Goal: Information Seeking & Learning: Check status

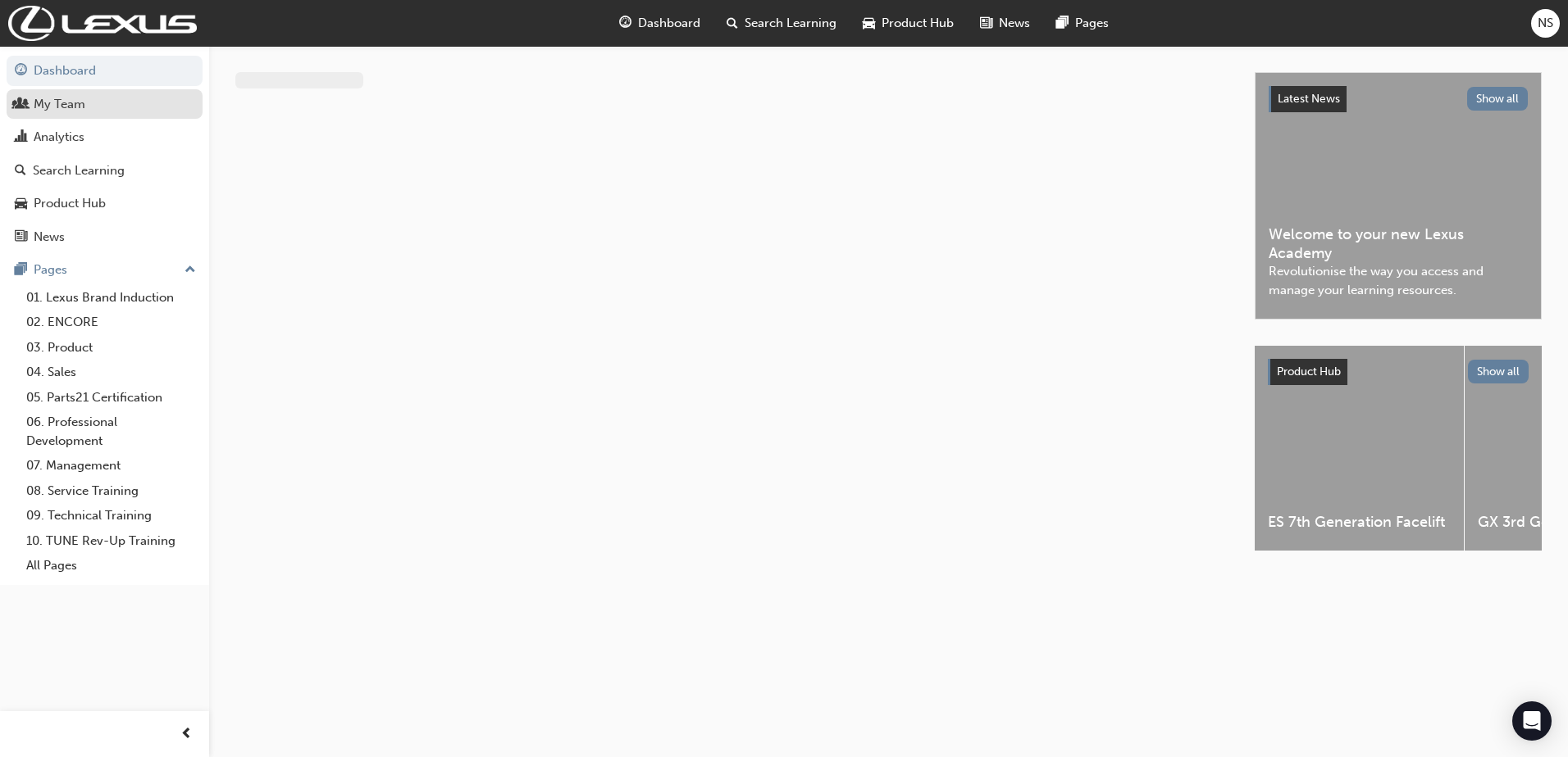
click at [51, 101] on div "My Team" at bounding box center [59, 104] width 51 height 19
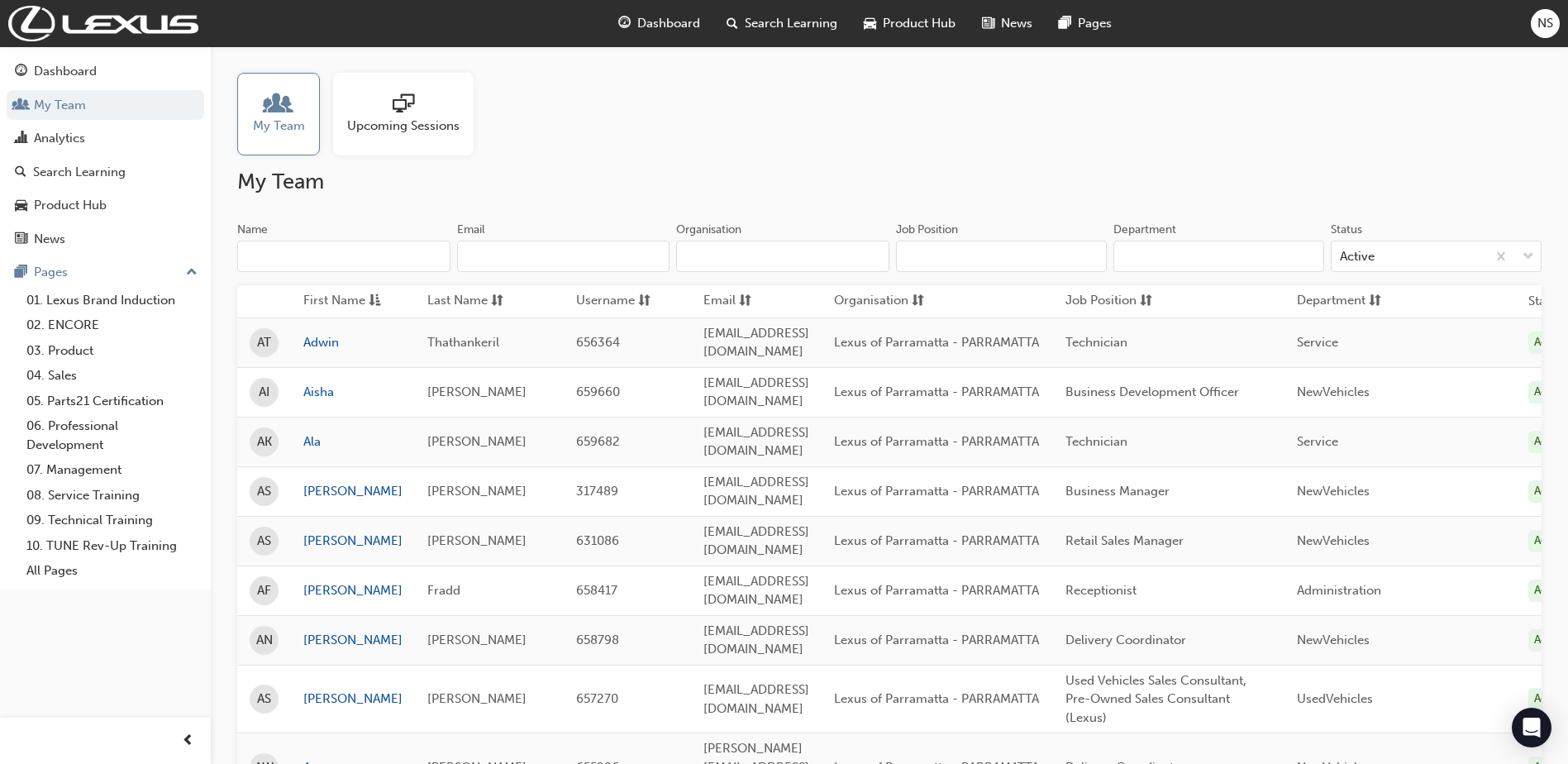
click at [1143, 249] on input "Department" at bounding box center [1218, 256] width 211 height 32
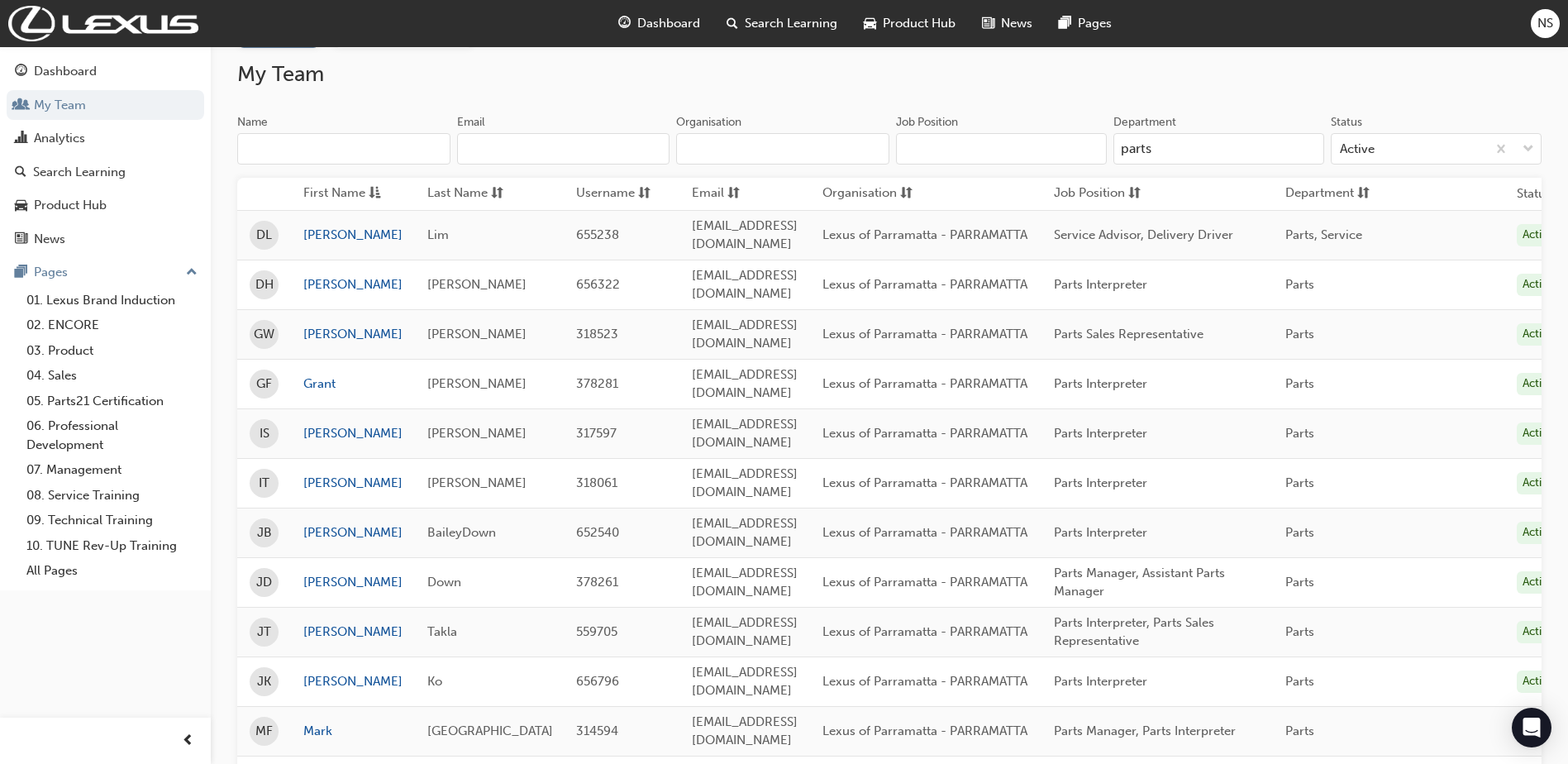
scroll to position [316, 0]
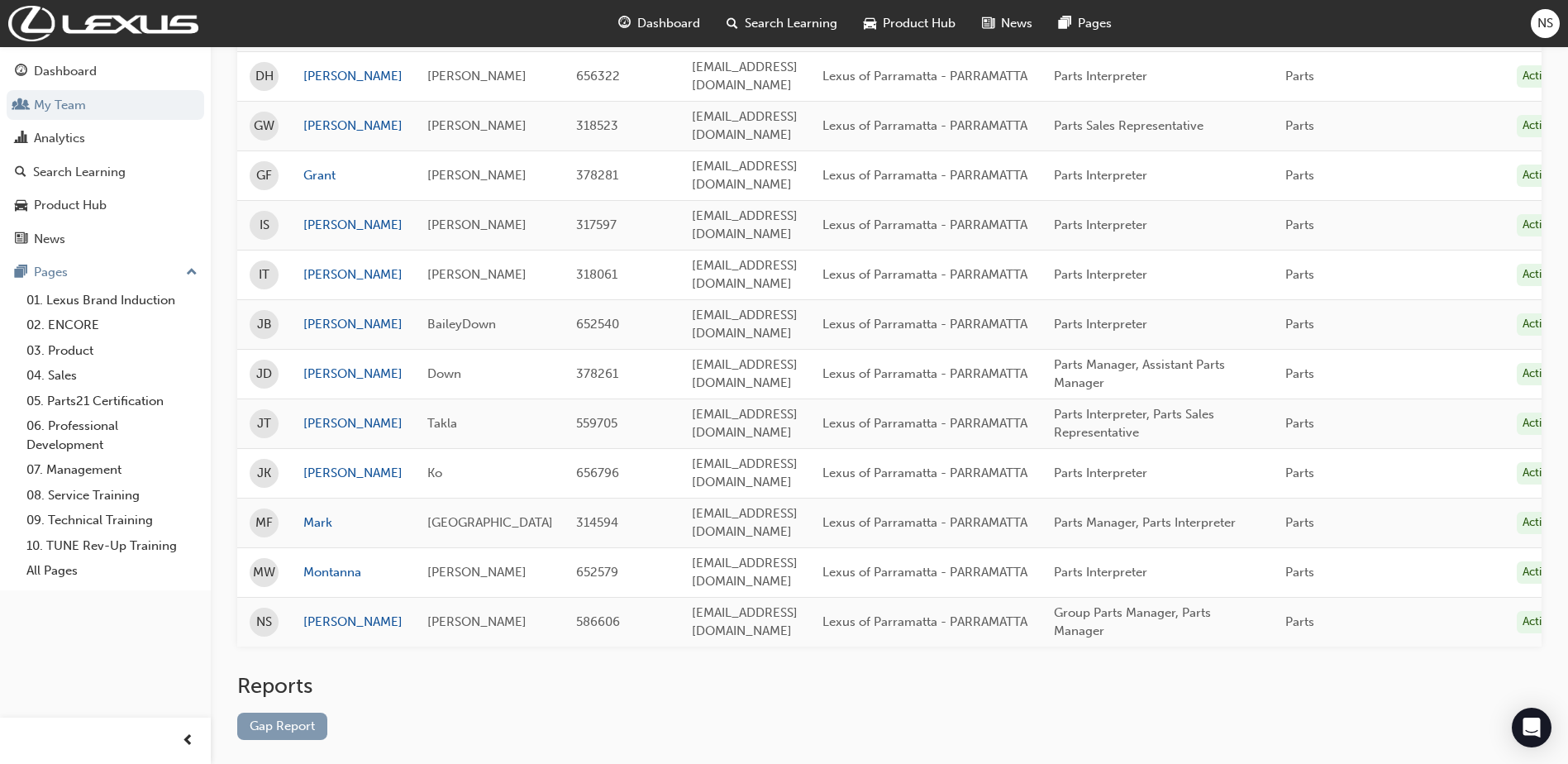
type input "parts"
click at [279, 713] on link "Gap Report" at bounding box center [282, 726] width 90 height 27
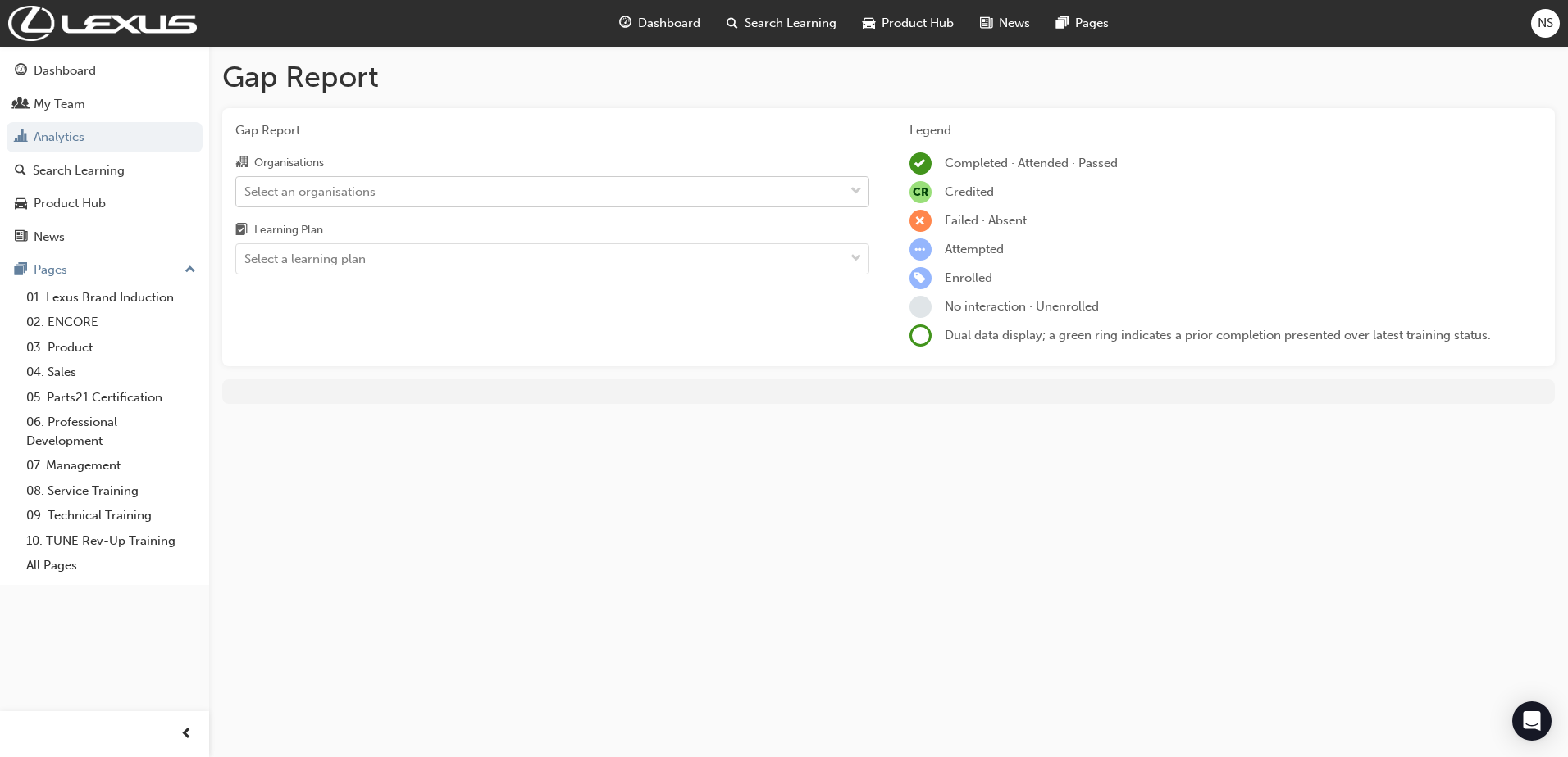
click at [537, 195] on div "Select an organisations" at bounding box center [540, 191] width 608 height 29
click at [246, 195] on input "Organisations Select an organisations" at bounding box center [245, 190] width 2 height 14
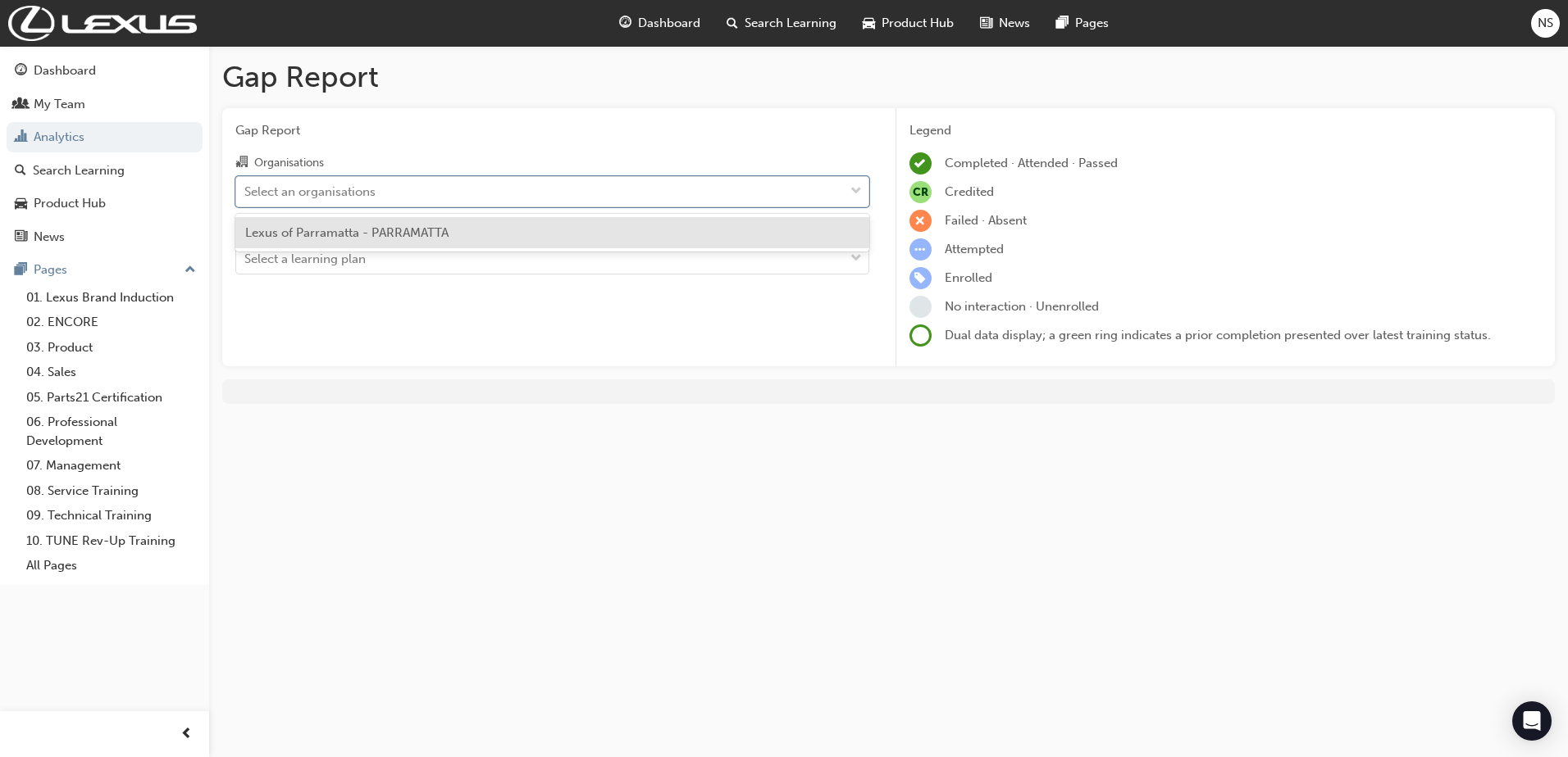
click at [435, 234] on span "Lexus of Parramatta - PARRAMATTA" at bounding box center [347, 232] width 203 height 15
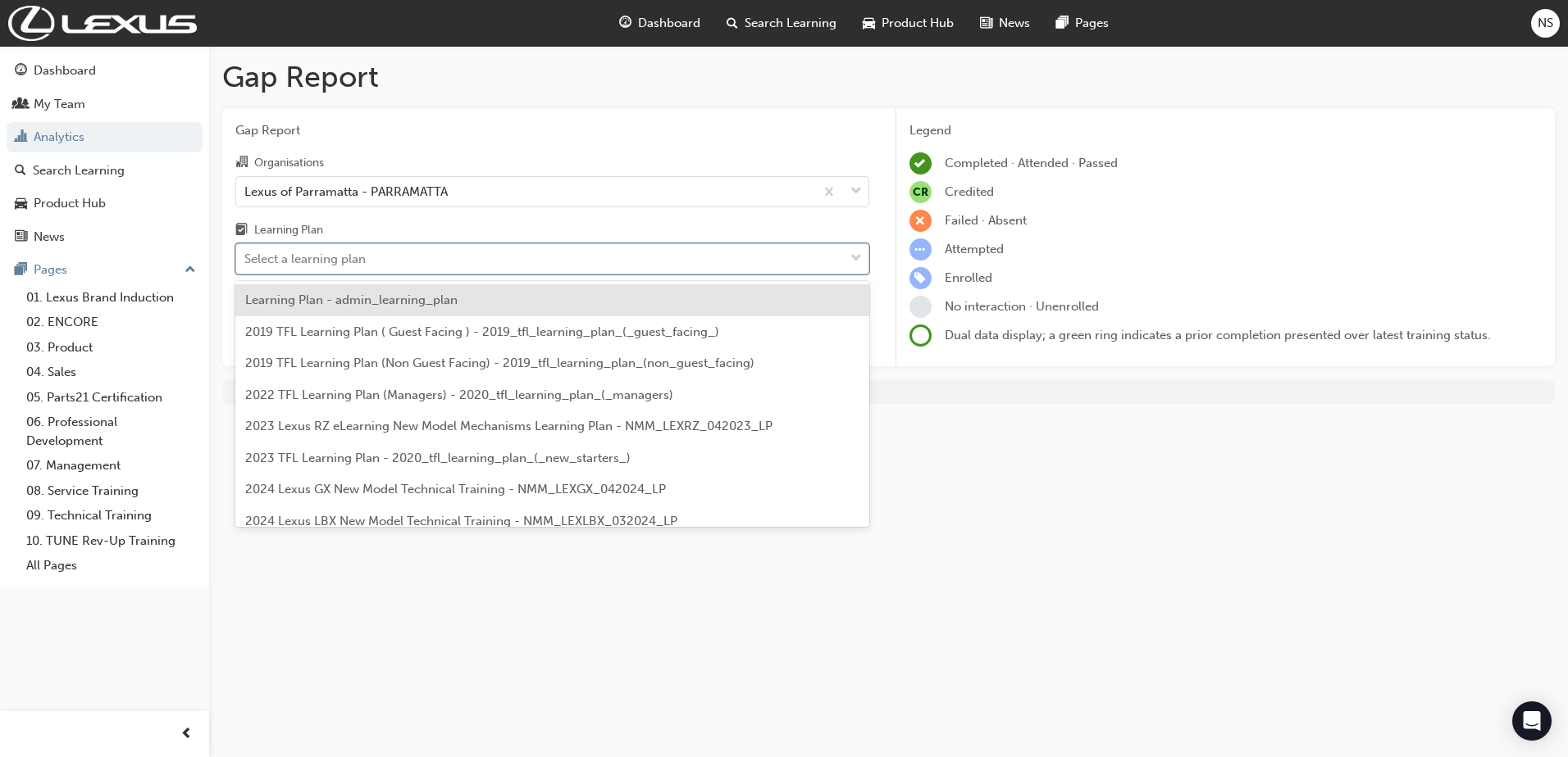
click at [402, 257] on div "Select a learning plan" at bounding box center [540, 259] width 608 height 29
click at [246, 257] on input "Learning Plan option Learning Plan - admin_learning_plan focused, 1 of 152. 152…" at bounding box center [245, 259] width 2 height 14
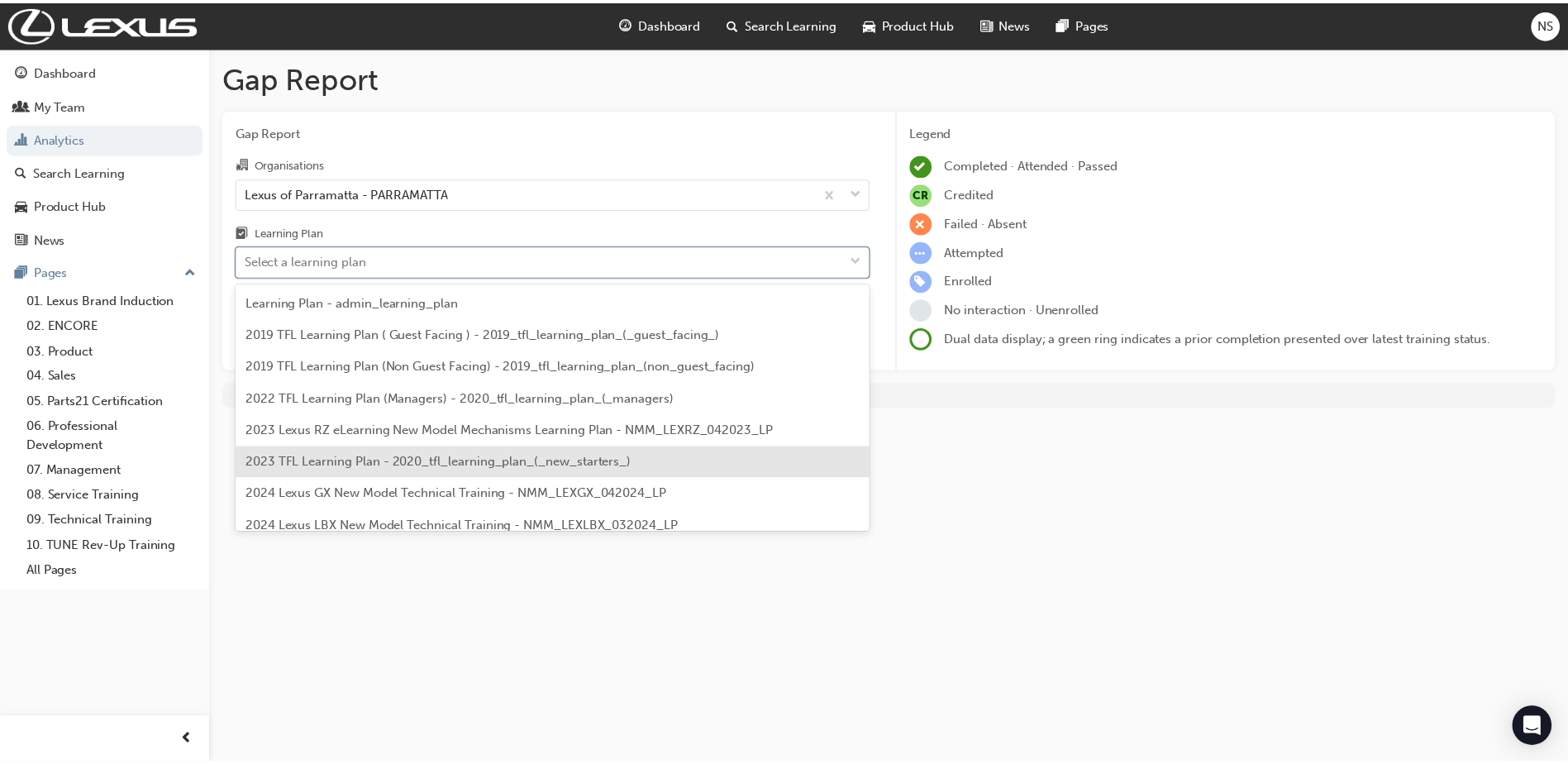
scroll to position [82, 0]
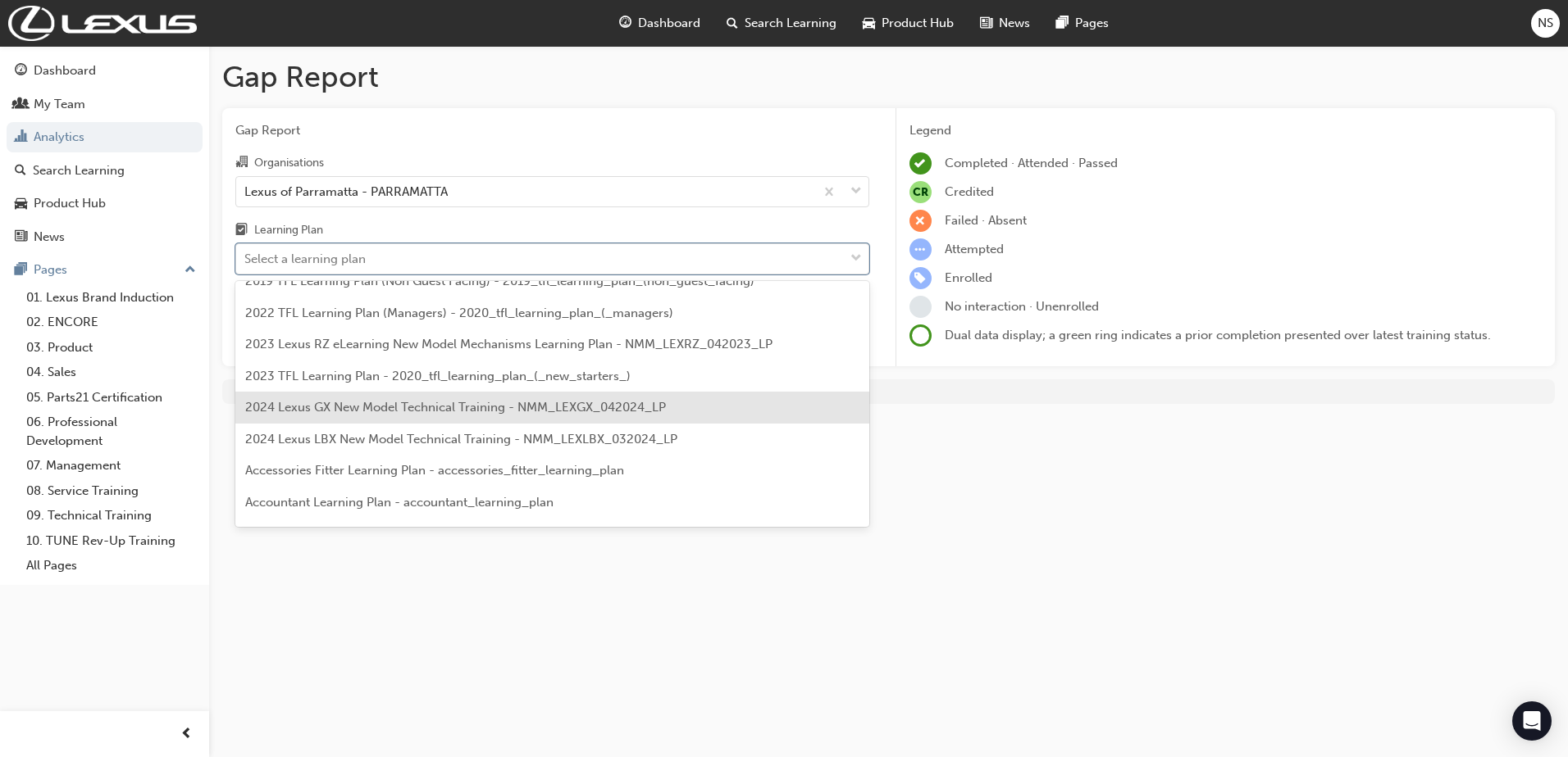
click at [666, 414] on div "2024 Lexus GX New Model Technical Training - NMM_LEXGX_042024_LP" at bounding box center [553, 408] width 634 height 32
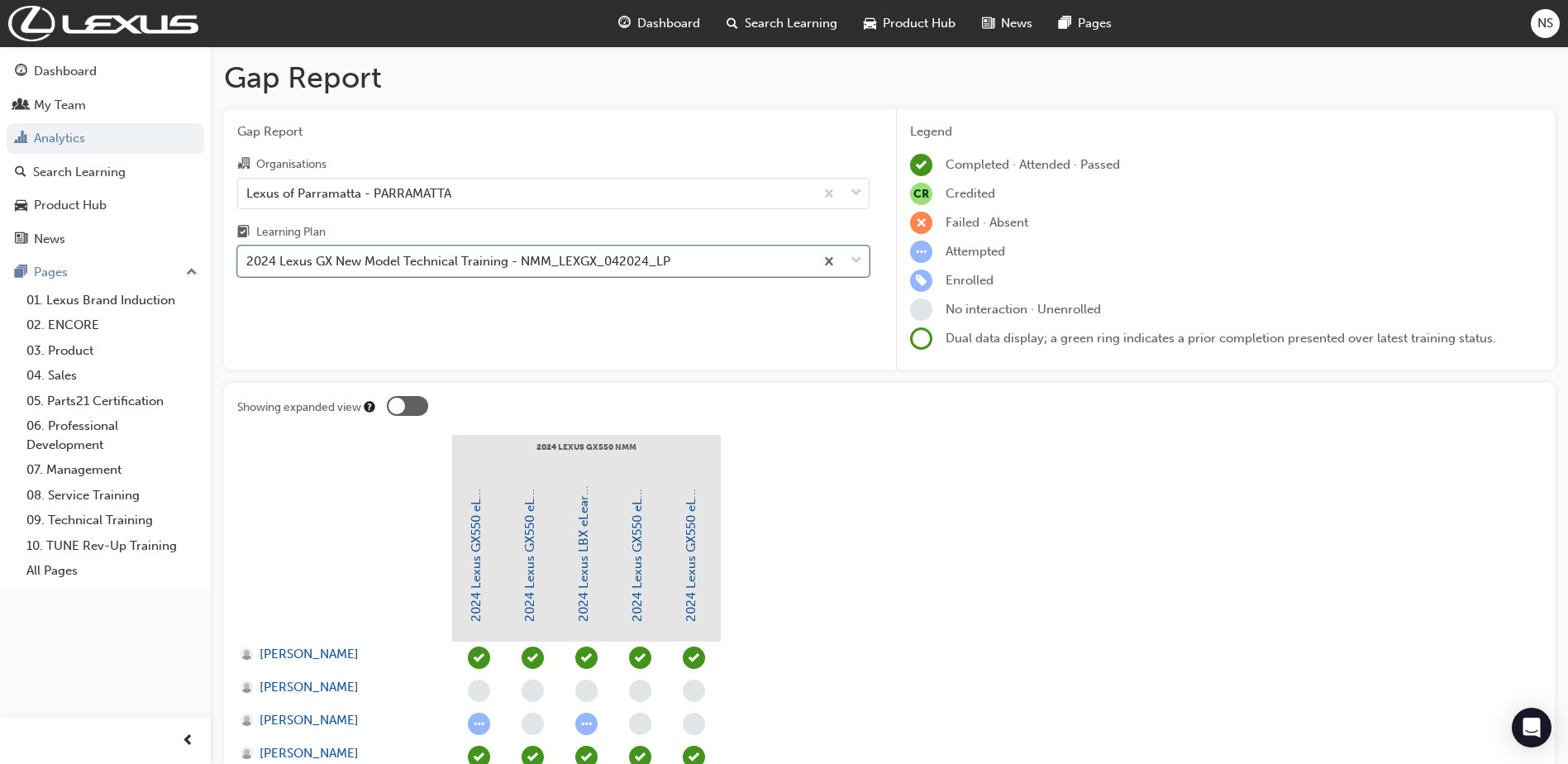
click at [516, 269] on div "2024 Lexus GX New Model Technical Training - NMM_LEXGX_042024_LP" at bounding box center [458, 261] width 424 height 19
click at [248, 268] on input "Learning Plan option 2024 Lexus GX New Model Technical Training - NMM_LEXGX_042…" at bounding box center [247, 261] width 2 height 14
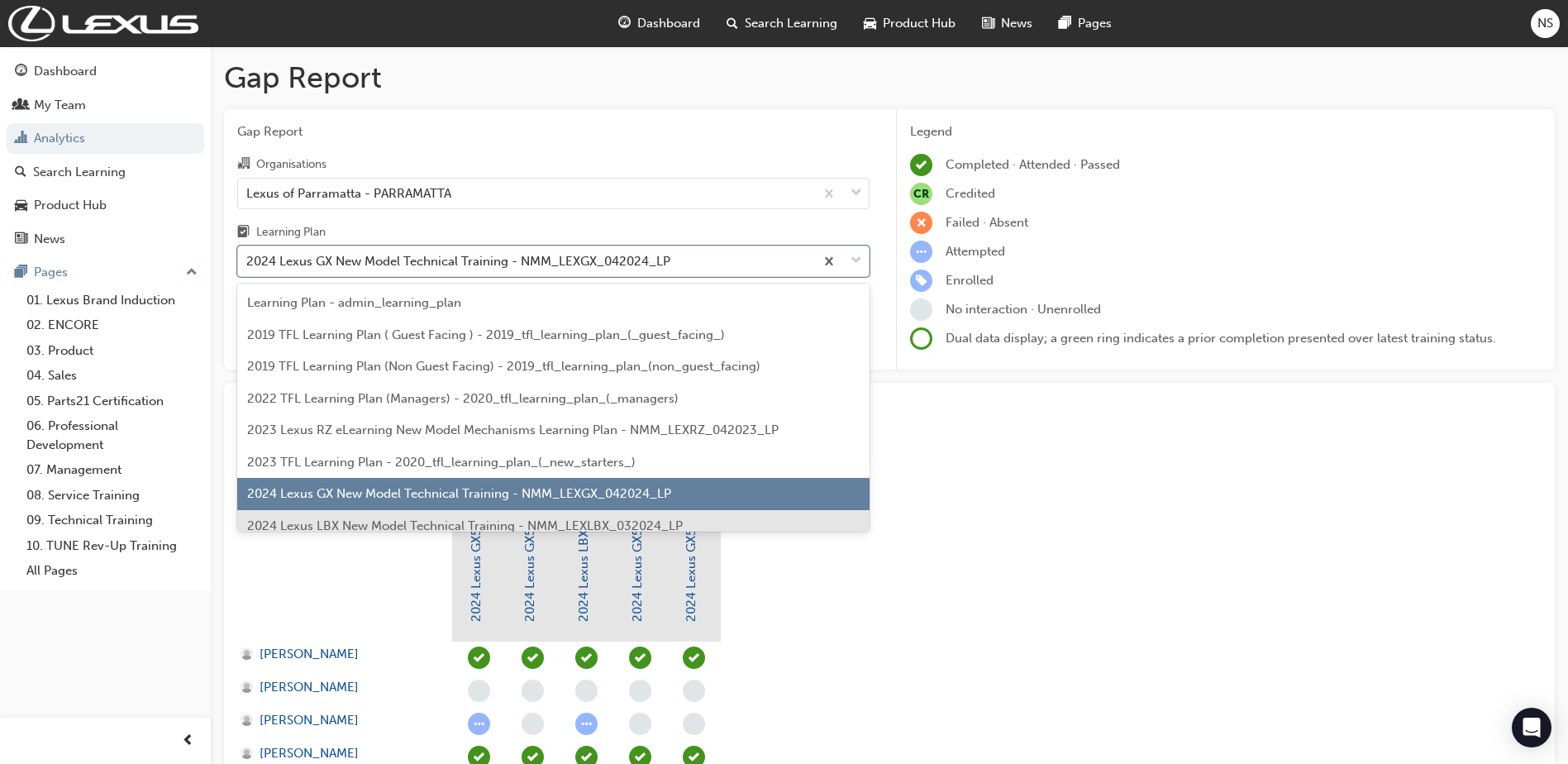
click at [516, 521] on span "2024 Lexus LBX New Model Technical Training - NMM_LEXLBX_032024_LP" at bounding box center [465, 526] width 436 height 15
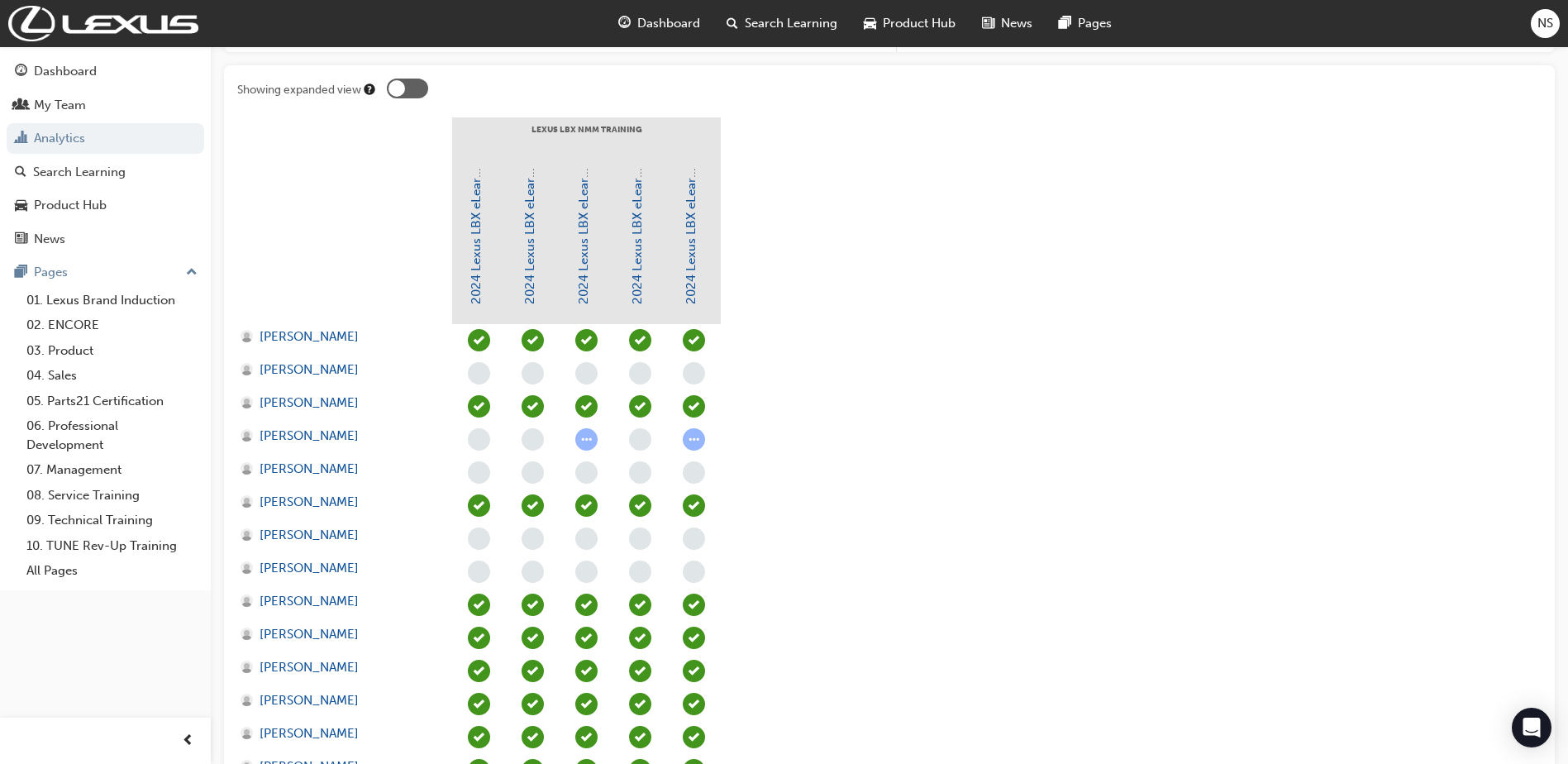
scroll to position [82, 0]
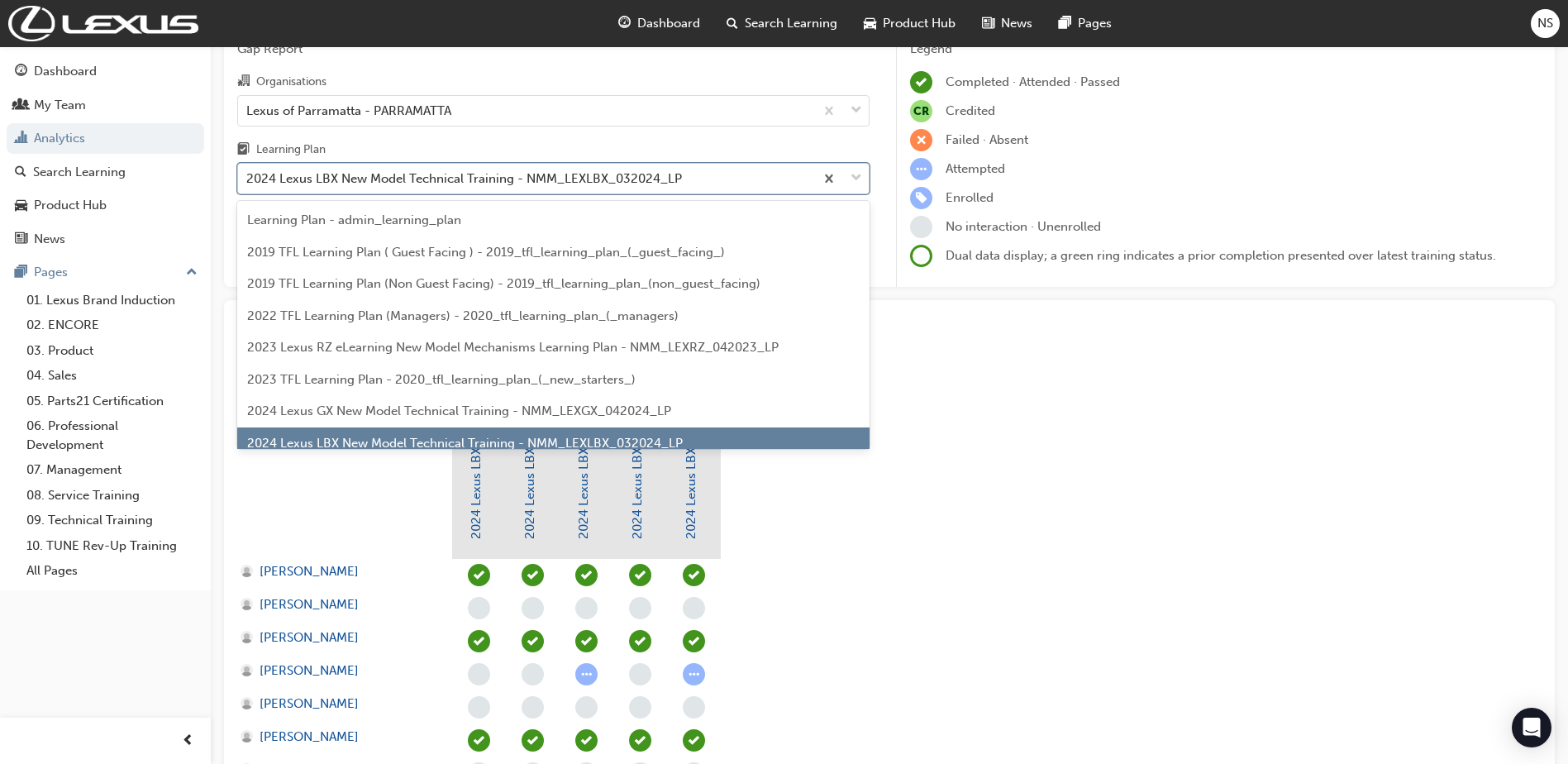
click at [565, 178] on div "2024 Lexus LBX New Model Technical Training - NMM_LEXLBX_032024_LP" at bounding box center [464, 179] width 436 height 19
click at [248, 178] on input "Learning Plan option 2024 Lexus LBX New Model Technical Training - NMM_LEXLBX_0…" at bounding box center [247, 178] width 2 height 14
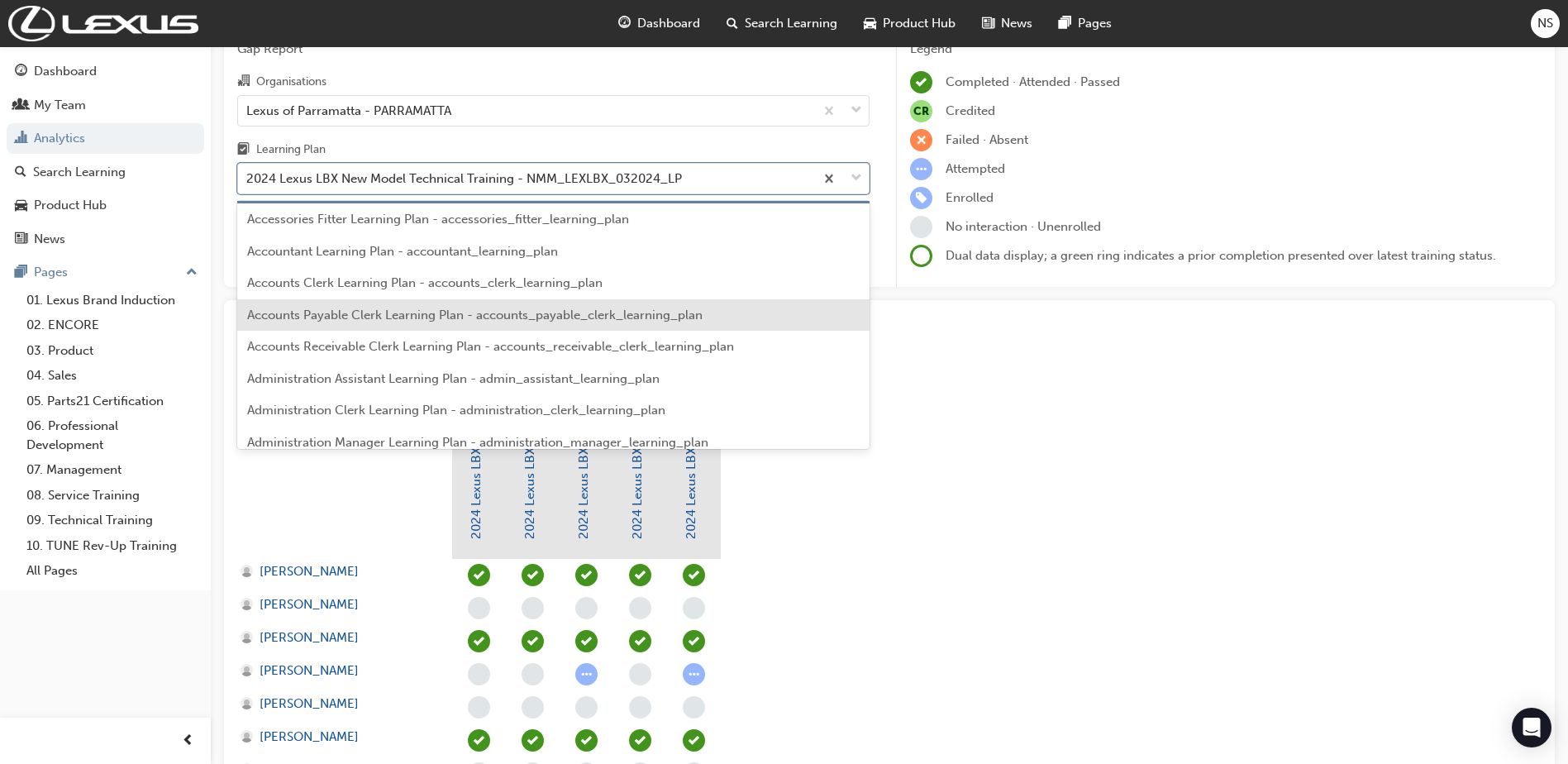
scroll to position [353, 0]
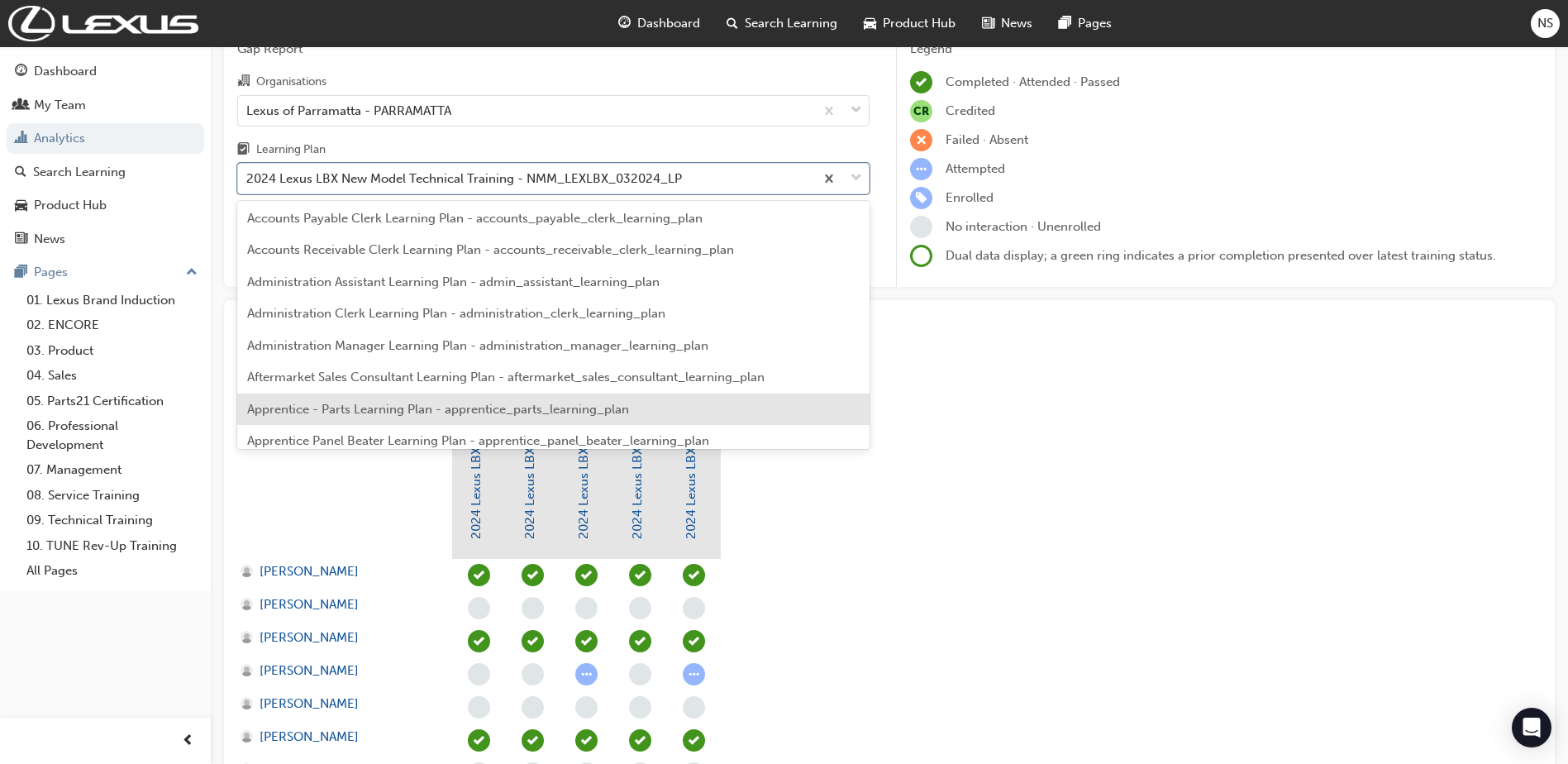
click at [501, 405] on span "Apprentice - Parts Learning Plan - apprentice_parts_learning_plan" at bounding box center [438, 409] width 382 height 15
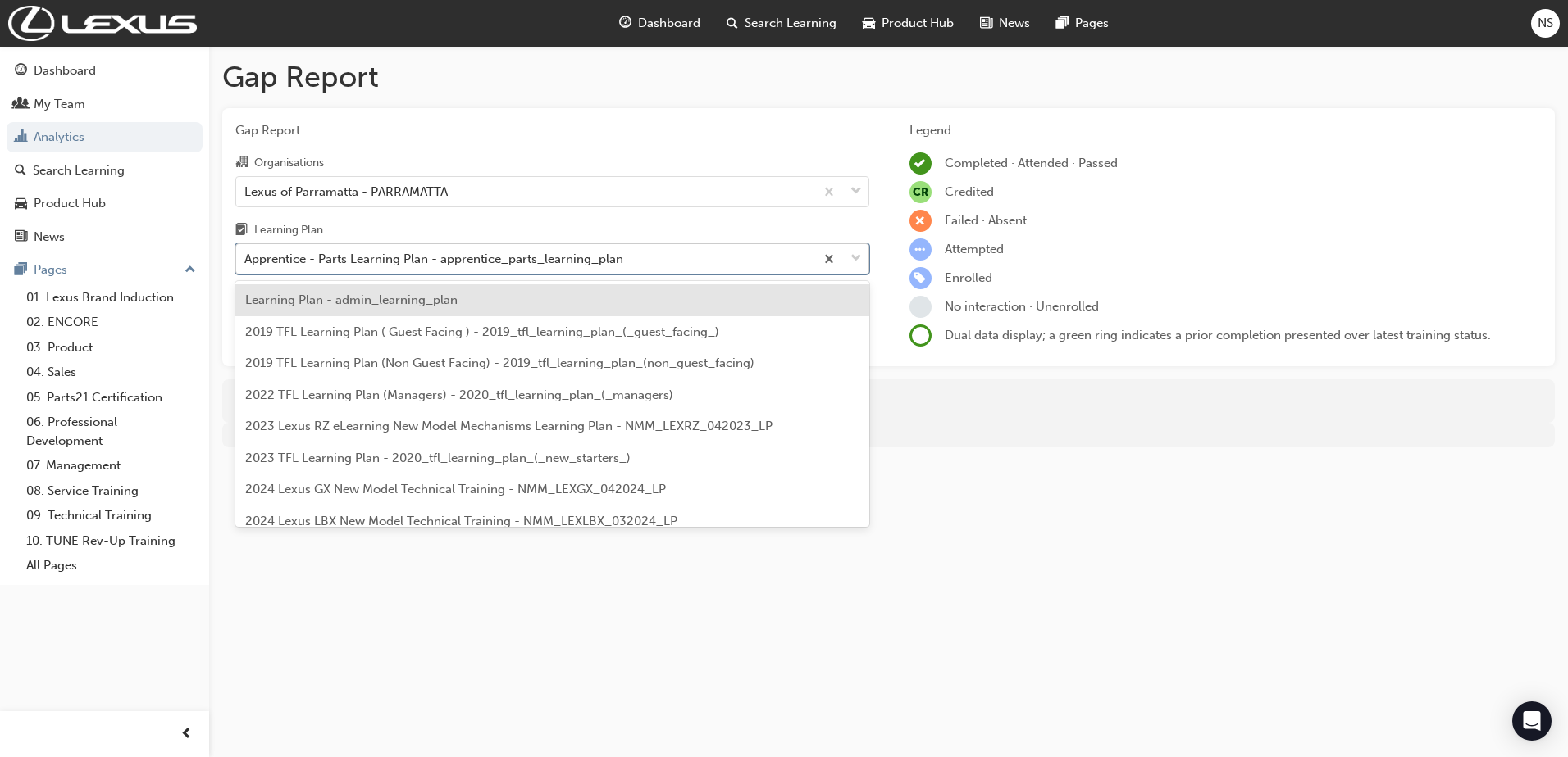
click at [557, 253] on div "Apprentice - Parts Learning Plan - apprentice_parts_learning_plan" at bounding box center [433, 259] width 379 height 19
click at [246, 253] on input "Learning Plan option Apprentice - Parts Learning Plan - apprentice_parts_learni…" at bounding box center [245, 259] width 2 height 14
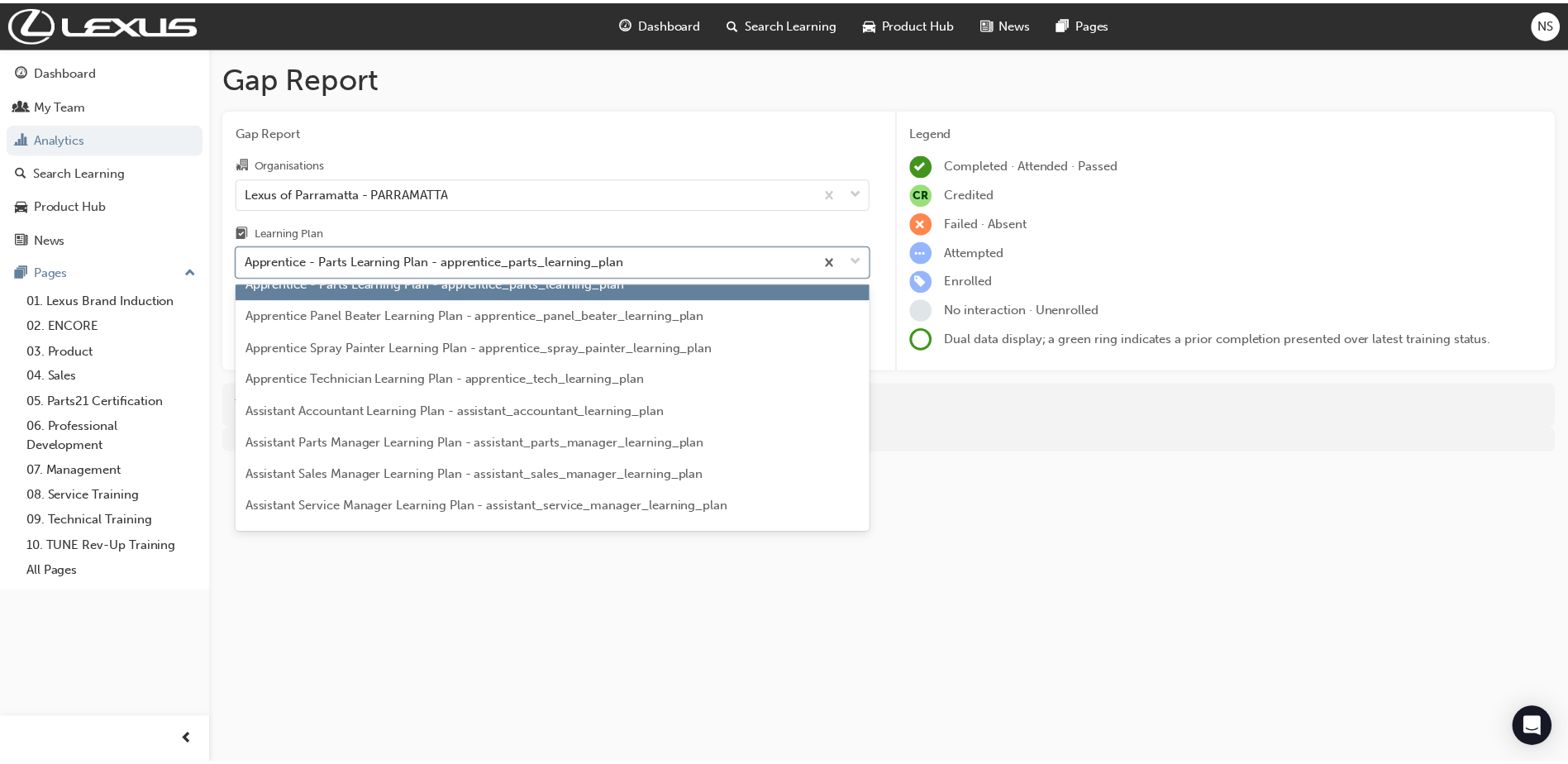
scroll to position [588, 0]
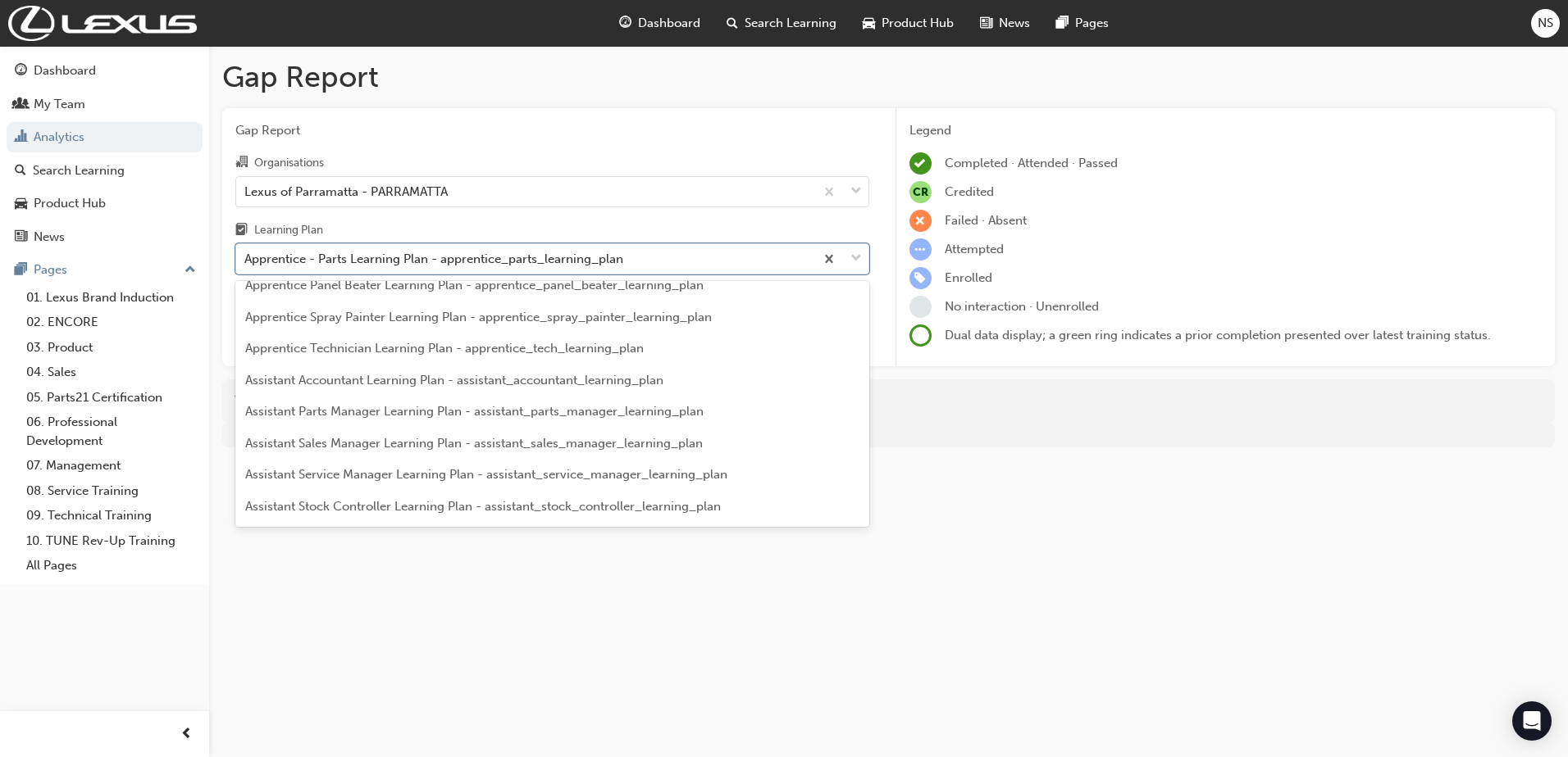
click at [562, 409] on span "Assistant Parts Manager Learning Plan - assistant_parts_manager_learning_plan" at bounding box center [474, 410] width 458 height 15
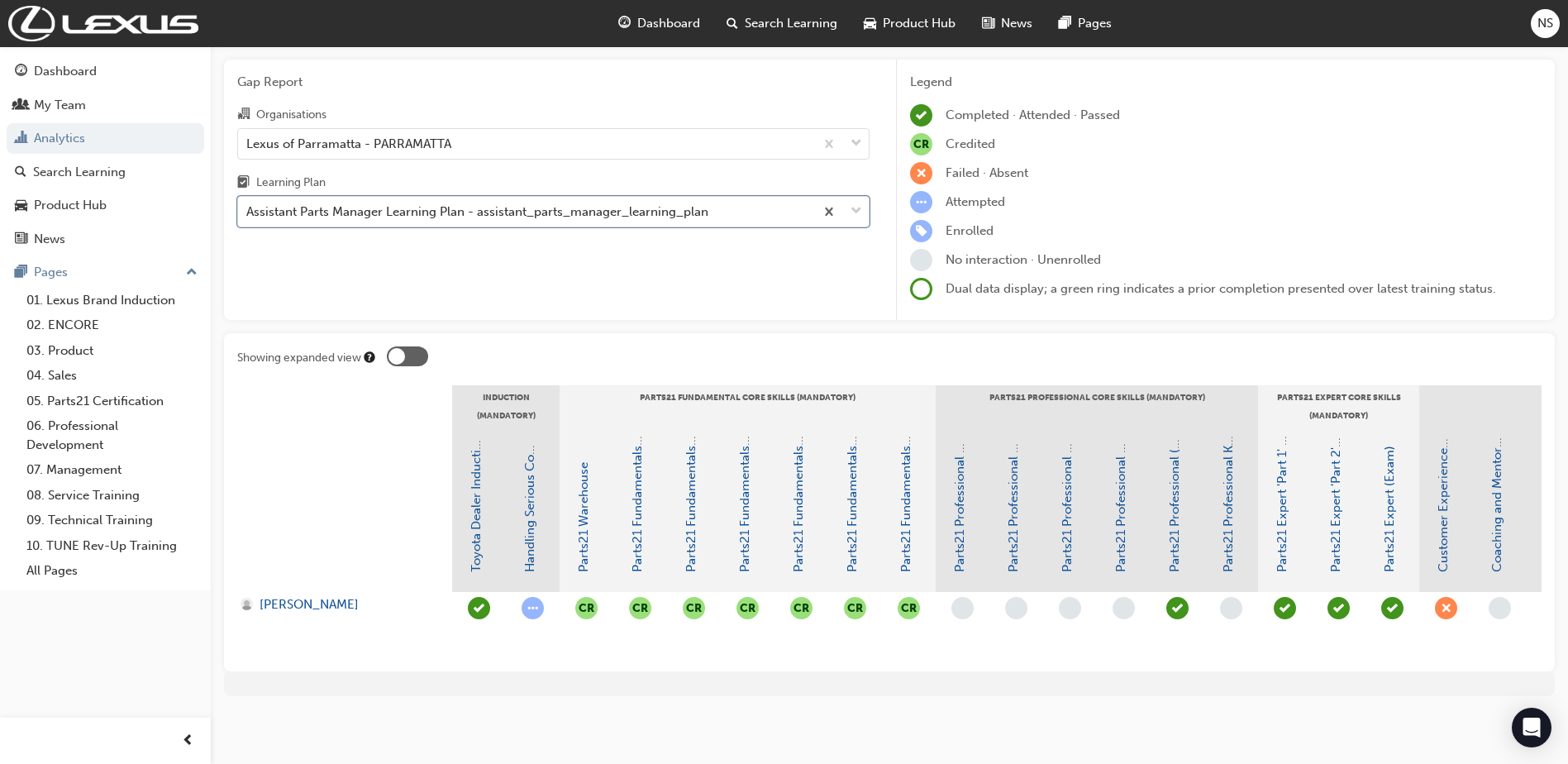
click at [420, 348] on div at bounding box center [408, 357] width 42 height 20
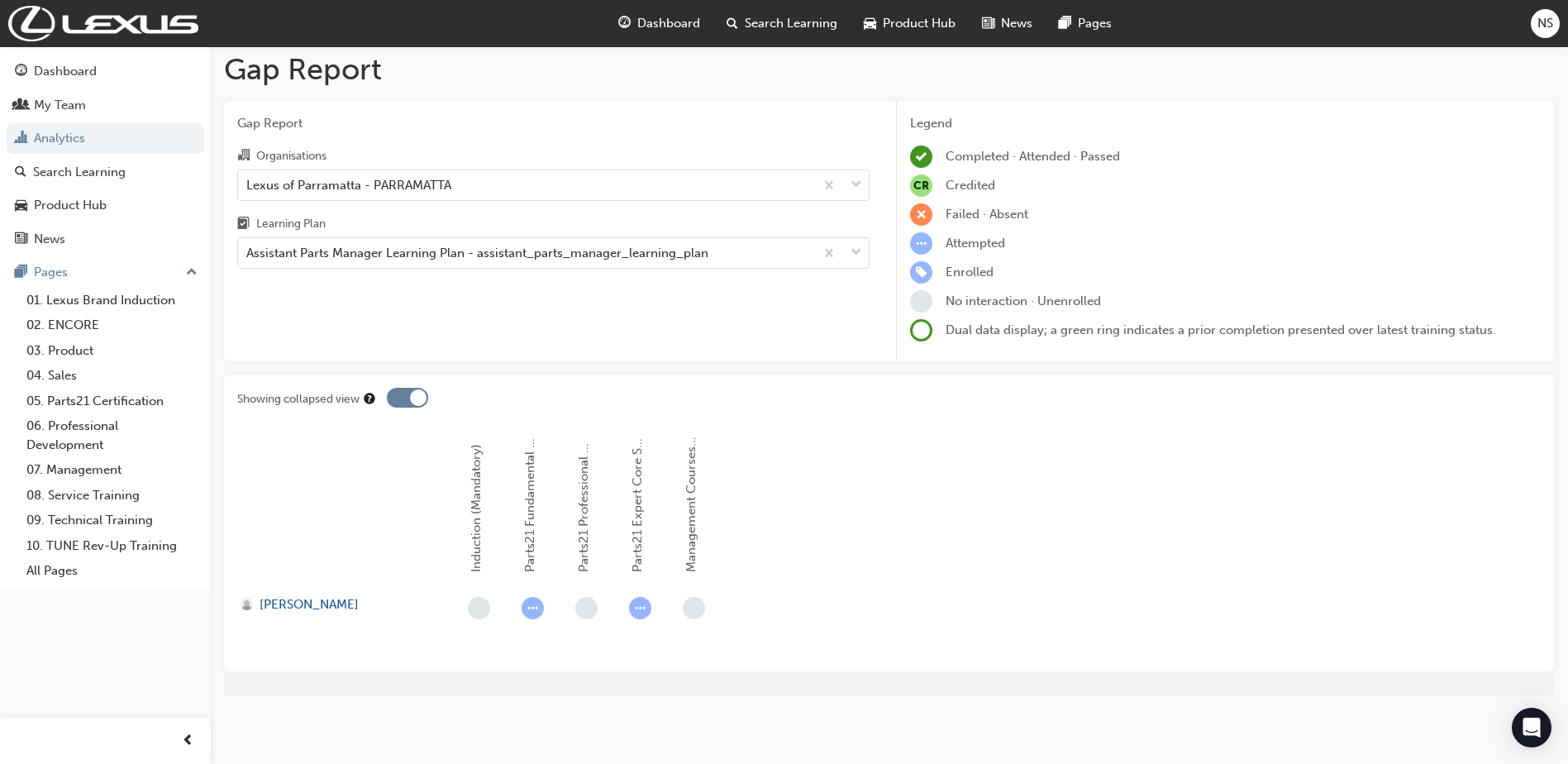
scroll to position [8, 0]
click at [390, 400] on div at bounding box center [408, 397] width 42 height 20
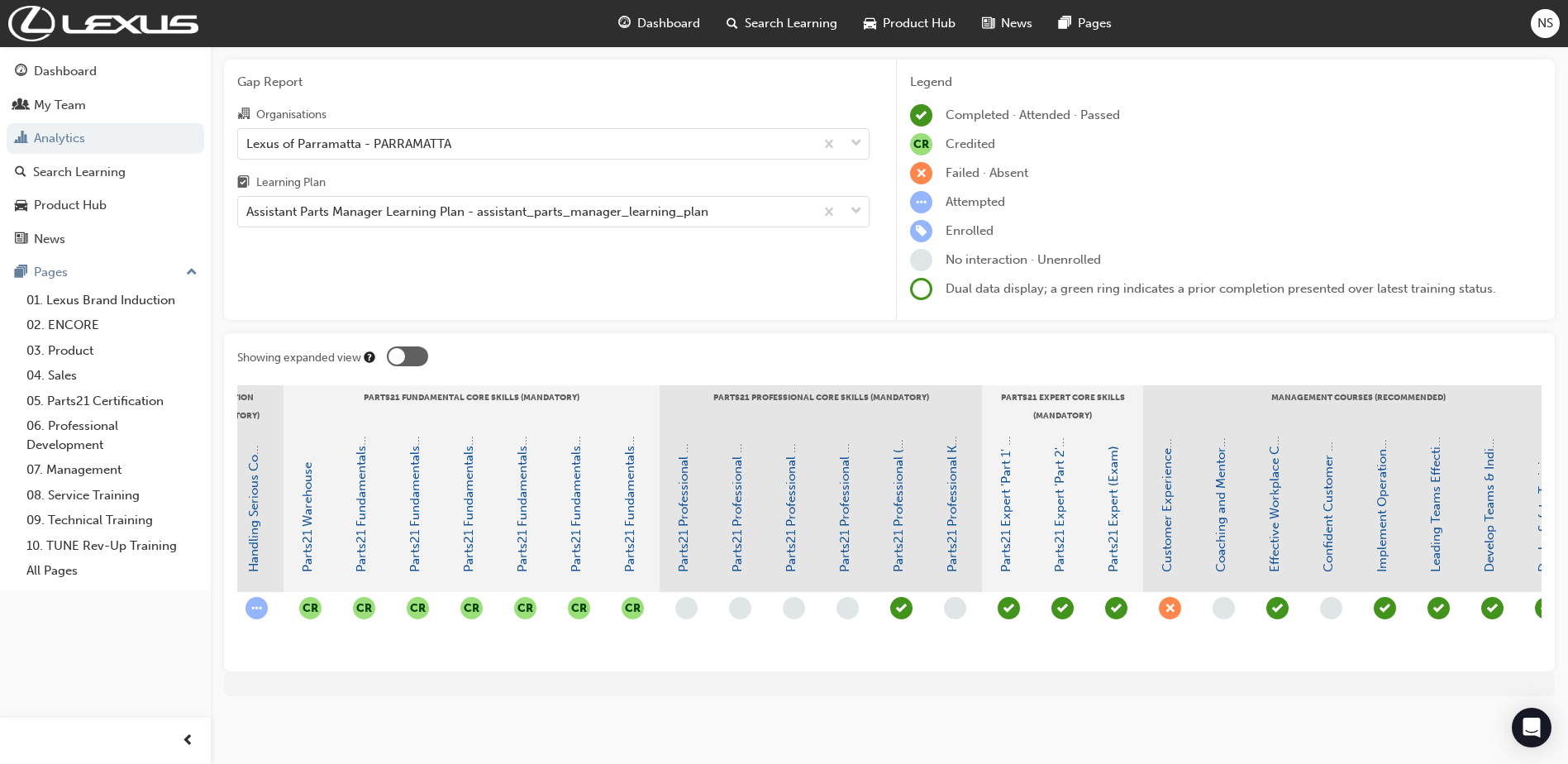
scroll to position [0, 0]
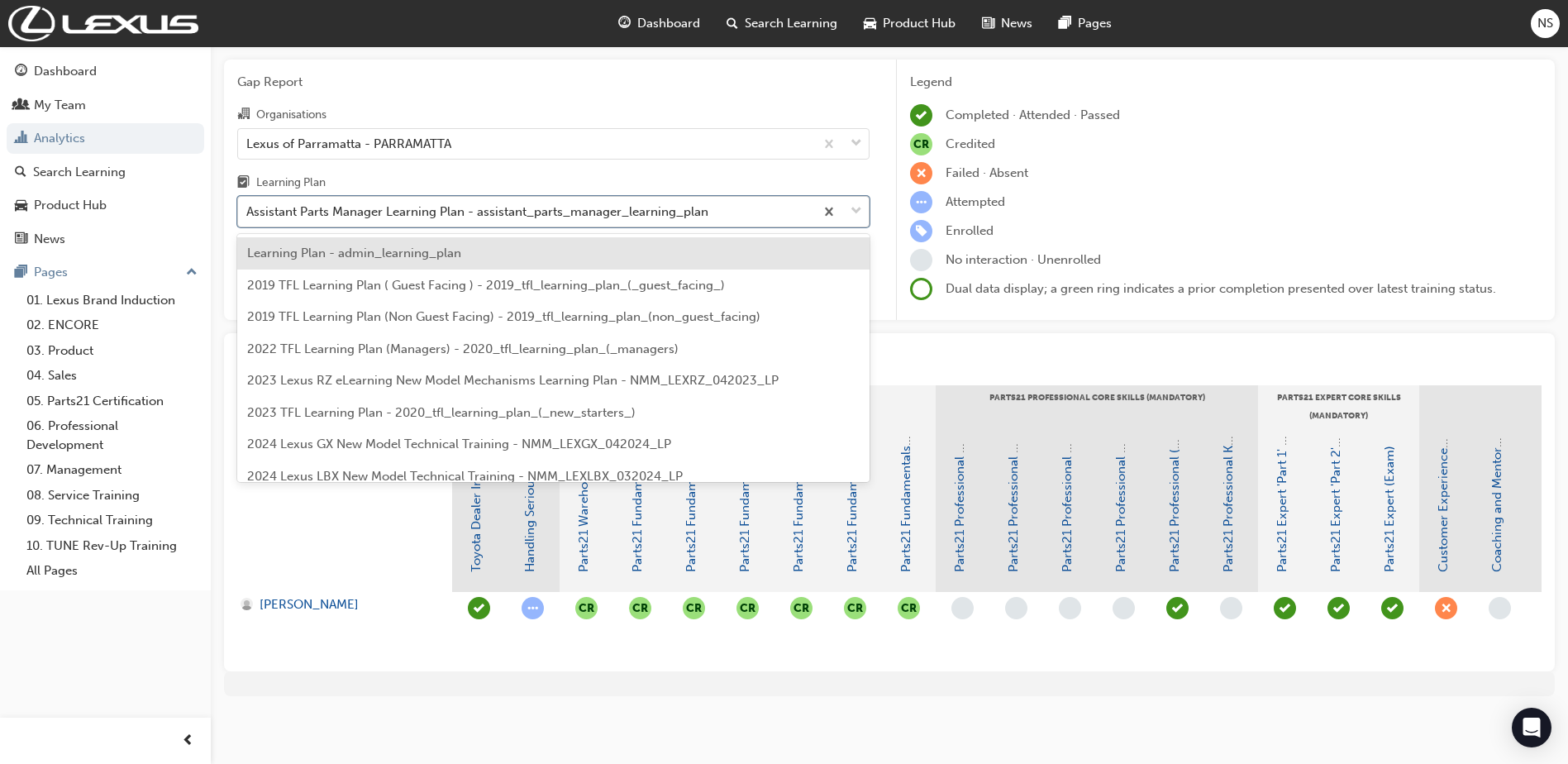
click at [362, 204] on div "Assistant Parts Manager Learning Plan - assistant_parts_manager_learning_plan" at bounding box center [477, 212] width 462 height 19
click at [248, 205] on input "Learning Plan option Assistant Parts Manager Learning Plan - assistant_parts_ma…" at bounding box center [247, 212] width 2 height 14
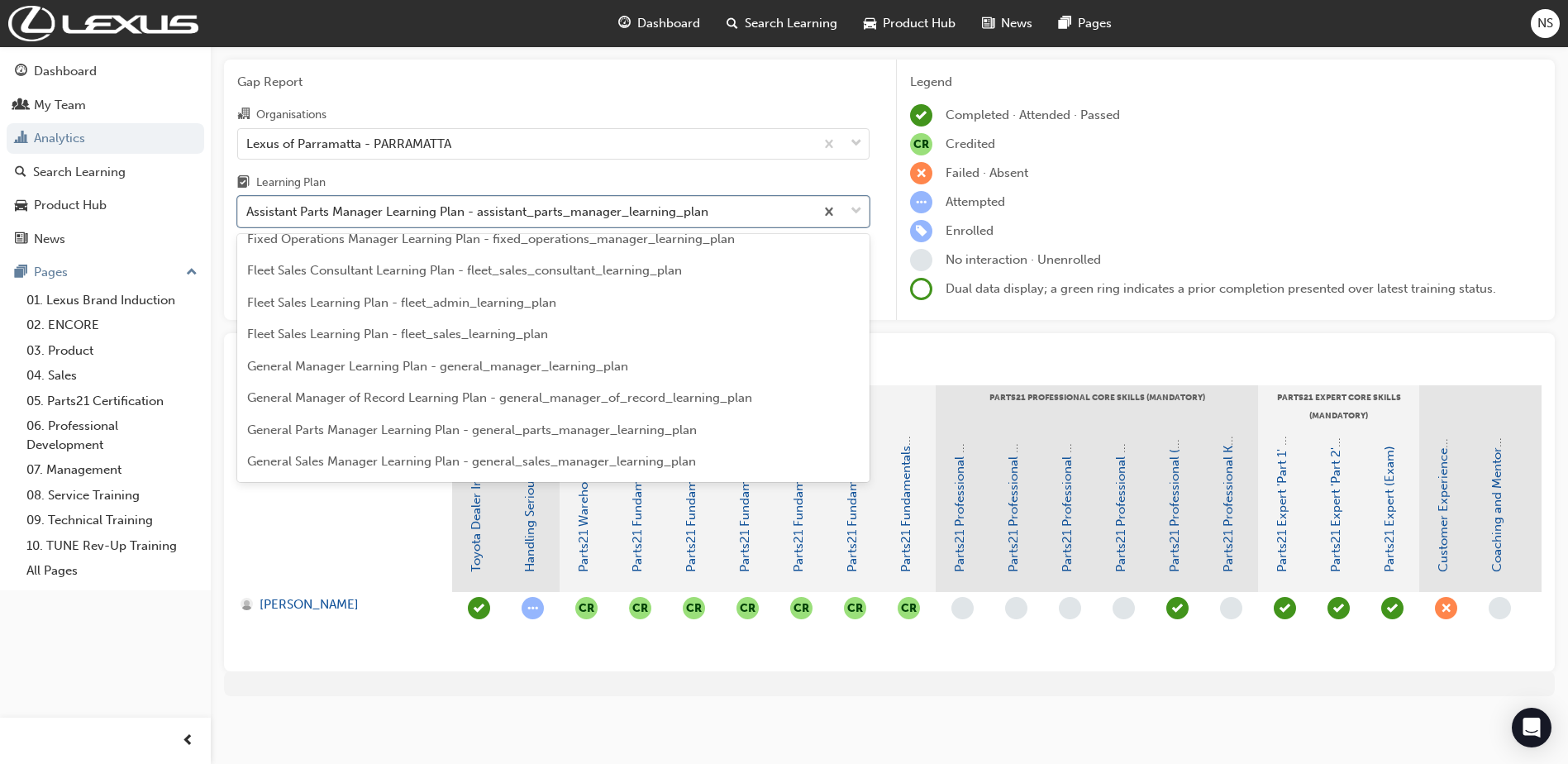
scroll to position [1822, 0]
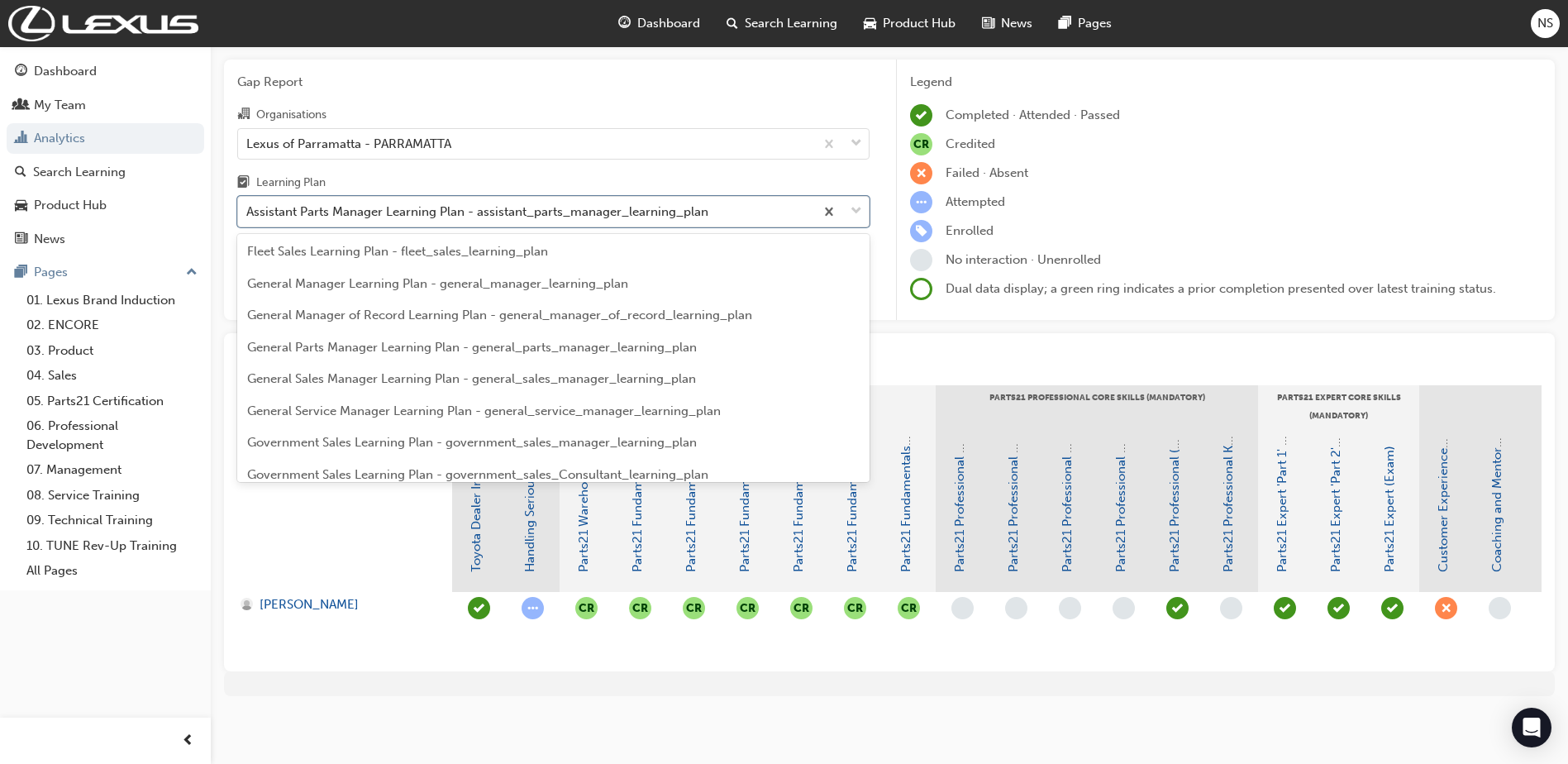
click at [373, 340] on span "General Parts Manager Learning Plan - general_parts_manager_learning_plan" at bounding box center [472, 347] width 450 height 15
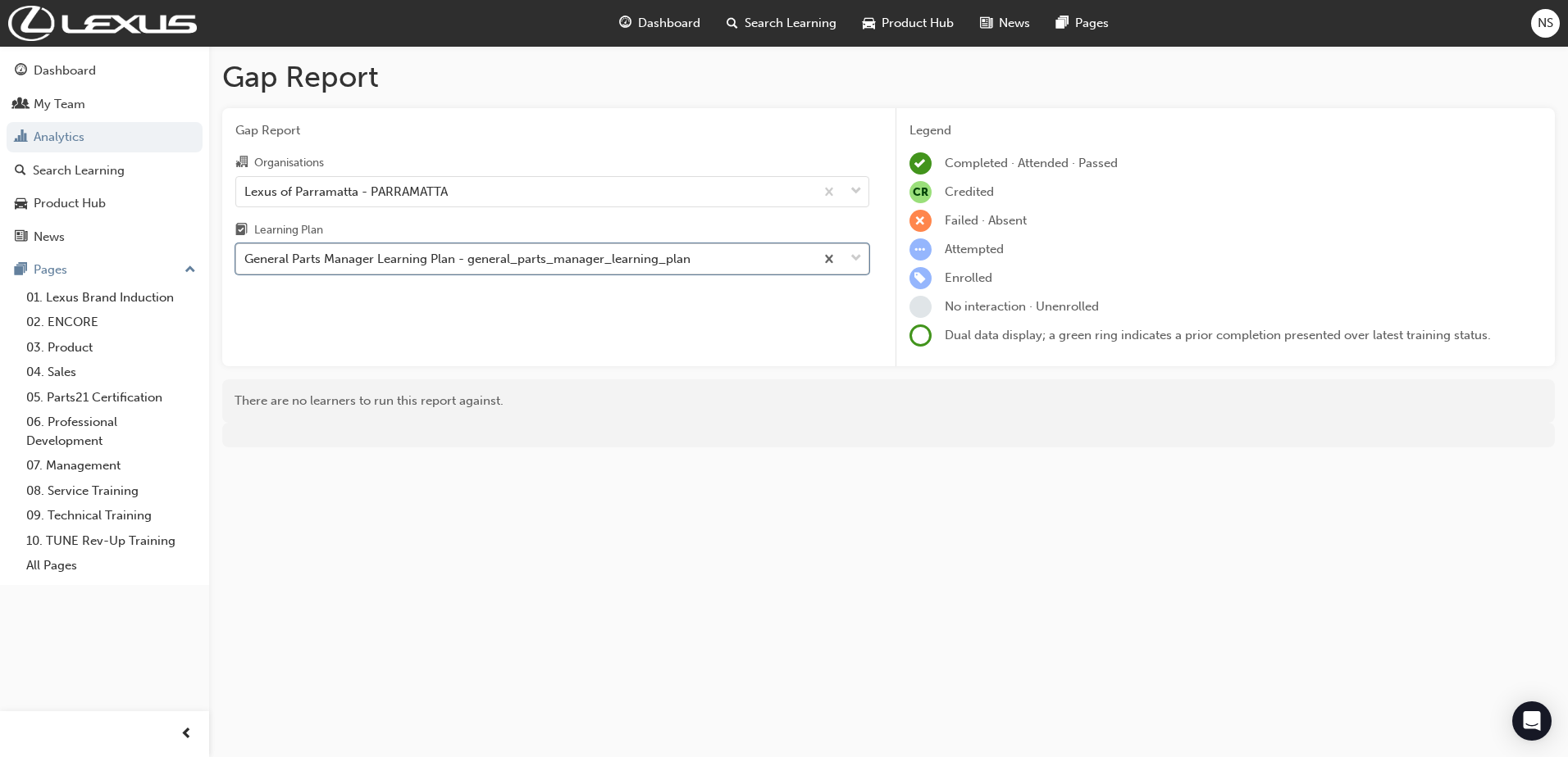
click at [393, 260] on div "General Parts Manager Learning Plan - general_parts_manager_learning_plan" at bounding box center [467, 259] width 446 height 19
click at [246, 260] on input "Learning Plan option General Parts Manager Learning Plan - general_parts_manage…" at bounding box center [245, 259] width 2 height 14
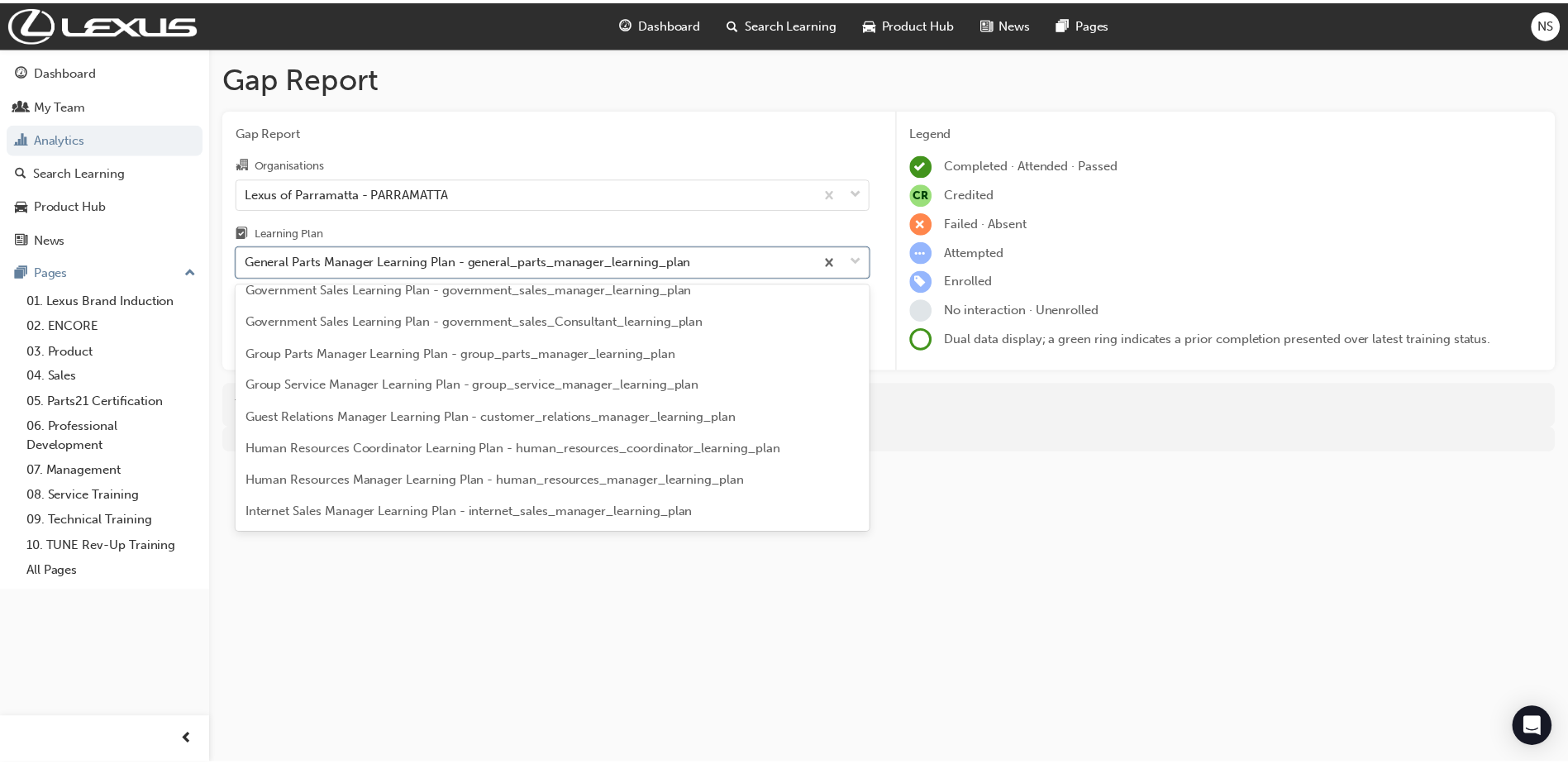
scroll to position [2046, 0]
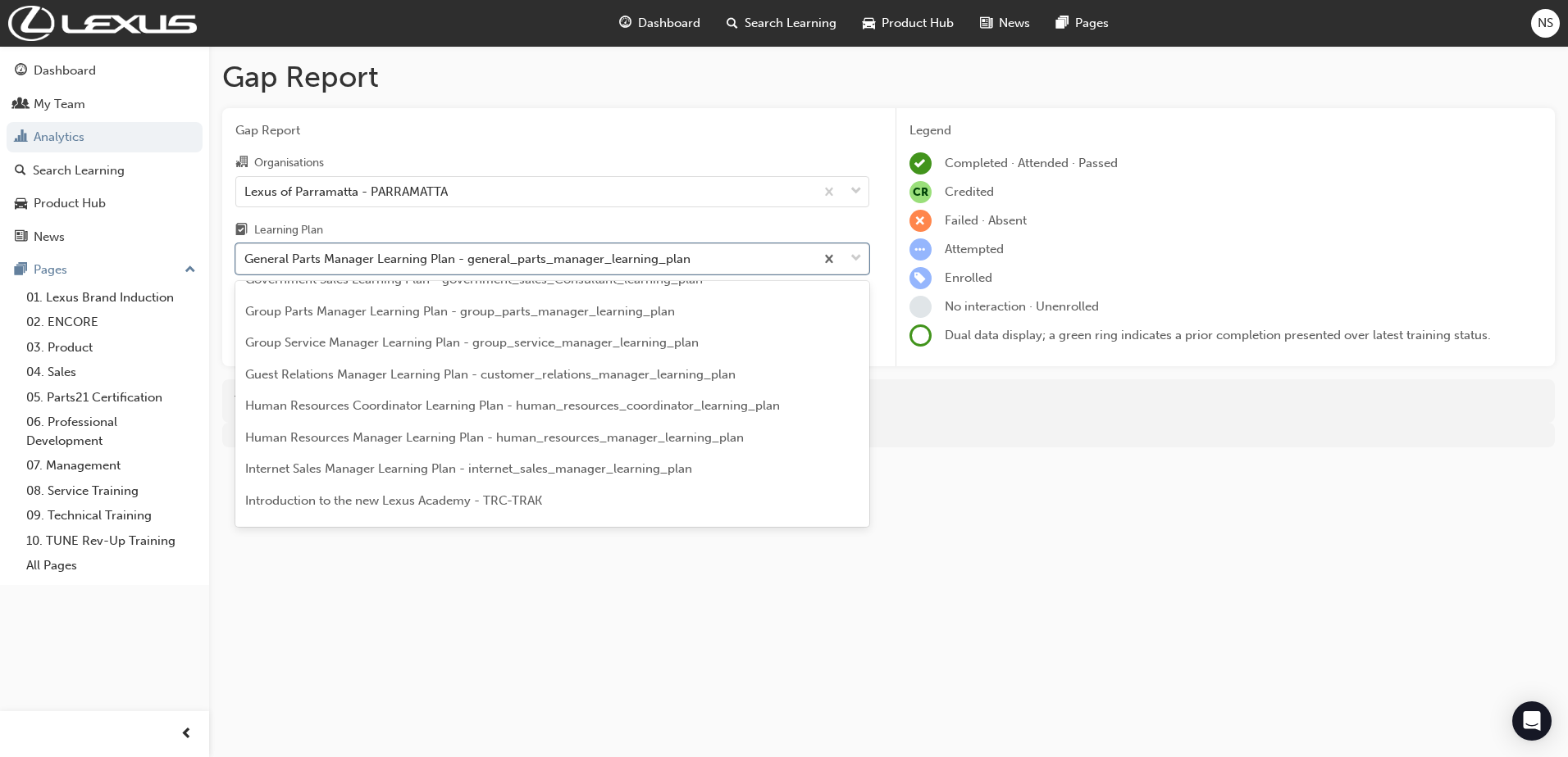
click at [481, 319] on span "Group Parts Manager Learning Plan - group_parts_manager_learning_plan" at bounding box center [460, 311] width 429 height 15
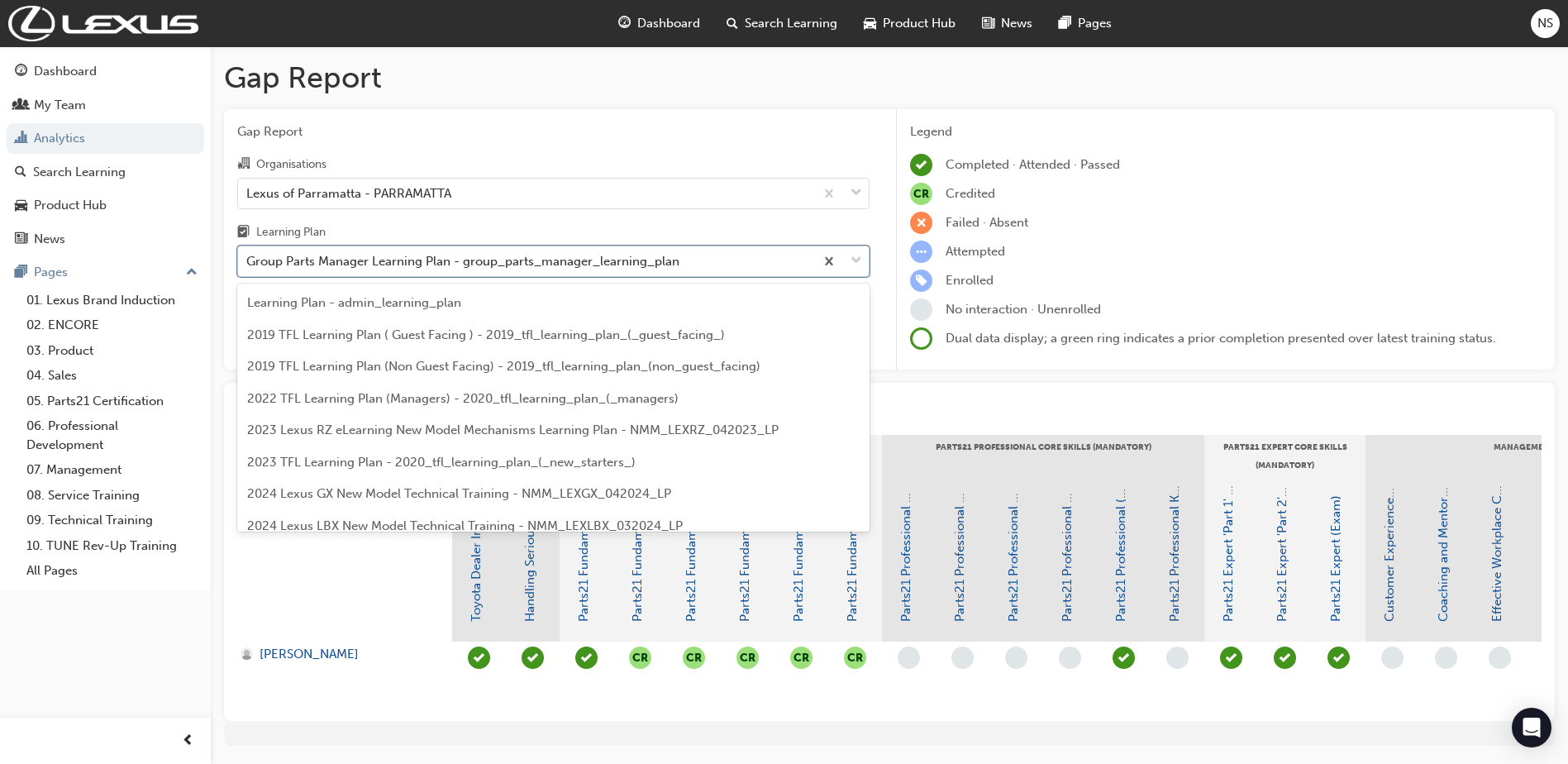
click at [483, 274] on div "Group Parts Manager Learning Plan - group_parts_manager_learning_plan" at bounding box center [526, 261] width 576 height 29
click at [248, 268] on input "Learning Plan option Group Parts Manager Learning Plan - group_parts_manager_le…" at bounding box center [247, 261] width 2 height 14
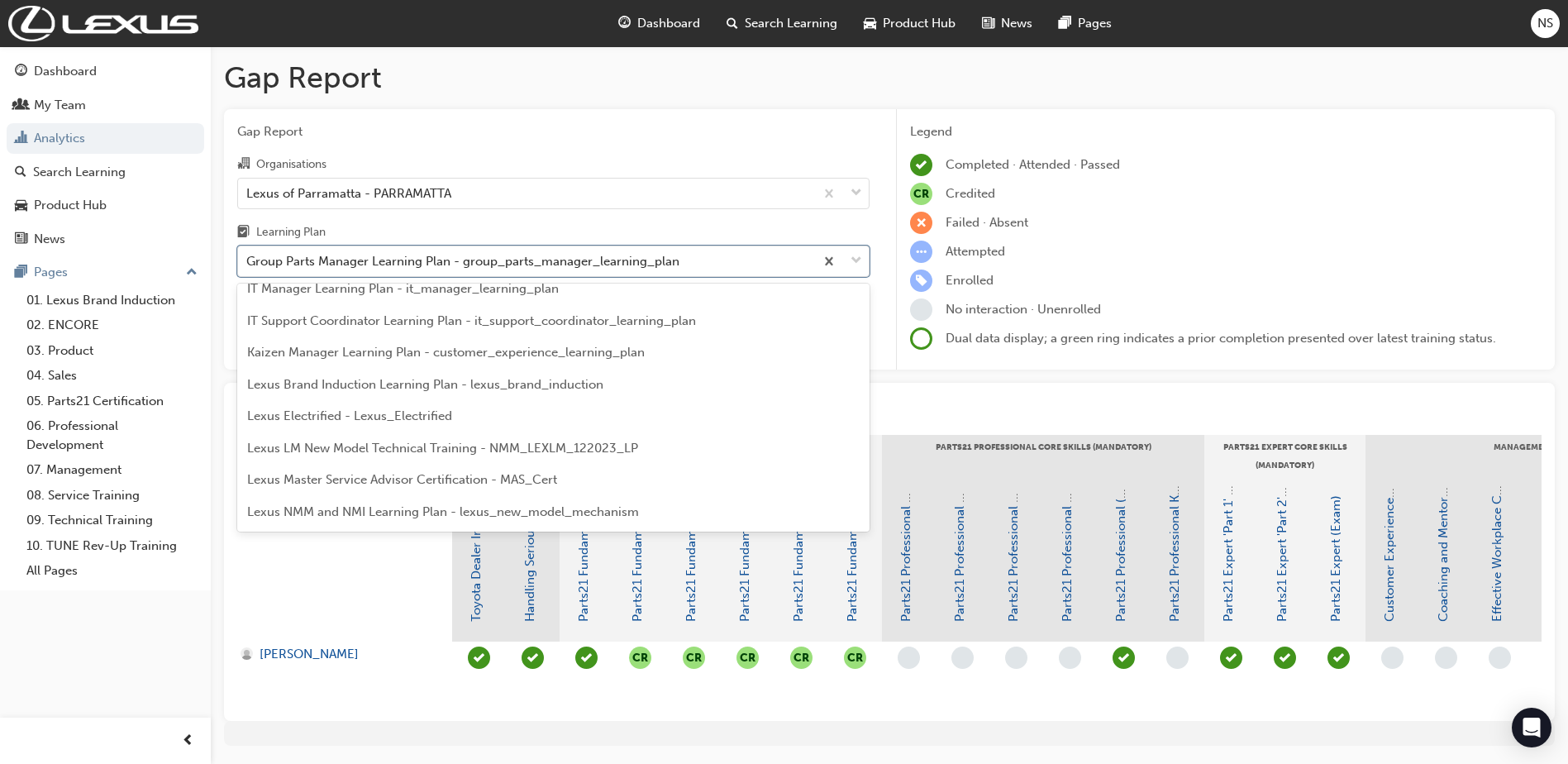
scroll to position [2369, 0]
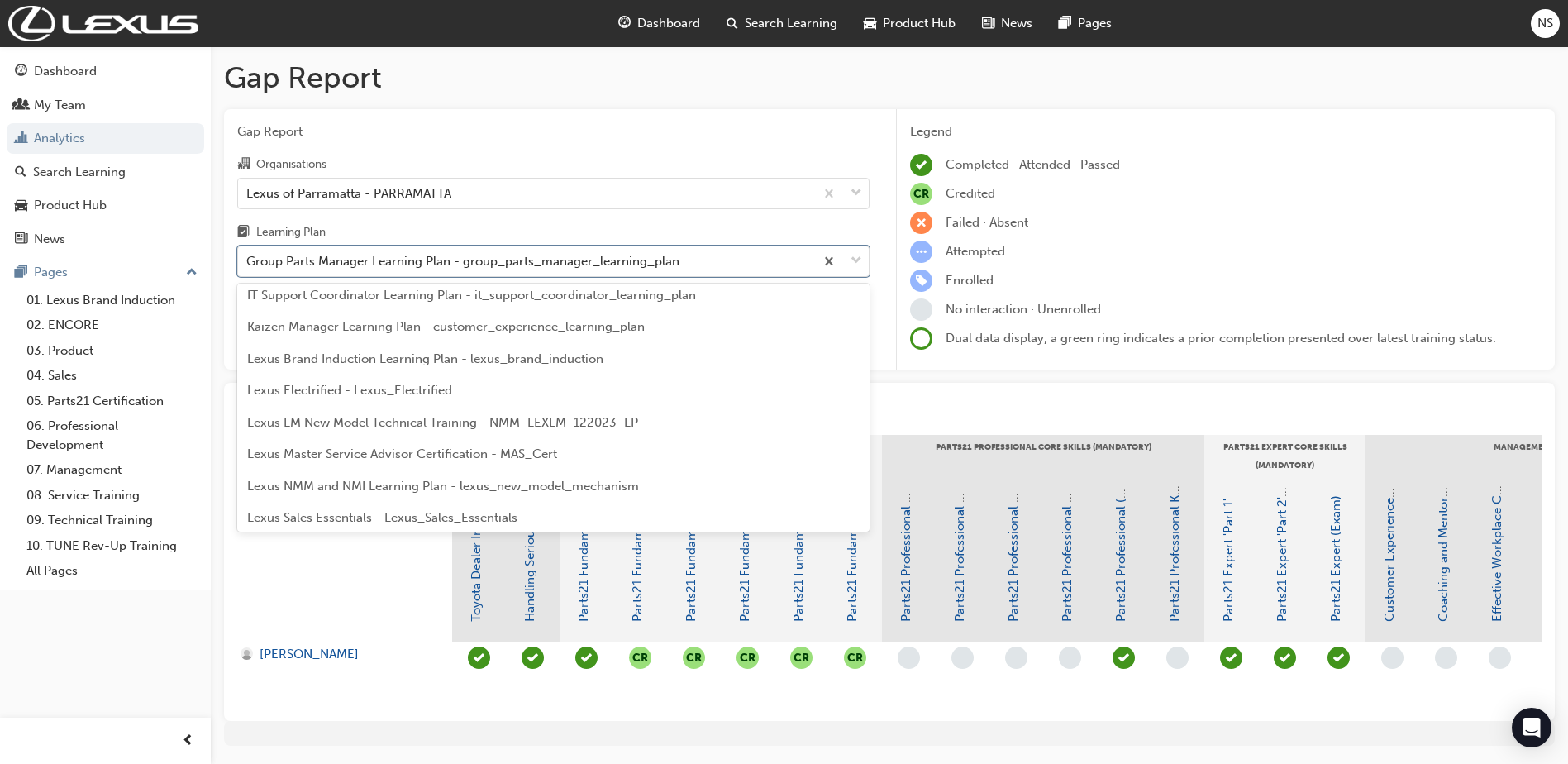
click at [484, 418] on span "Lexus LM New Model Technical Training - NMM_LEXLM_122023_LP" at bounding box center [443, 422] width 391 height 15
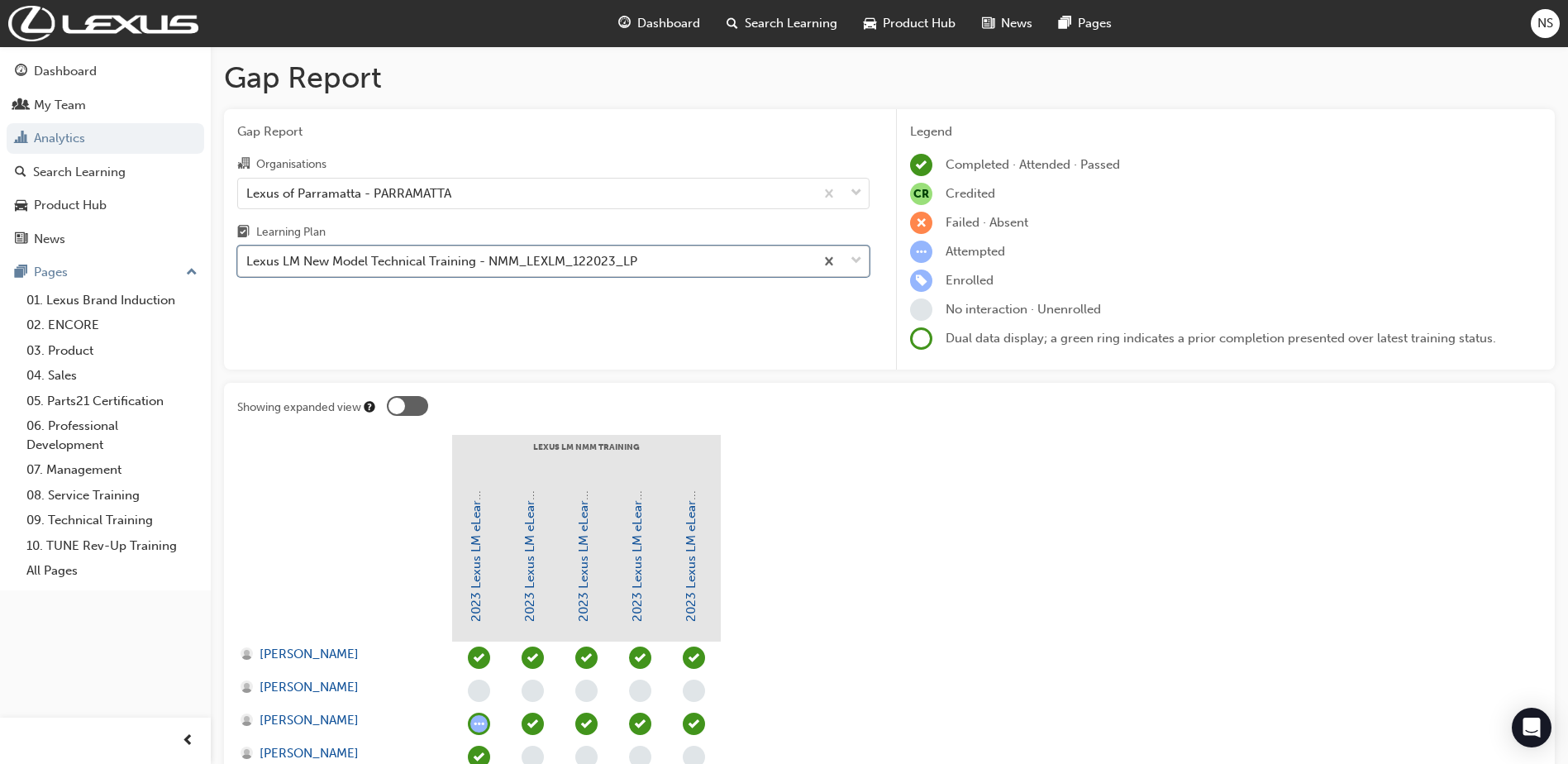
click at [408, 261] on div "Lexus LM New Model Technical Training - NMM_LEXLM_122023_LP" at bounding box center [442, 261] width 391 height 19
click at [248, 261] on input "Learning Plan option Lexus LM New Model Technical Training - NMM_LEXLM_122023_L…" at bounding box center [247, 261] width 2 height 14
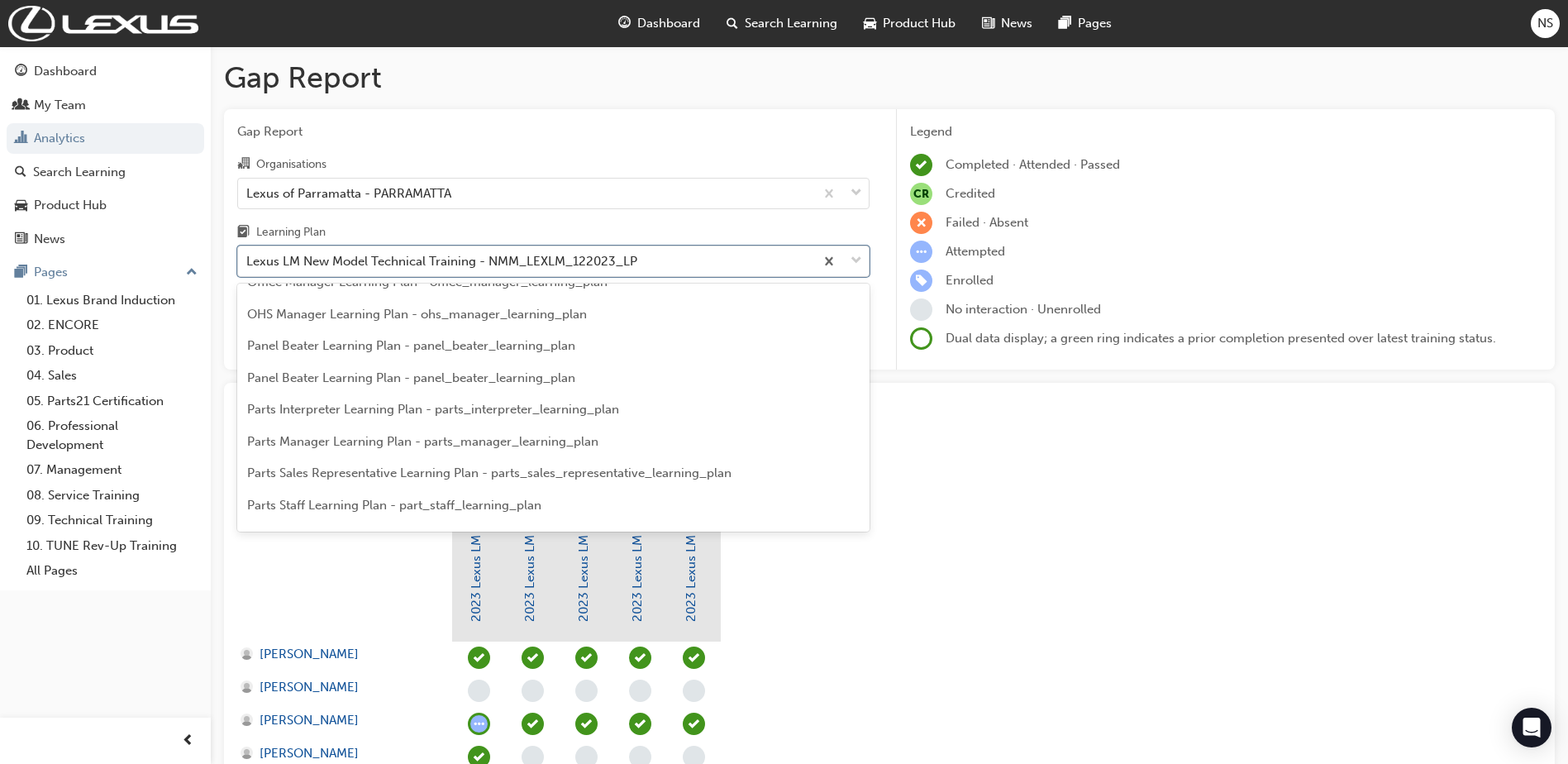
scroll to position [2866, 0]
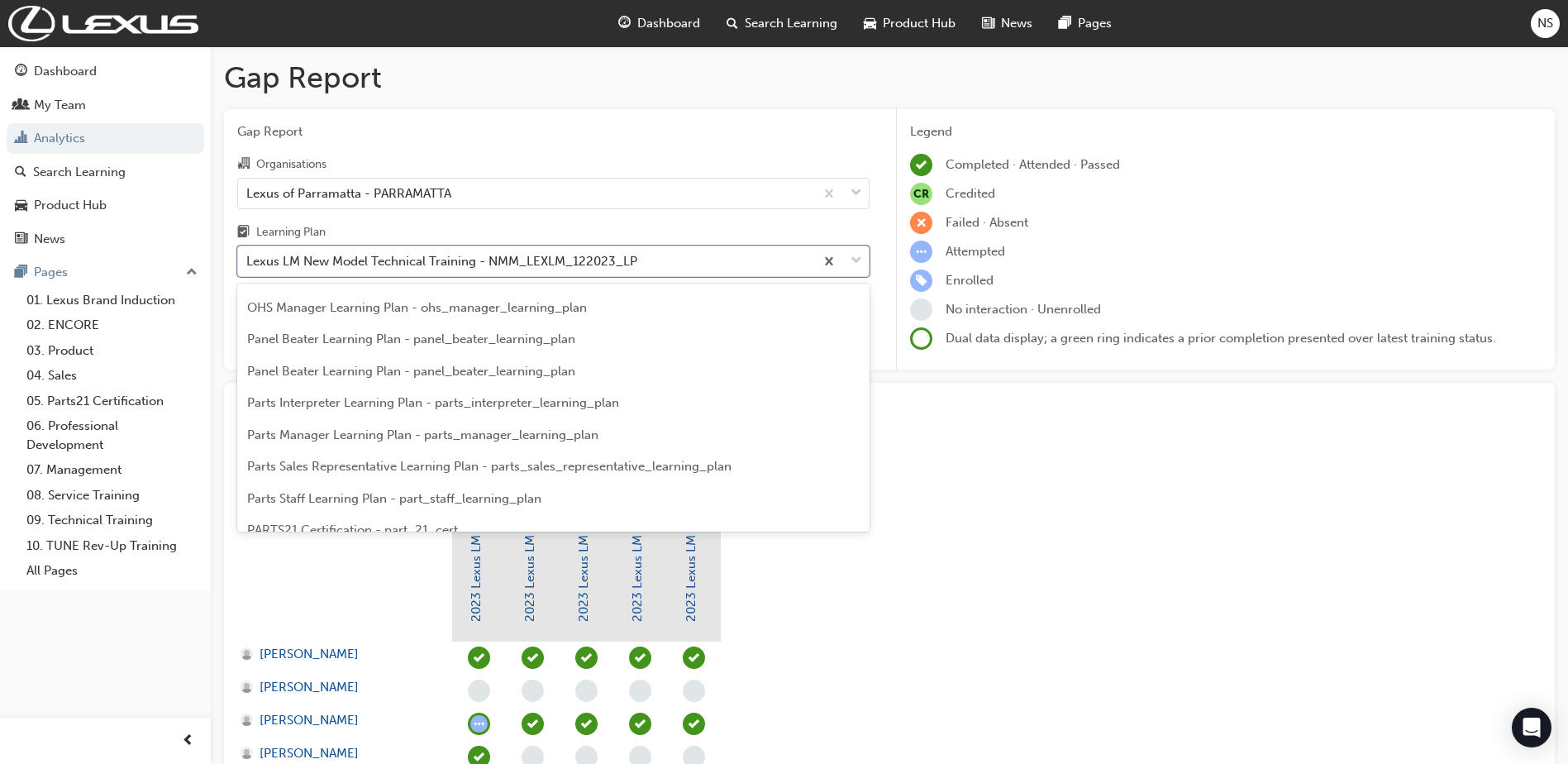
click at [362, 404] on span "Parts Interpreter Learning Plan - parts_interpreter_learning_plan" at bounding box center [433, 402] width 372 height 15
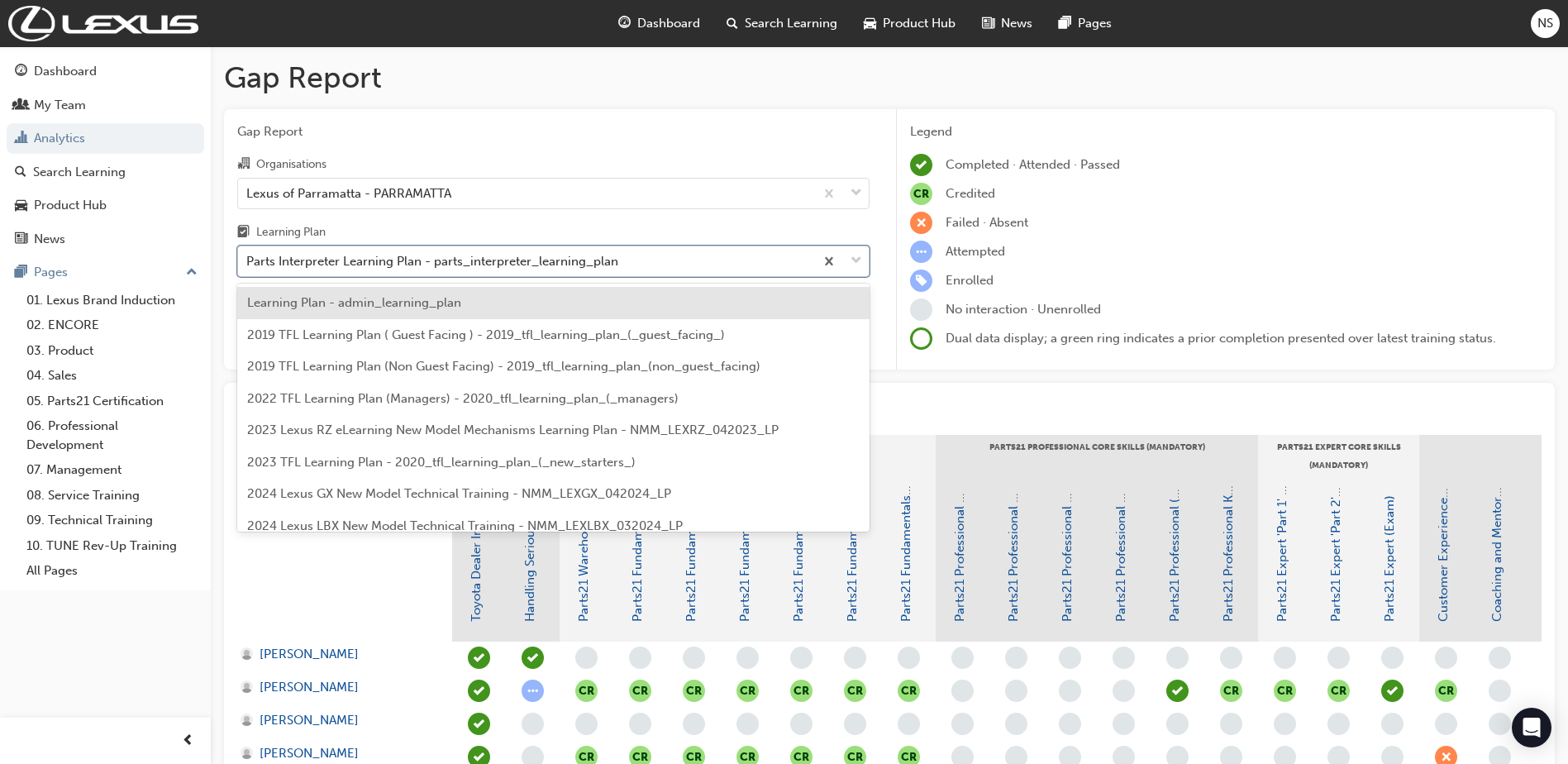
click at [314, 255] on div "Parts Interpreter Learning Plan - parts_interpreter_learning_plan" at bounding box center [432, 261] width 372 height 19
click at [248, 255] on input "Learning Plan option Parts Interpreter Learning Plan - parts_interpreter_learni…" at bounding box center [247, 261] width 2 height 14
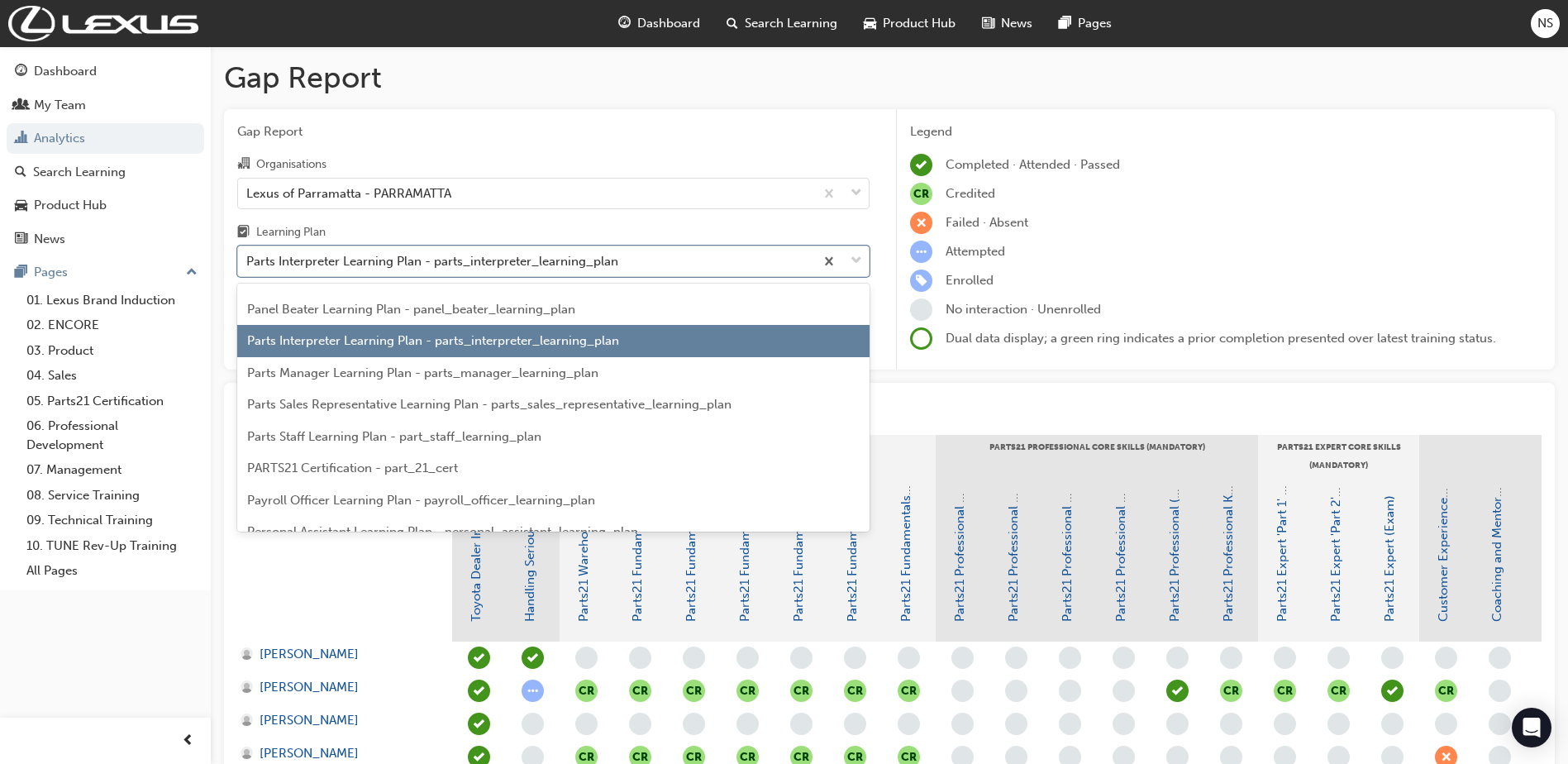
scroll to position [2931, 0]
click at [440, 370] on span "Parts Manager Learning Plan - parts_manager_learning_plan" at bounding box center [423, 371] width 352 height 15
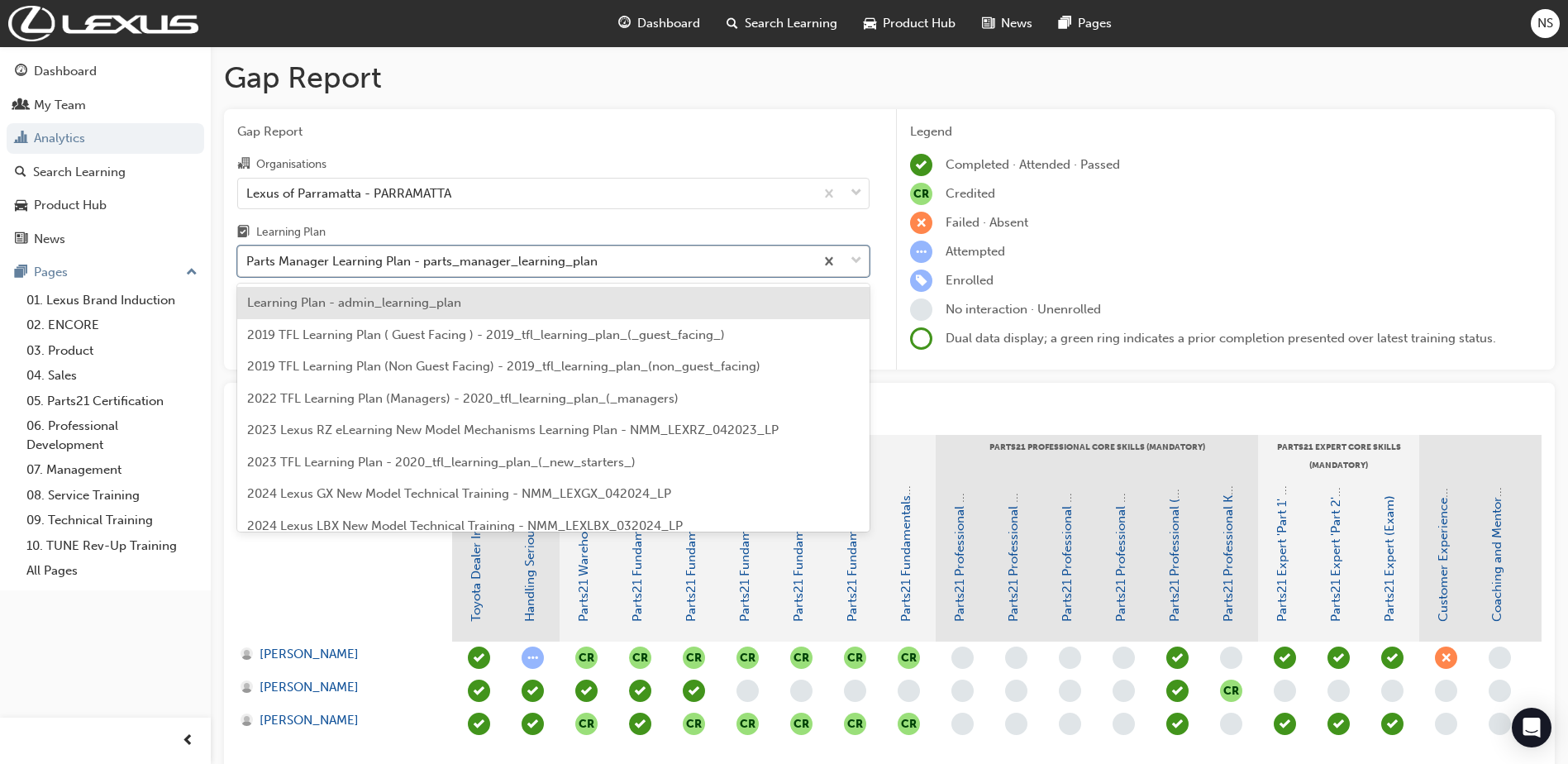
click at [440, 261] on div "Parts Manager Learning Plan - parts_manager_learning_plan" at bounding box center [422, 261] width 352 height 19
click at [248, 261] on input "Learning Plan option Parts Manager Learning Plan - parts_manager_learning_plan,…" at bounding box center [247, 261] width 2 height 14
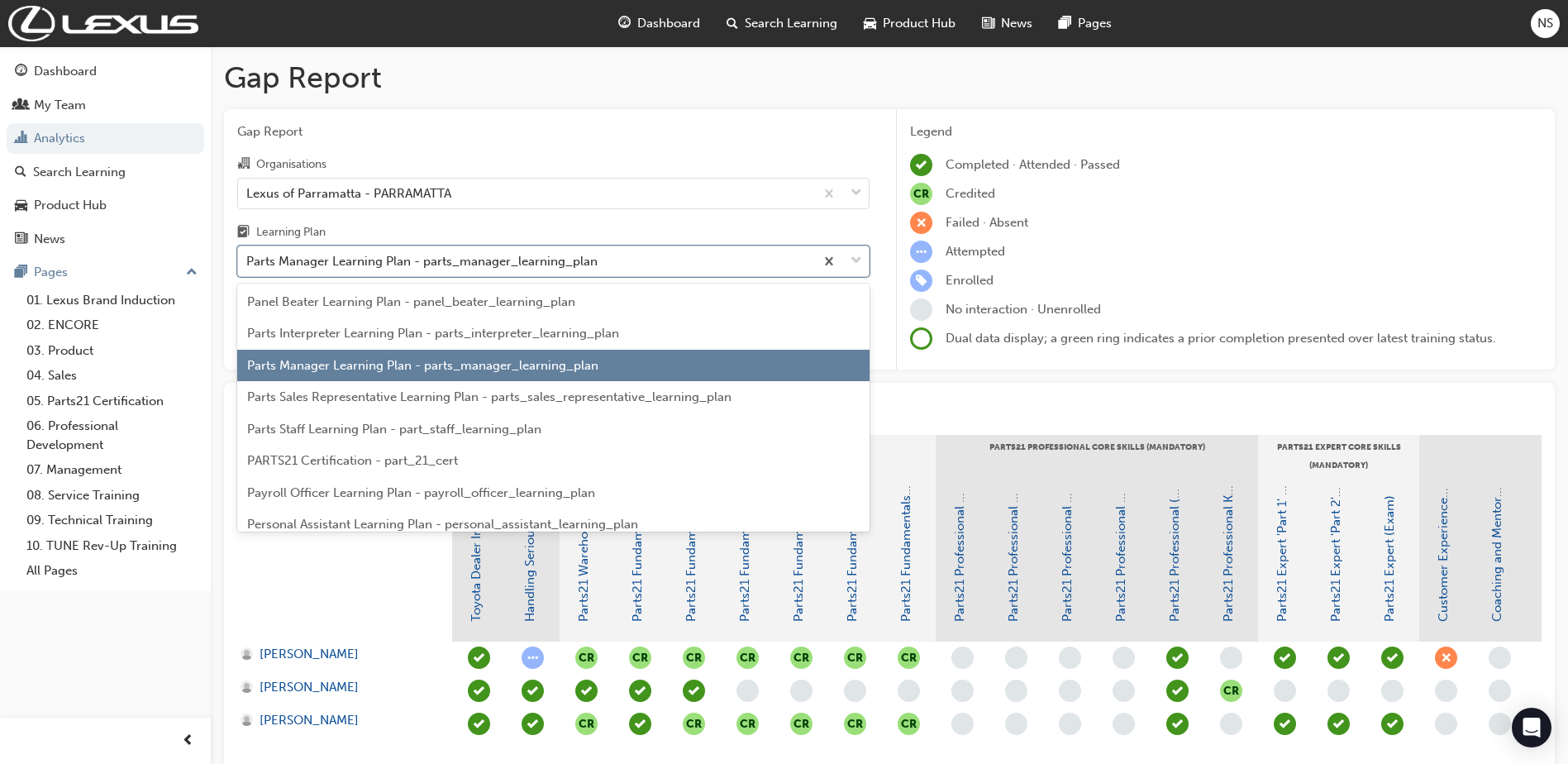
scroll to position [2963, 0]
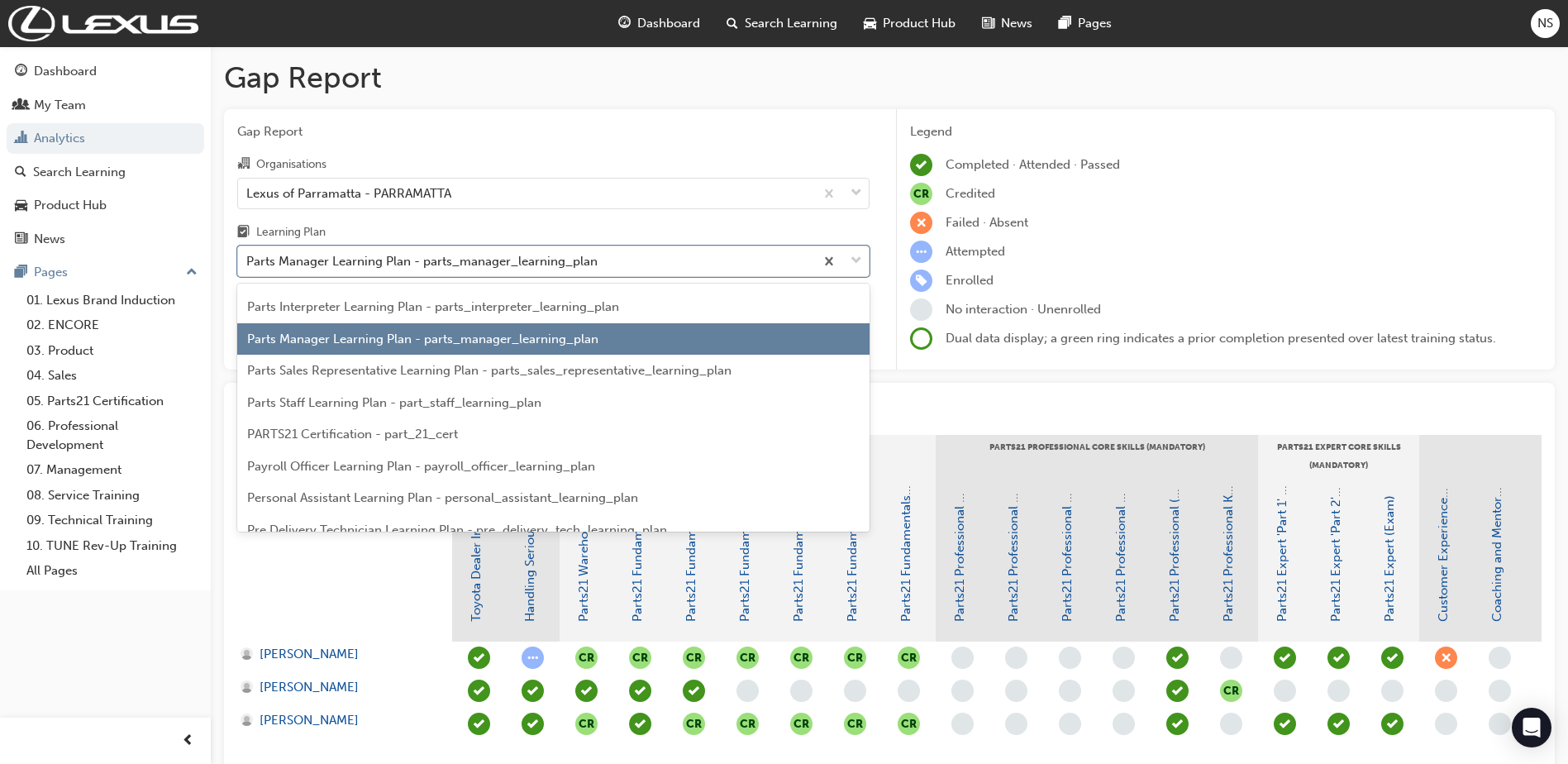
click at [408, 369] on span "Parts Sales Representative Learning Plan - parts_sales_representative_learning_…" at bounding box center [490, 370] width 485 height 15
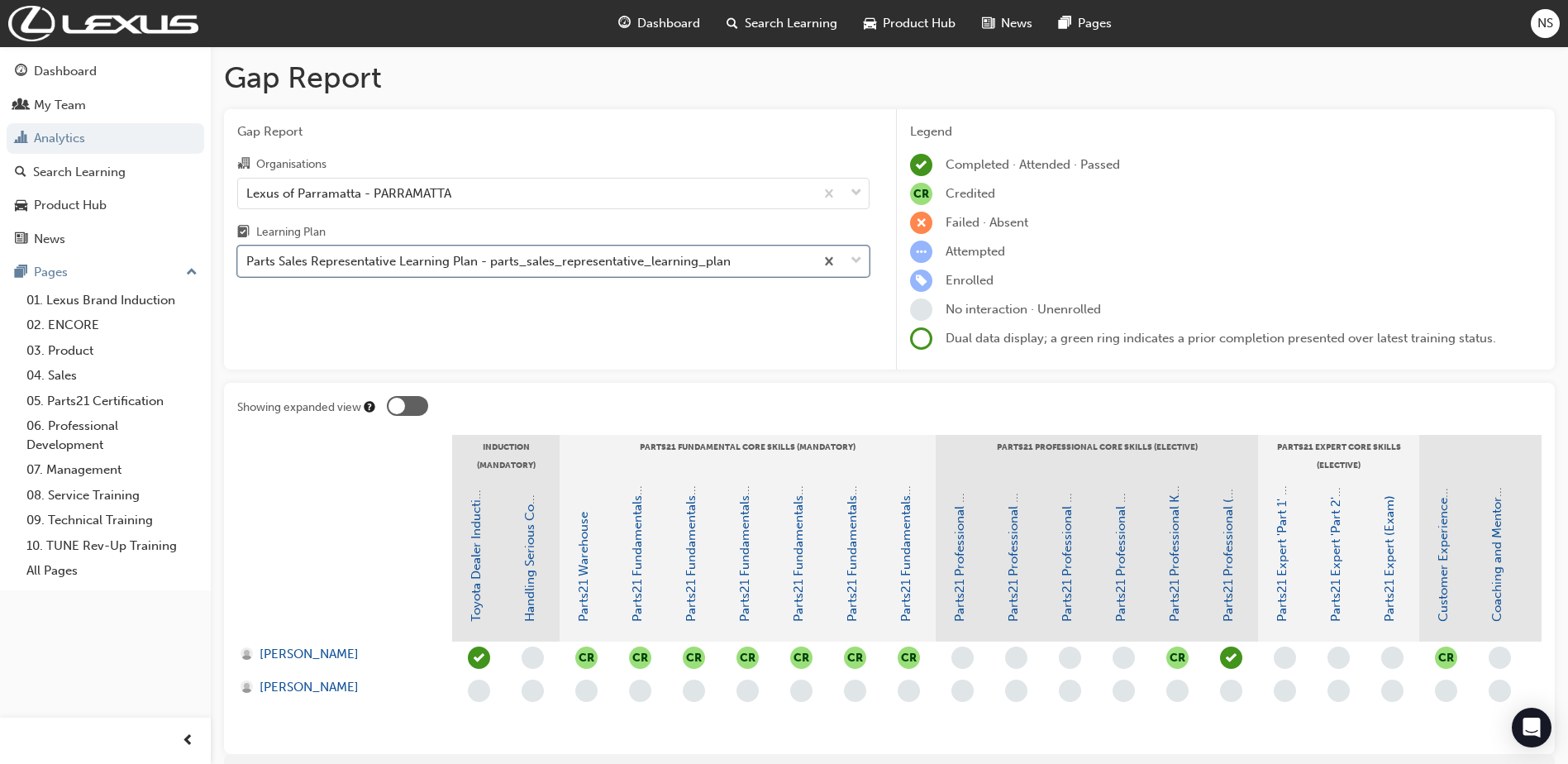
click at [412, 263] on div "Parts Sales Representative Learning Plan - parts_sales_representative_learning_…" at bounding box center [489, 261] width 485 height 19
click at [248, 263] on input "Learning Plan option Parts Sales Representative Learning Plan - parts_sales_rep…" at bounding box center [247, 261] width 2 height 14
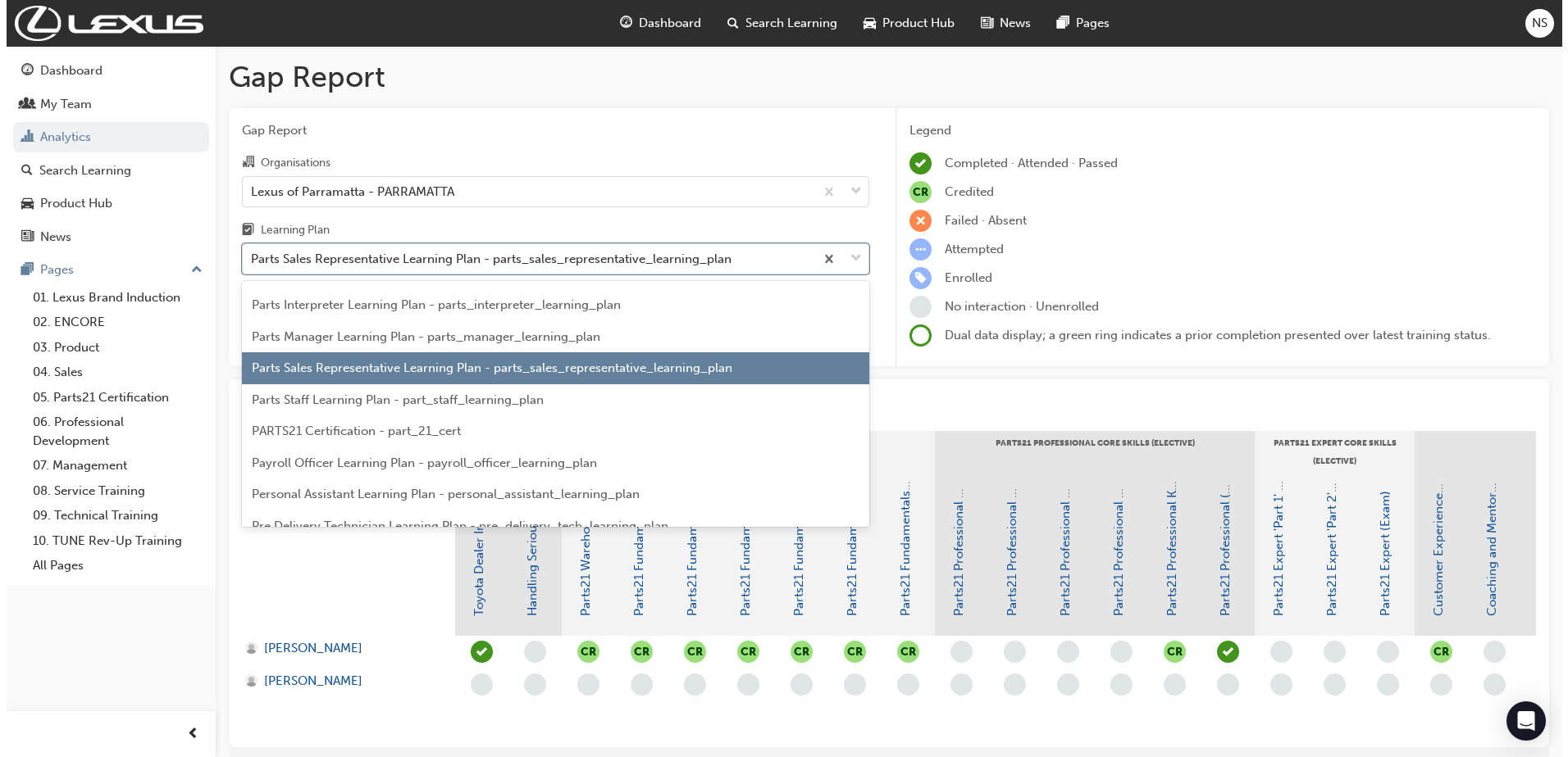
scroll to position [2967, 0]
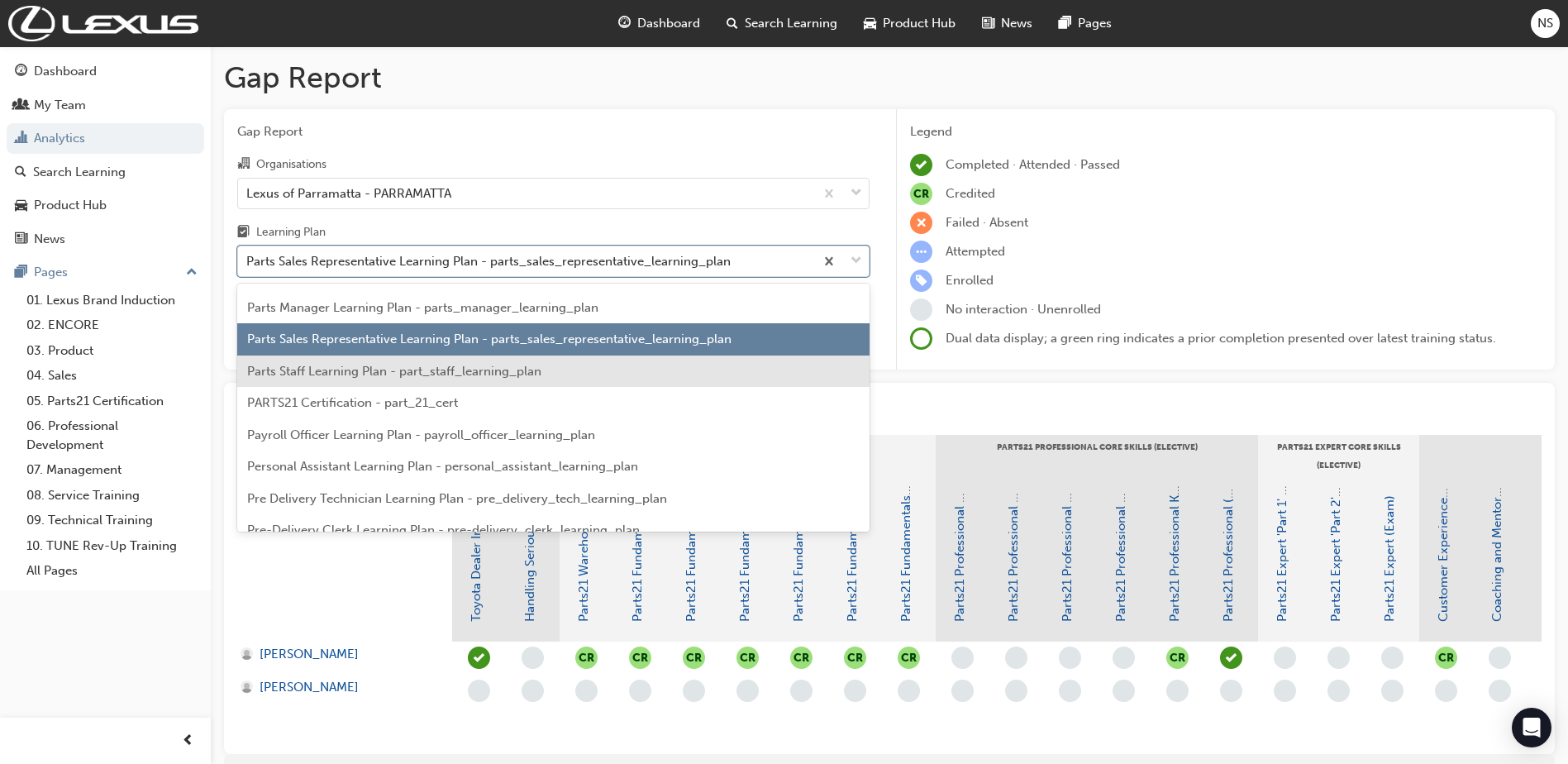
click at [394, 371] on span "Parts Staff Learning Plan - part_staff_learning_plan" at bounding box center [394, 371] width 294 height 15
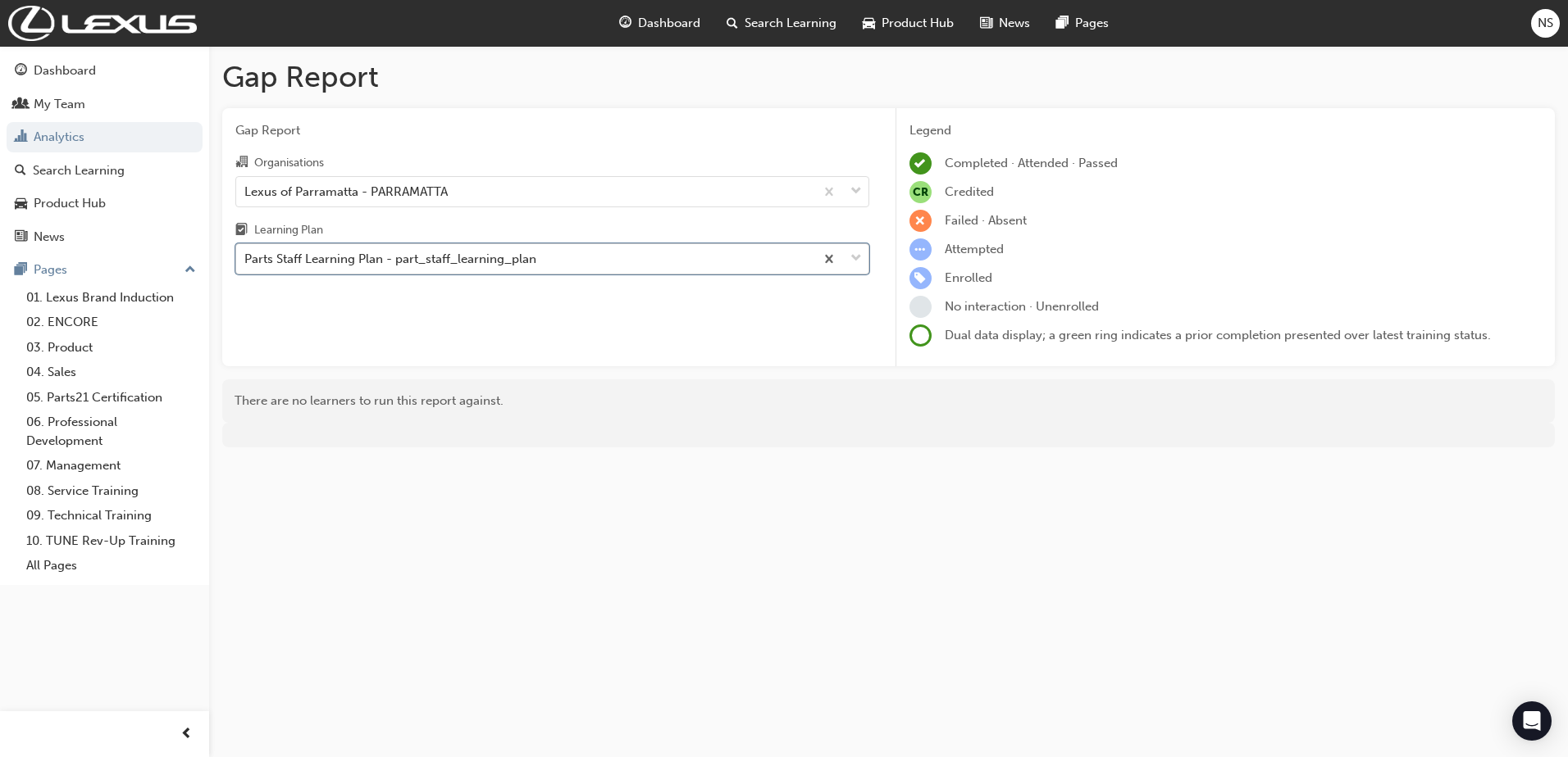
click at [404, 269] on div "Parts Staff Learning Plan - part_staff_learning_plan" at bounding box center [525, 259] width 578 height 29
click at [246, 266] on input "Learning Plan option Parts Staff Learning Plan - part_staff_learning_plan, sele…" at bounding box center [245, 259] width 2 height 14
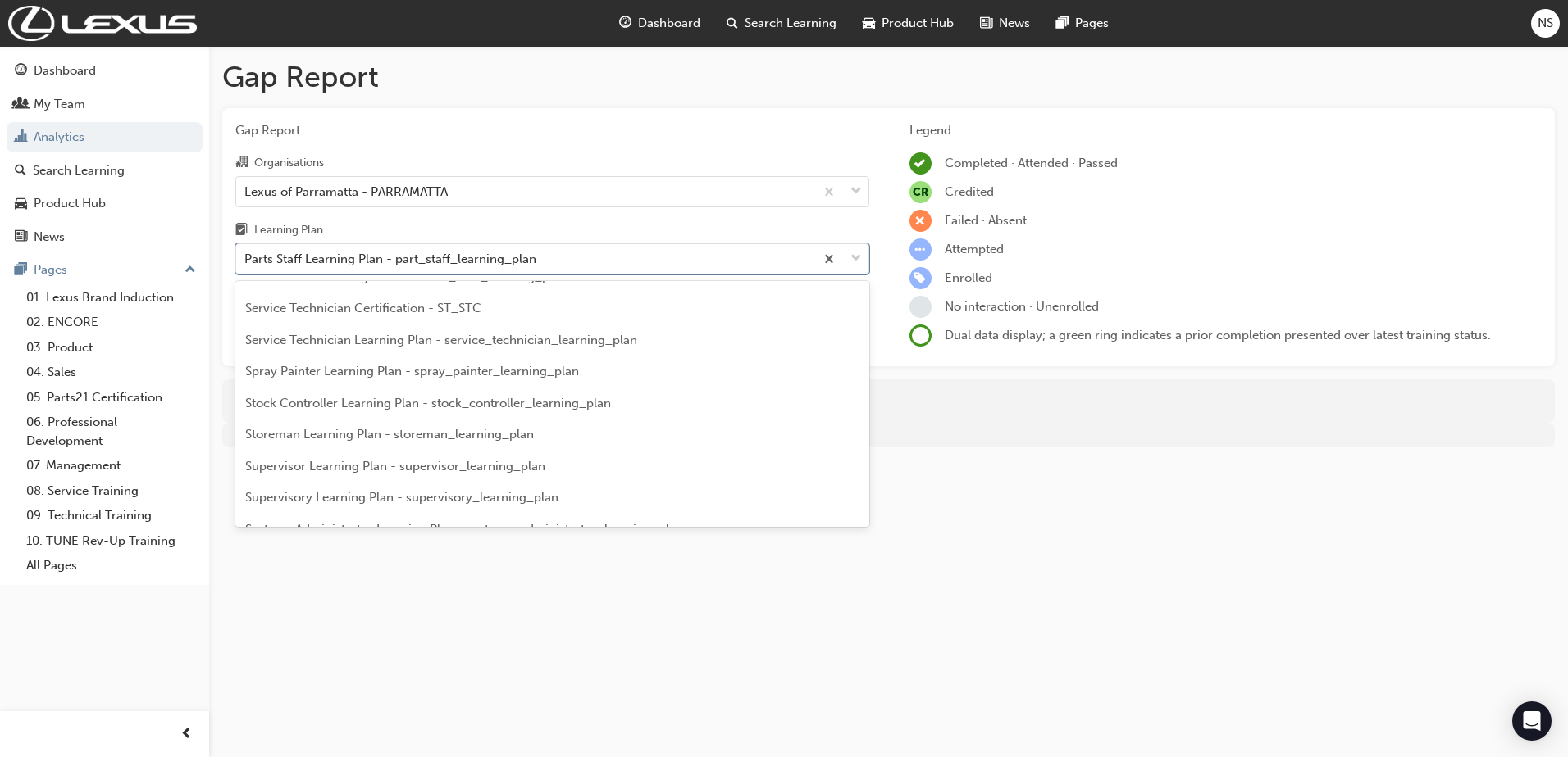
scroll to position [3900, 0]
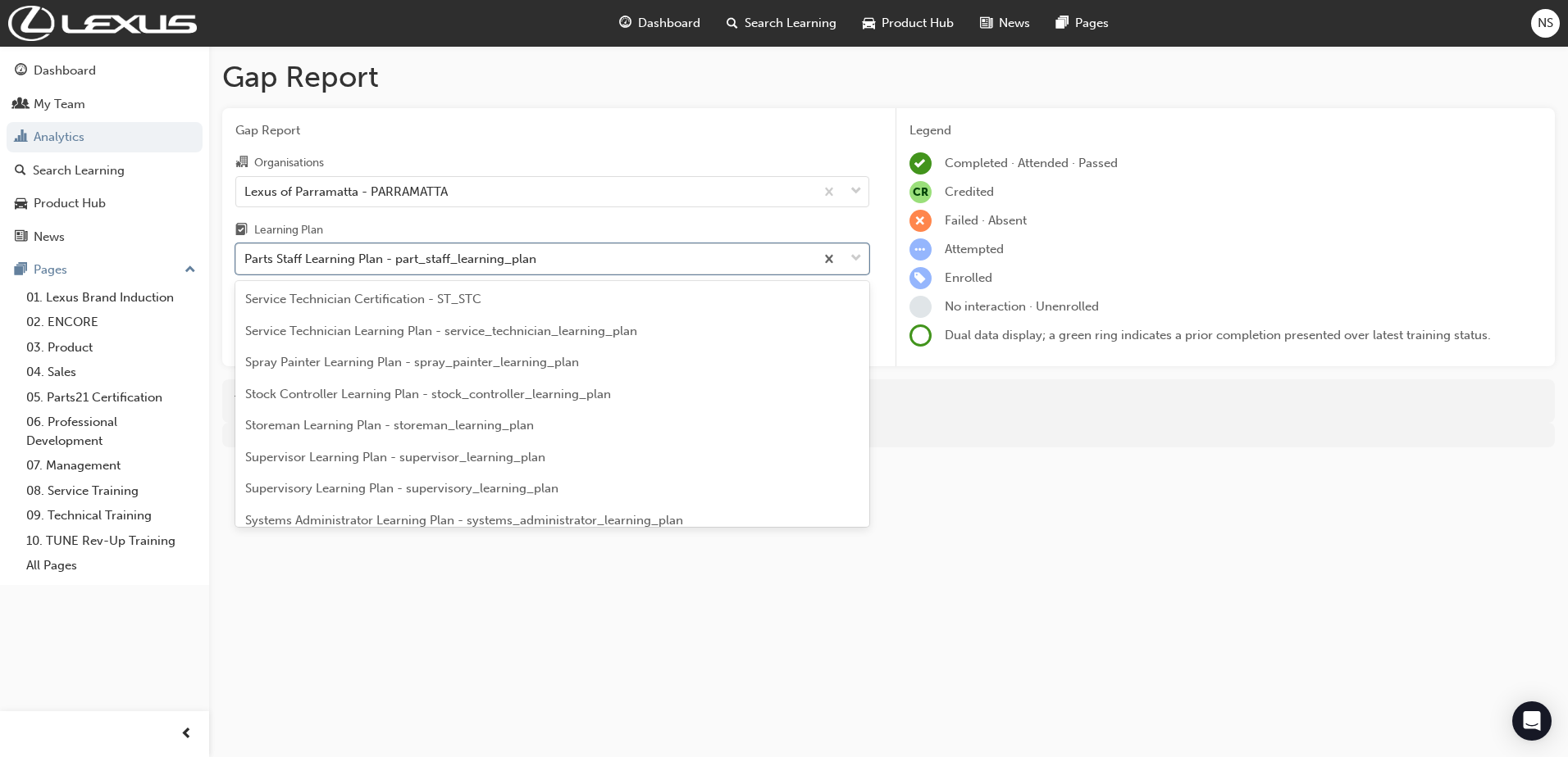
click at [448, 433] on span "Storeman Learning Plan - storeman_learning_plan" at bounding box center [389, 425] width 289 height 15
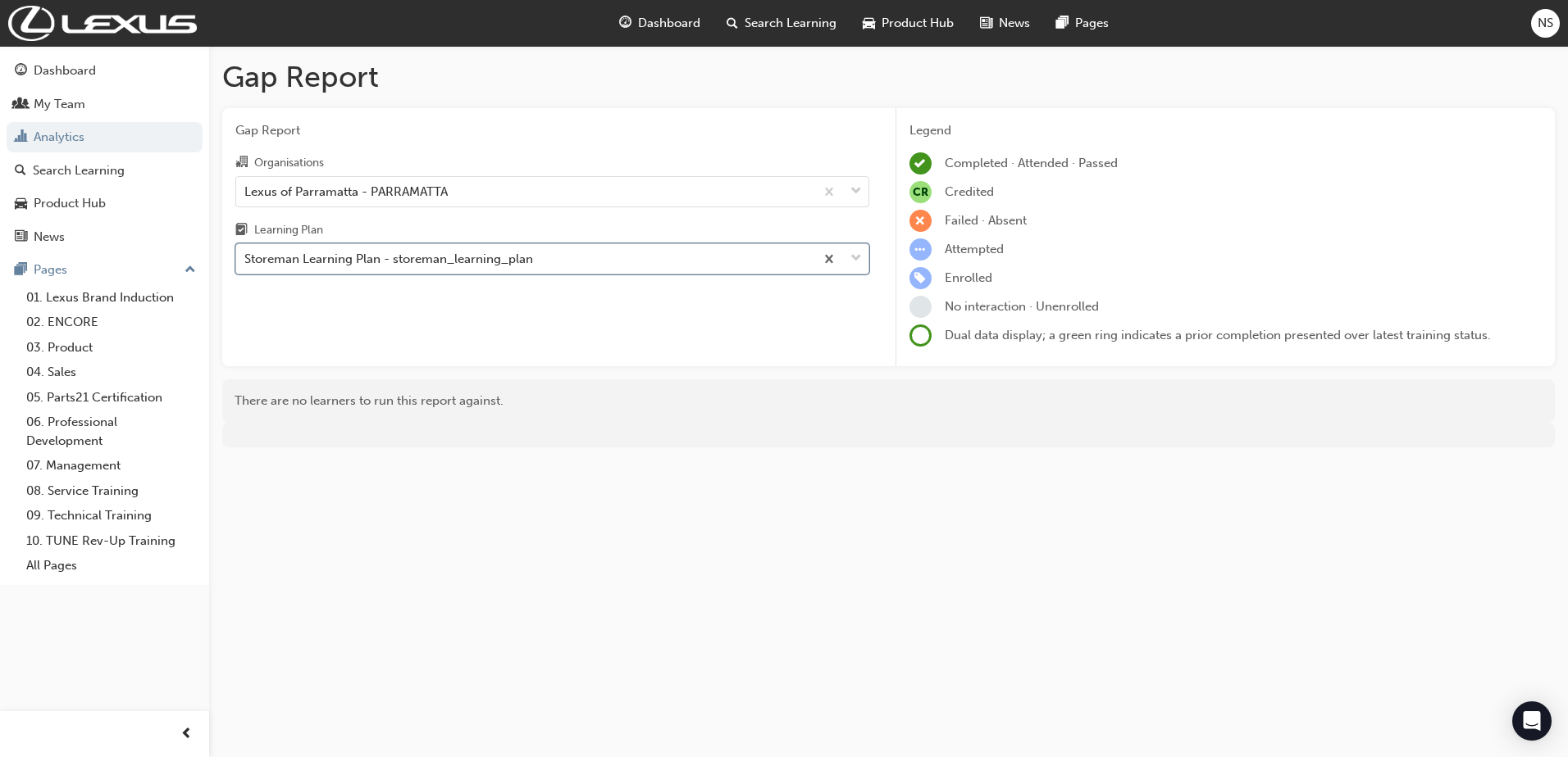
click at [490, 263] on div "Storeman Learning Plan - storeman_learning_plan" at bounding box center [388, 259] width 289 height 19
click at [246, 263] on input "Learning Plan option Storeman Learning Plan - storeman_learning_plan, selected.…" at bounding box center [245, 259] width 2 height 14
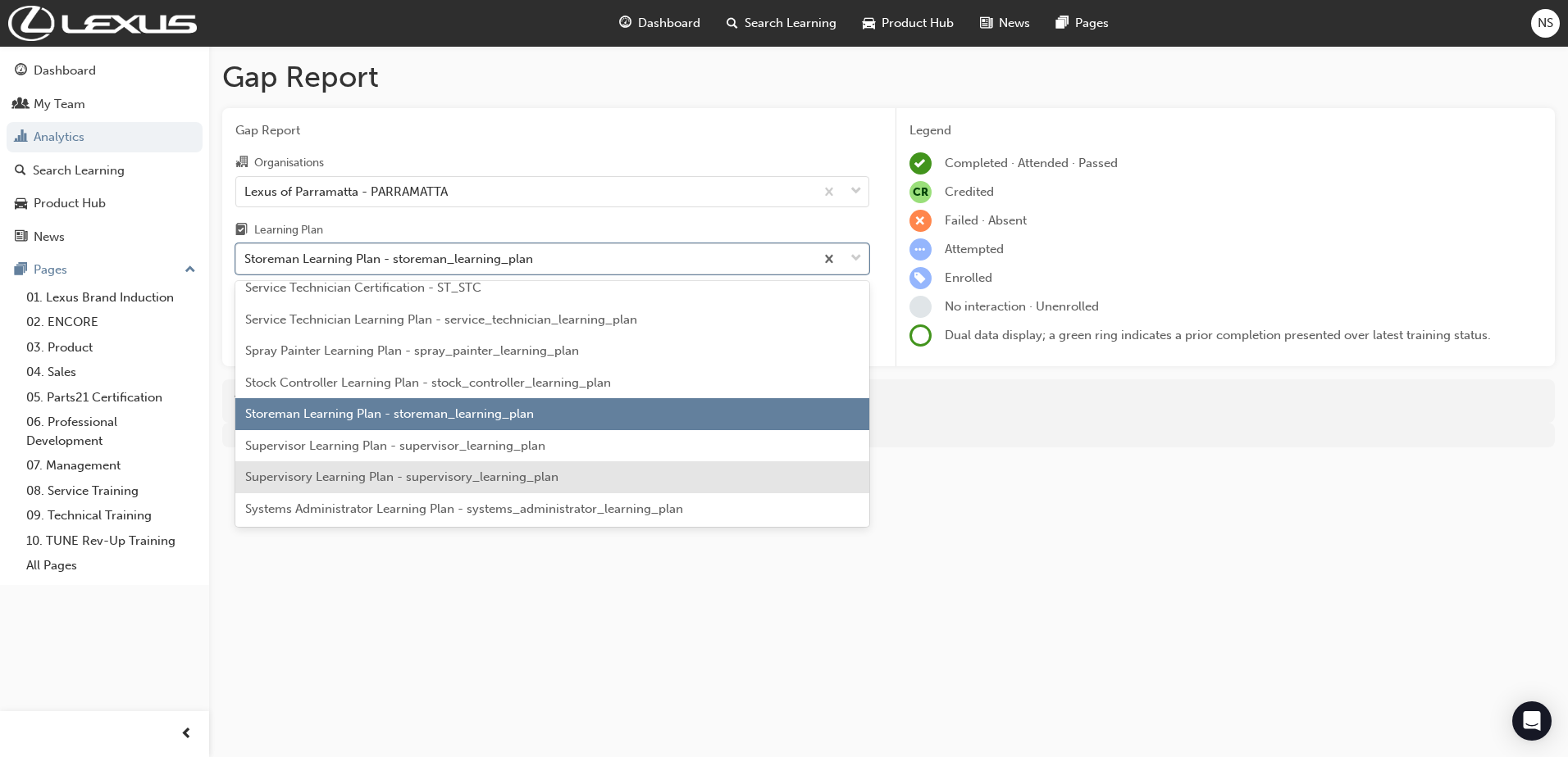
scroll to position [4008, 0]
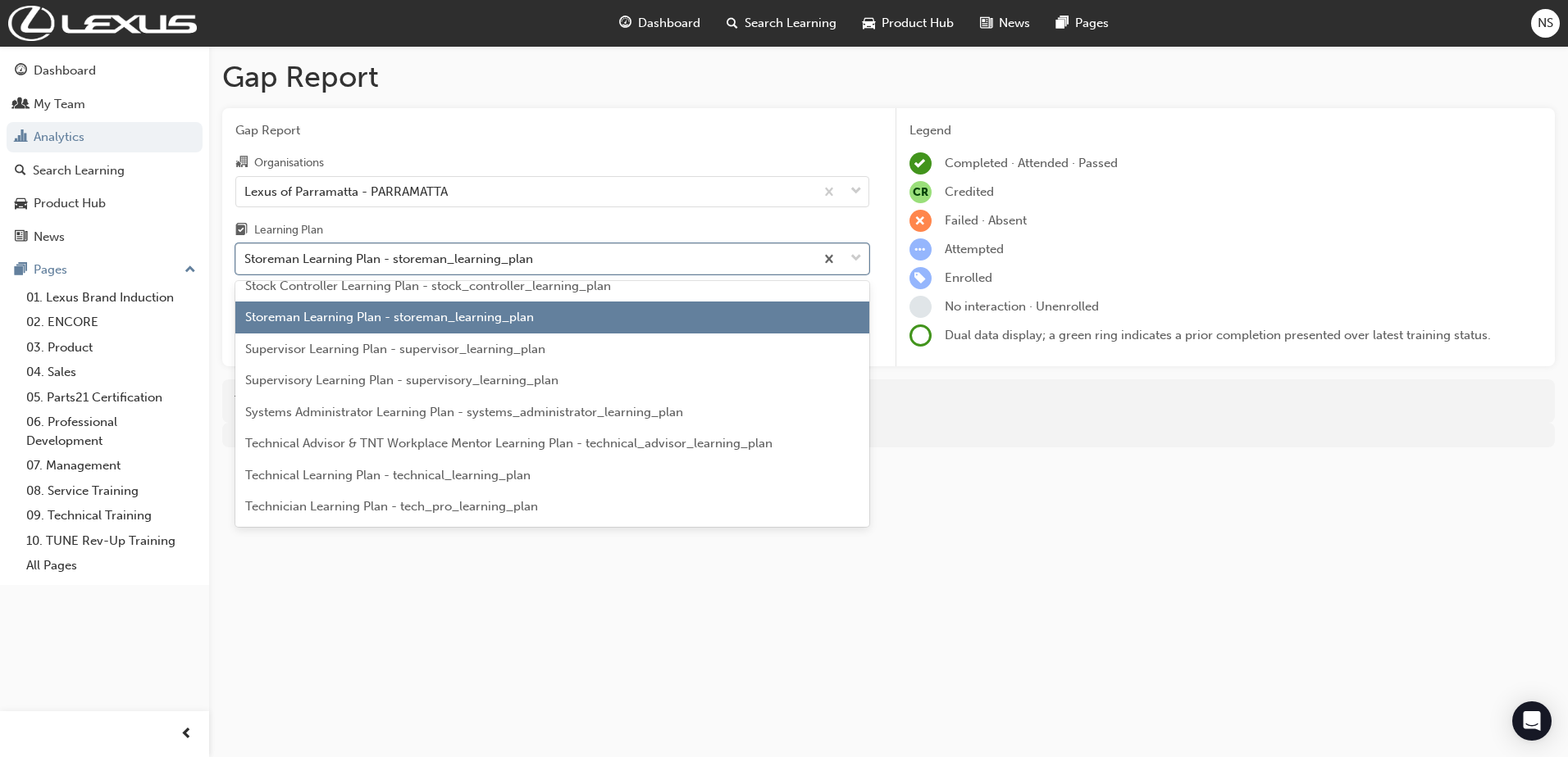
click at [425, 356] on span "Supervisor Learning Plan - supervisor_learning_plan" at bounding box center [395, 348] width 300 height 15
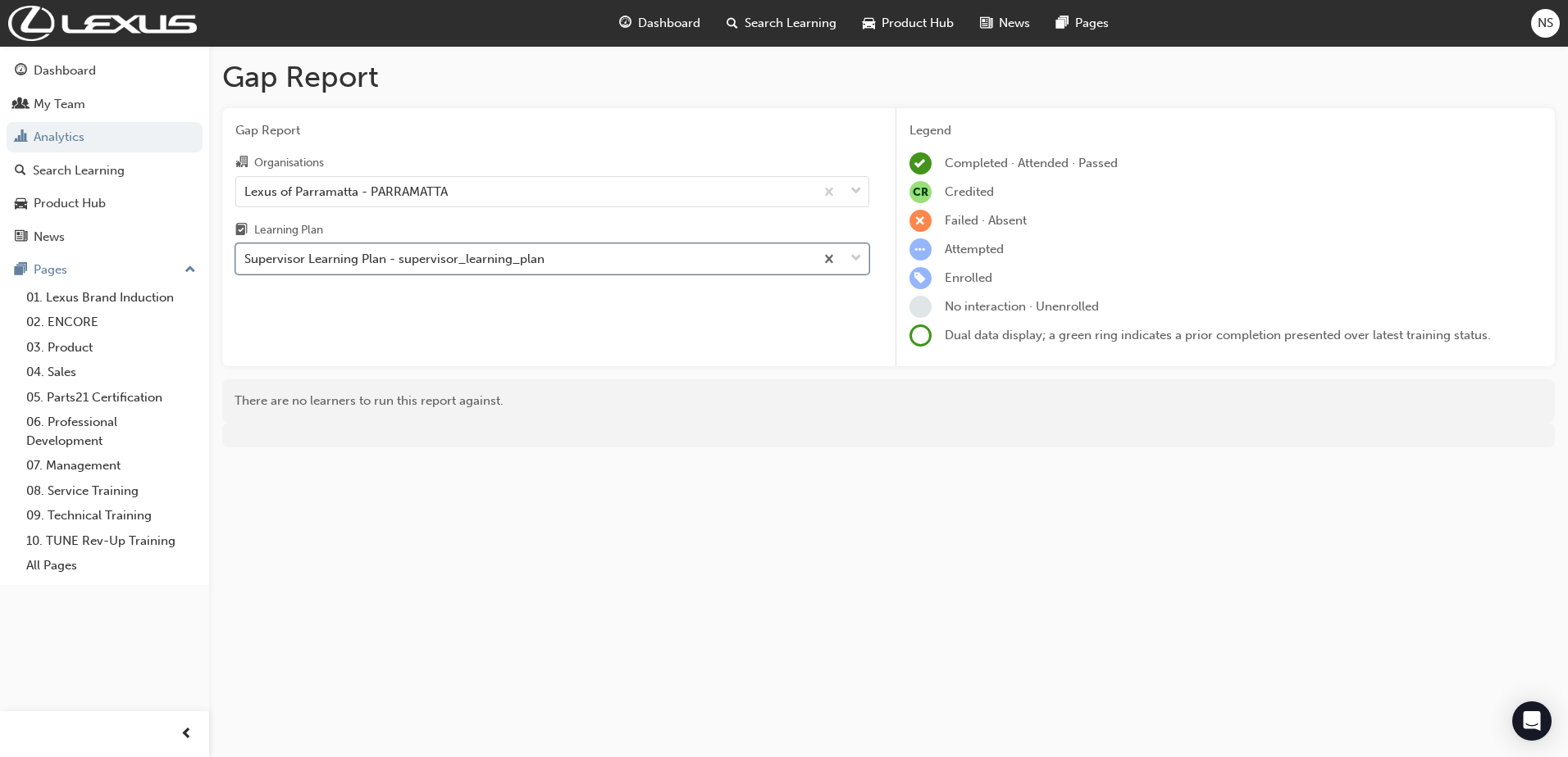
click at [406, 254] on div "Supervisor Learning Plan - supervisor_learning_plan" at bounding box center [394, 259] width 300 height 19
click at [246, 254] on input "Learning Plan option Supervisor Learning Plan - supervisor_learning_plan, selec…" at bounding box center [245, 259] width 2 height 14
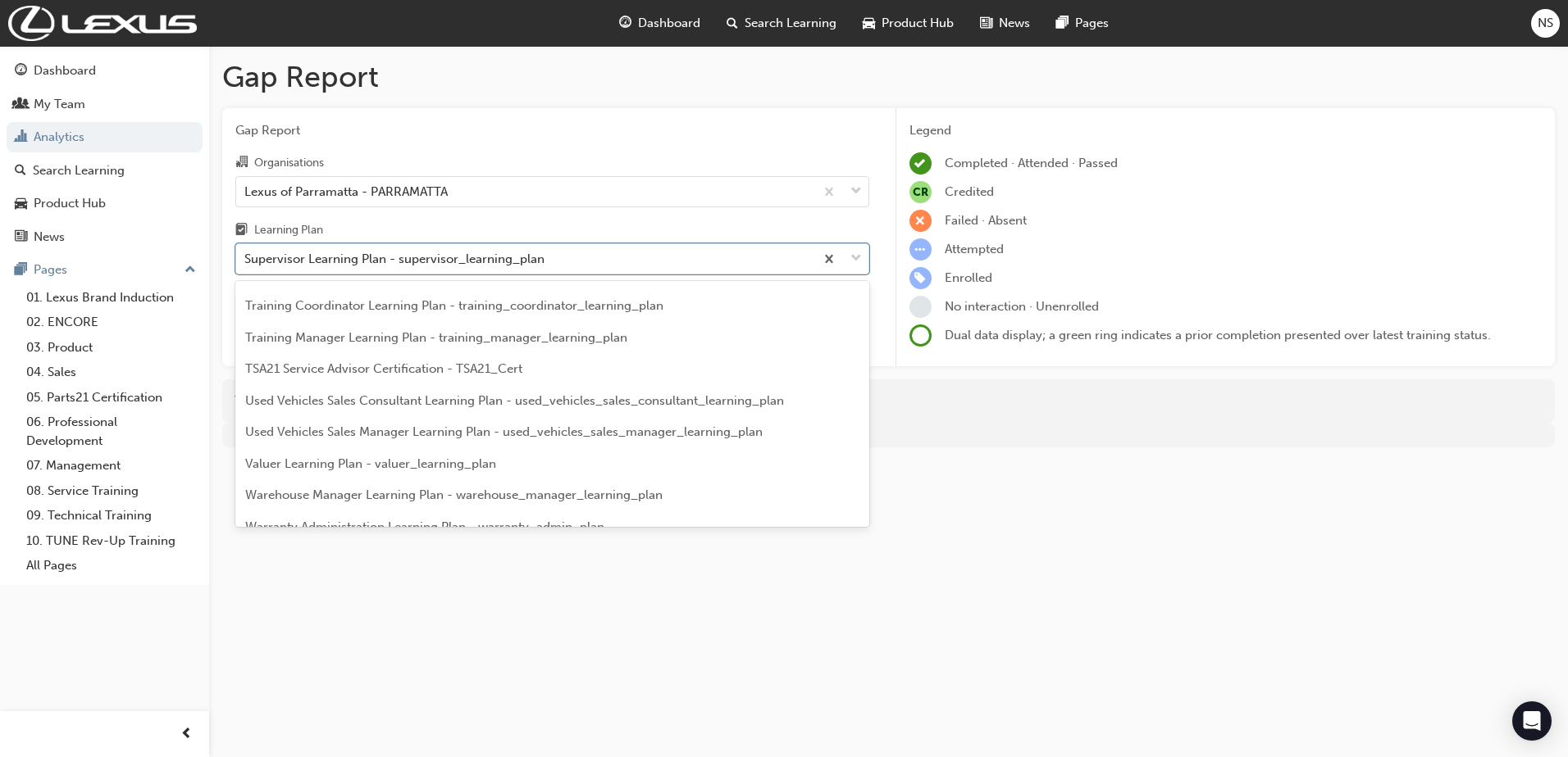
scroll to position [4285, 0]
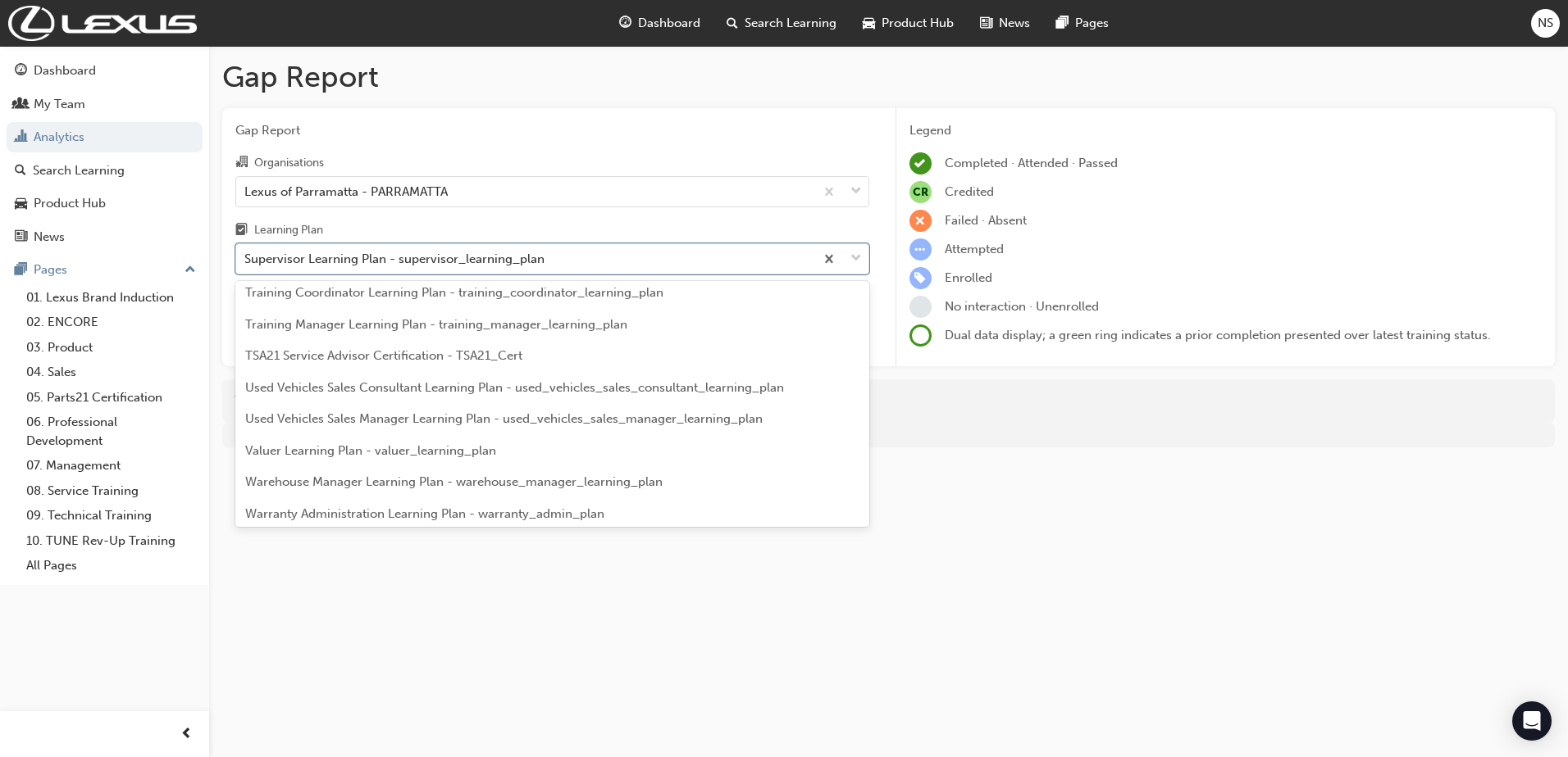
click at [446, 489] on span "Warehouse Manager Learning Plan - warehouse_manager_learning_plan" at bounding box center [454, 481] width 418 height 15
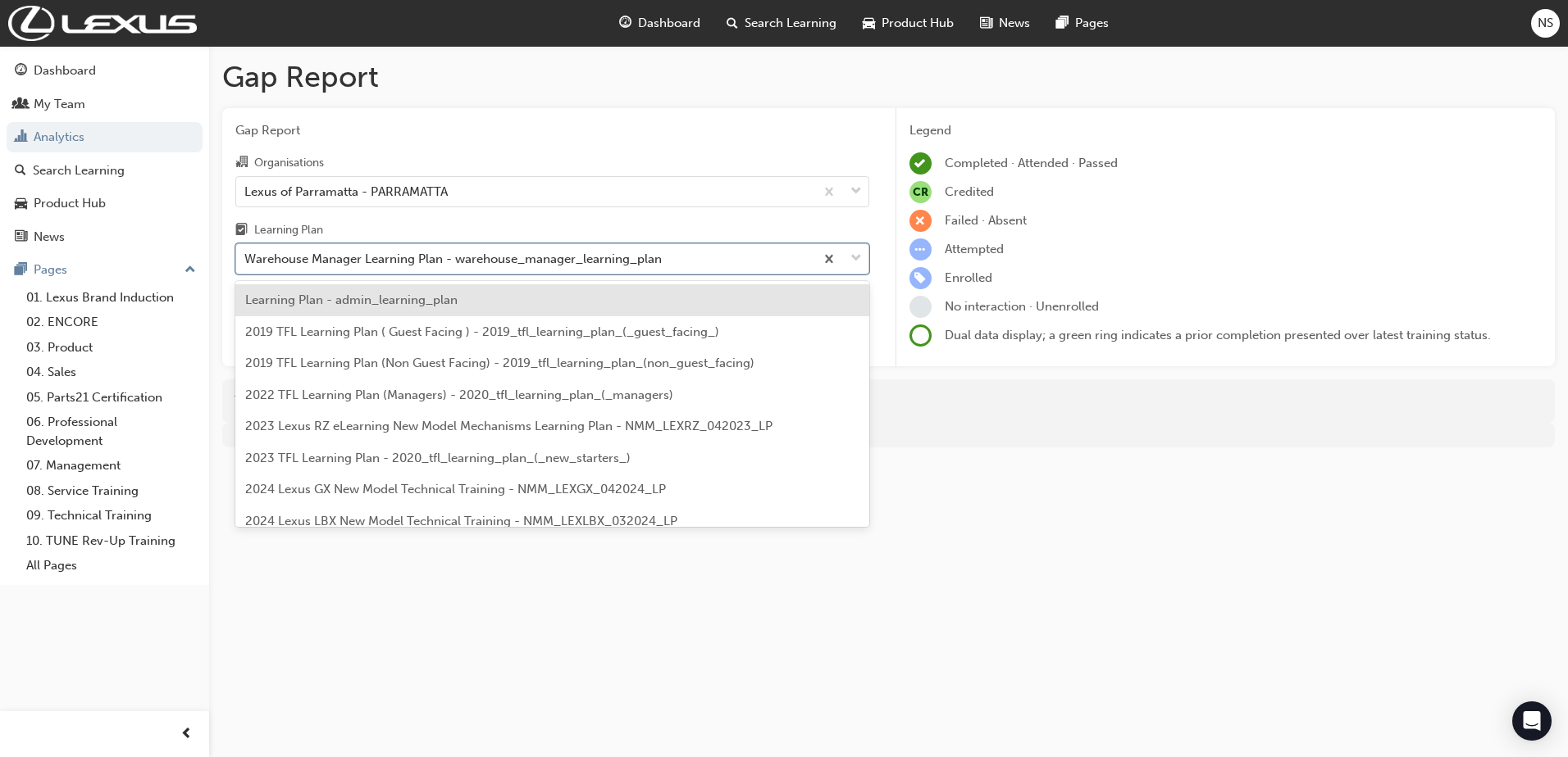
click at [465, 259] on div "Warehouse Manager Learning Plan - warehouse_manager_learning_plan" at bounding box center [453, 259] width 418 height 19
click at [246, 259] on input "Learning Plan option Warehouse Manager Learning Plan - warehouse_manager_learni…" at bounding box center [245, 259] width 2 height 14
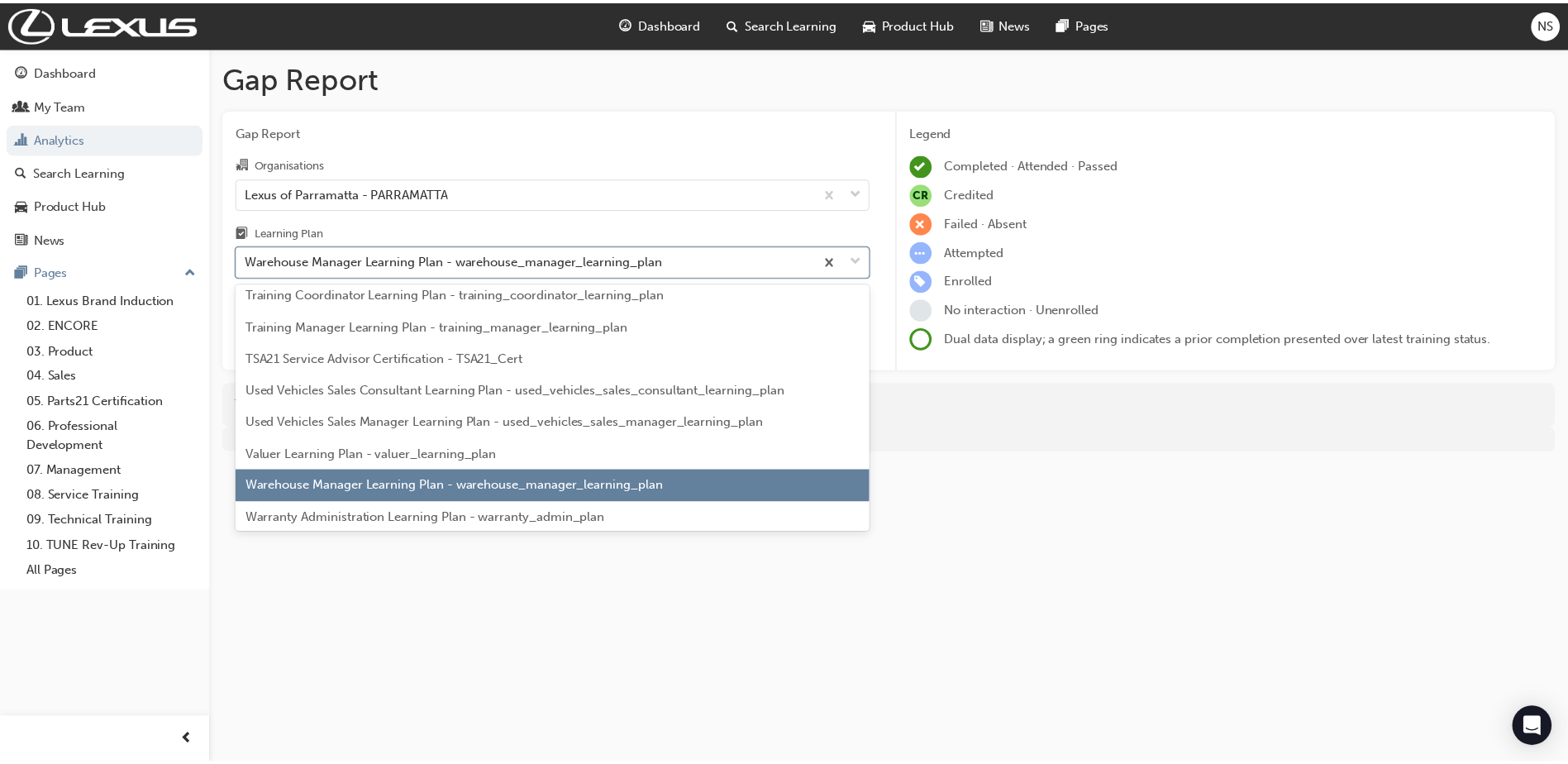
scroll to position [4636, 0]
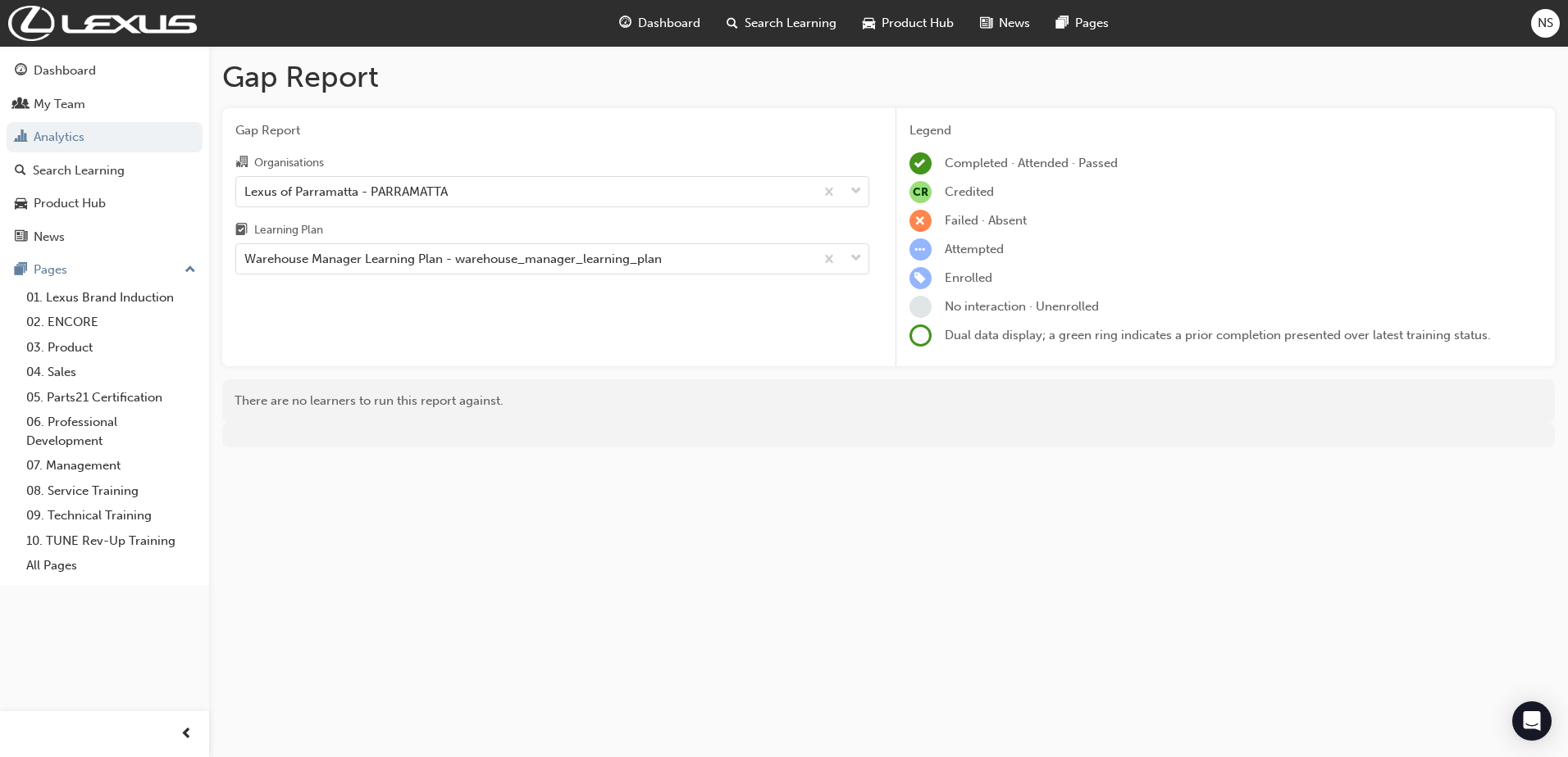
click at [428, 209] on div "Organisations Lexus of Parramatta - PARRAMATTA Learning Plan Warehouse Manager …" at bounding box center [553, 214] width 634 height 122
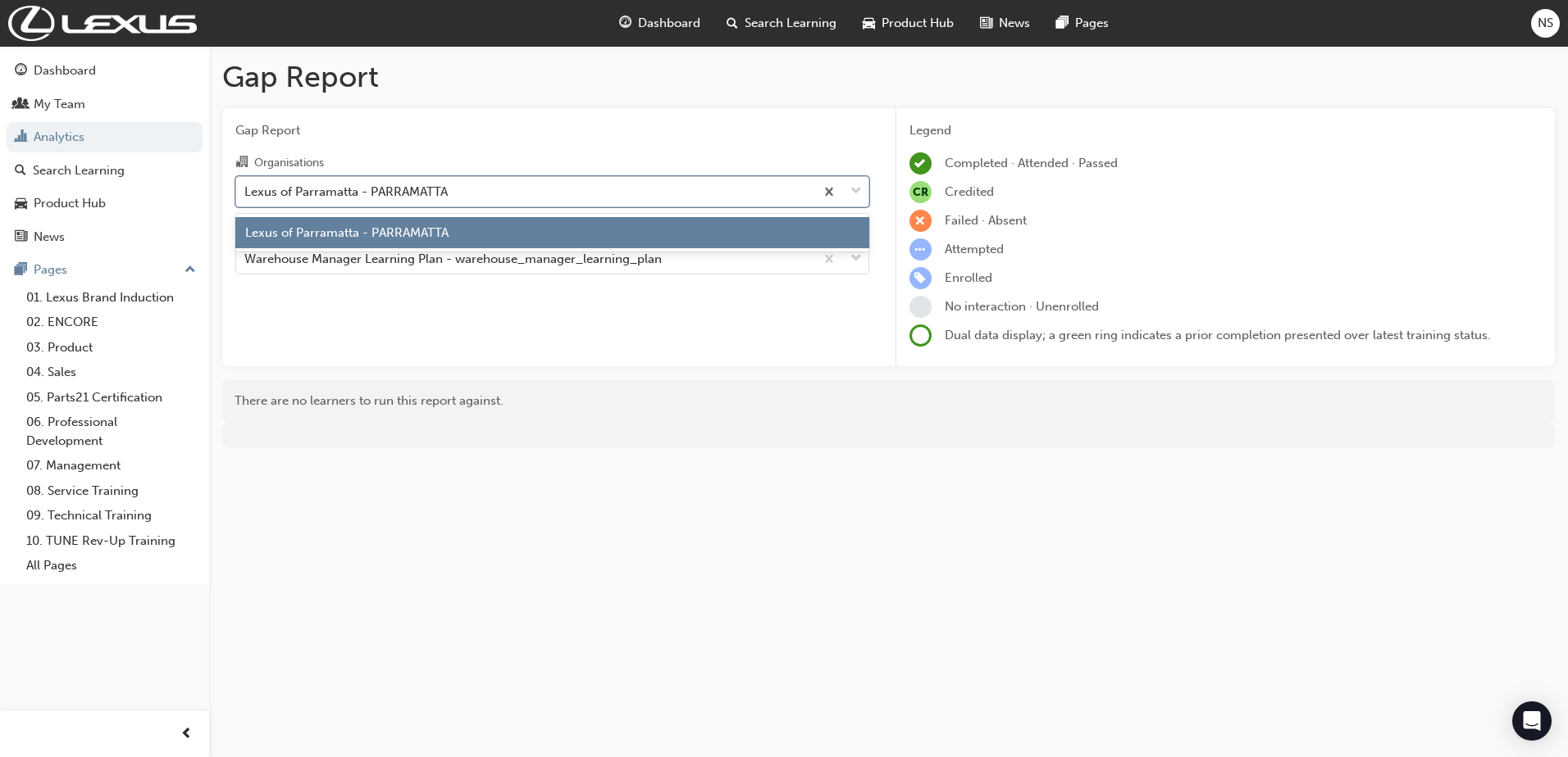
click at [428, 193] on div "Lexus of Parramatta - PARRAMATTA" at bounding box center [346, 191] width 203 height 19
click at [246, 193] on input "Organisations option Lexus of Parramatta - PARRAMATTA, selected. option Lexus o…" at bounding box center [245, 190] width 2 height 14
click at [428, 193] on div "Lexus of Parramatta - PARRAMATTA" at bounding box center [346, 191] width 203 height 19
click at [246, 193] on input "Organisations option Lexus of Parramatta - PARRAMATTA, selected. option Lexus o…" at bounding box center [245, 190] width 2 height 14
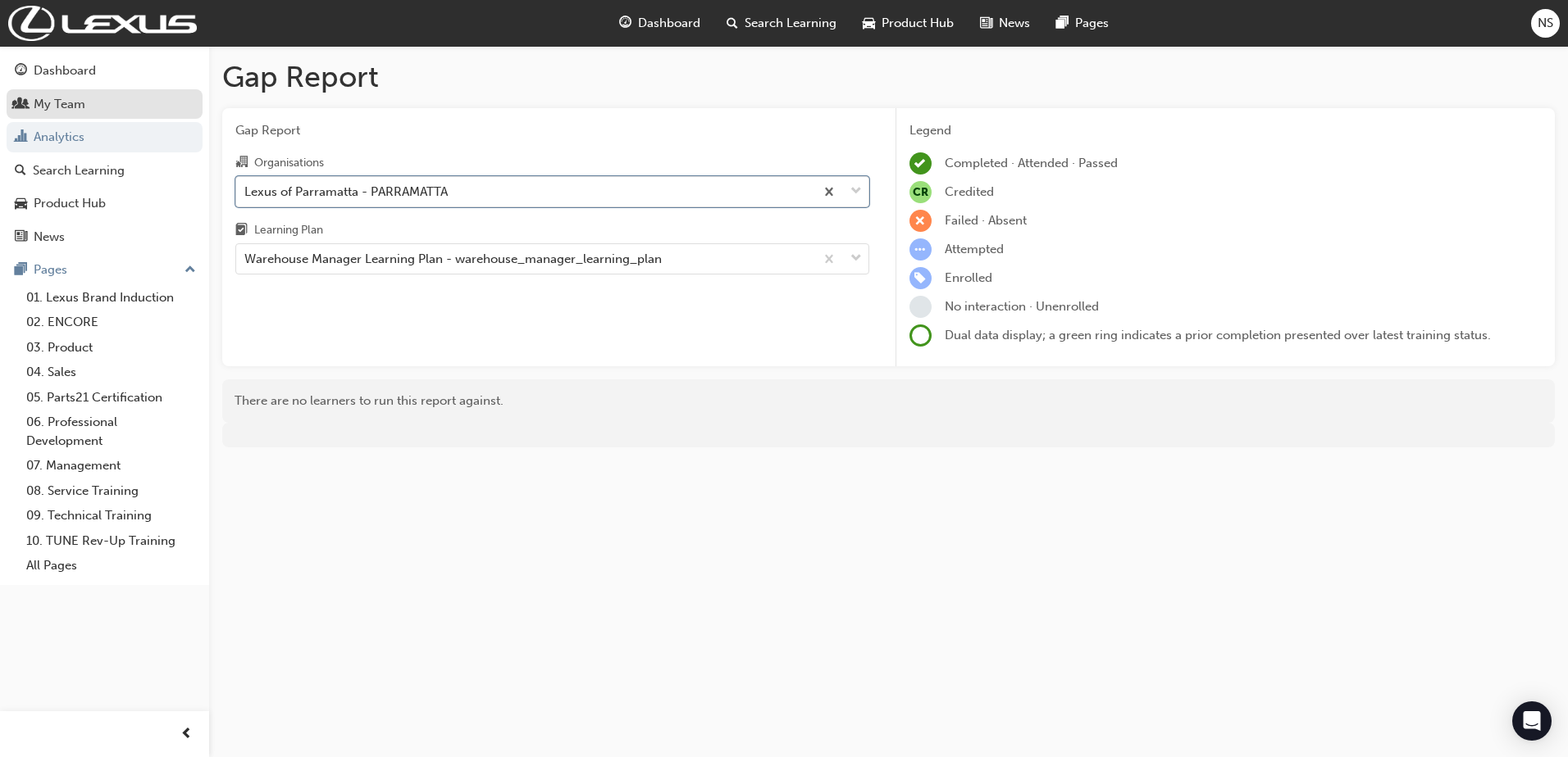
click at [64, 109] on div "My Team" at bounding box center [59, 104] width 51 height 19
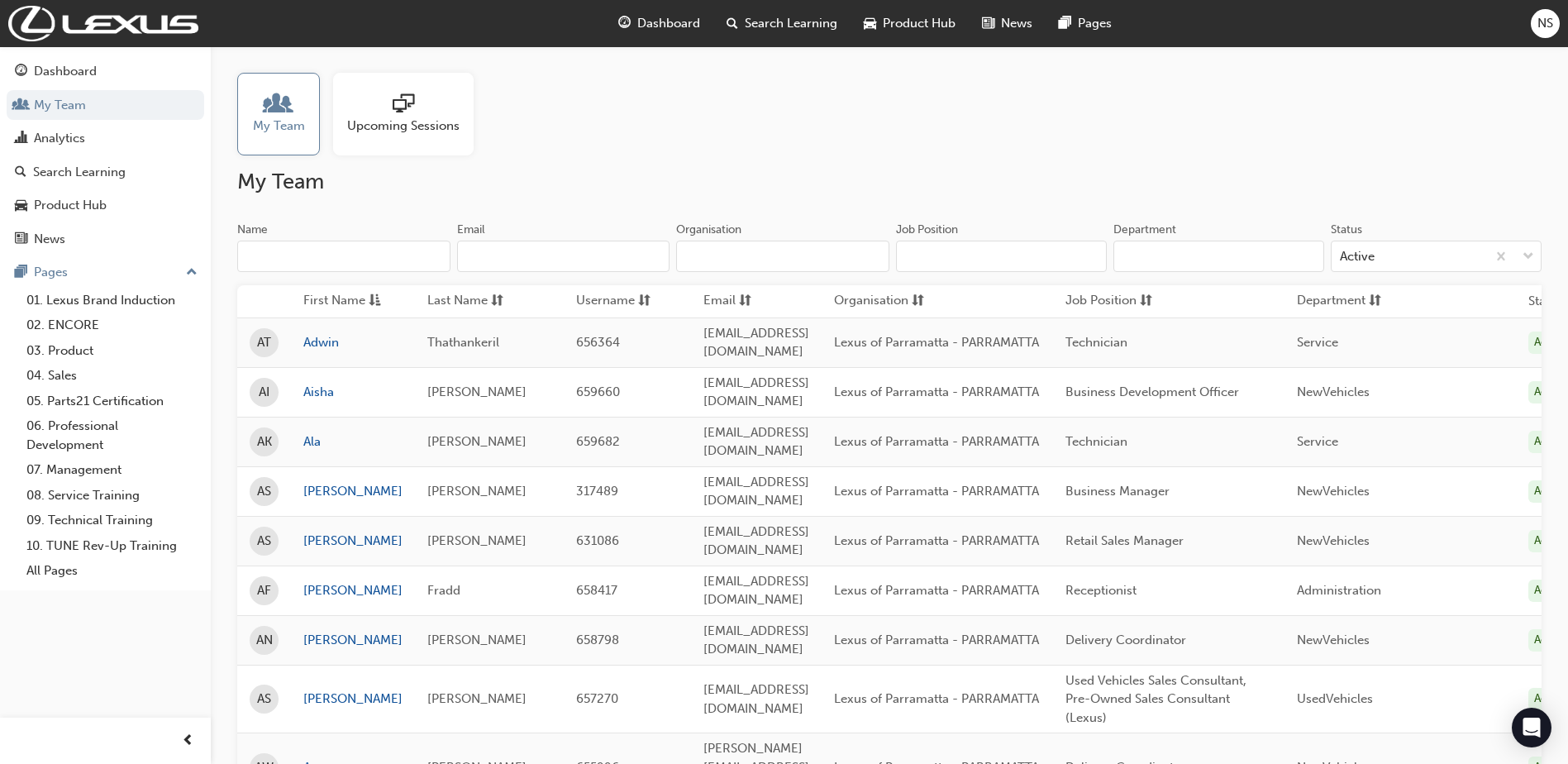
click at [1131, 264] on input "Department" at bounding box center [1218, 256] width 211 height 32
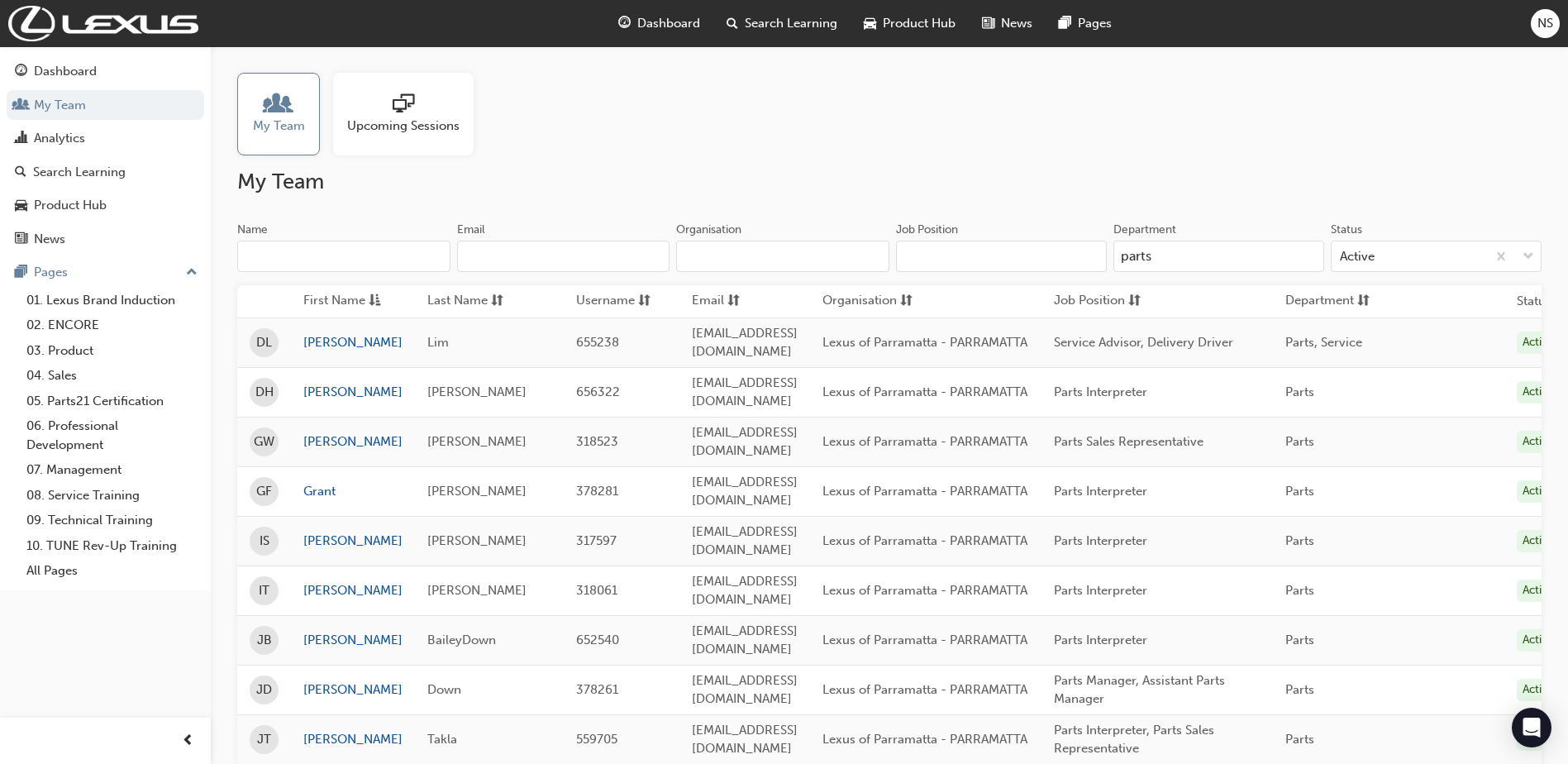
type input "parts"
click at [346, 384] on link "[PERSON_NAME]" at bounding box center [354, 391] width 99 height 19
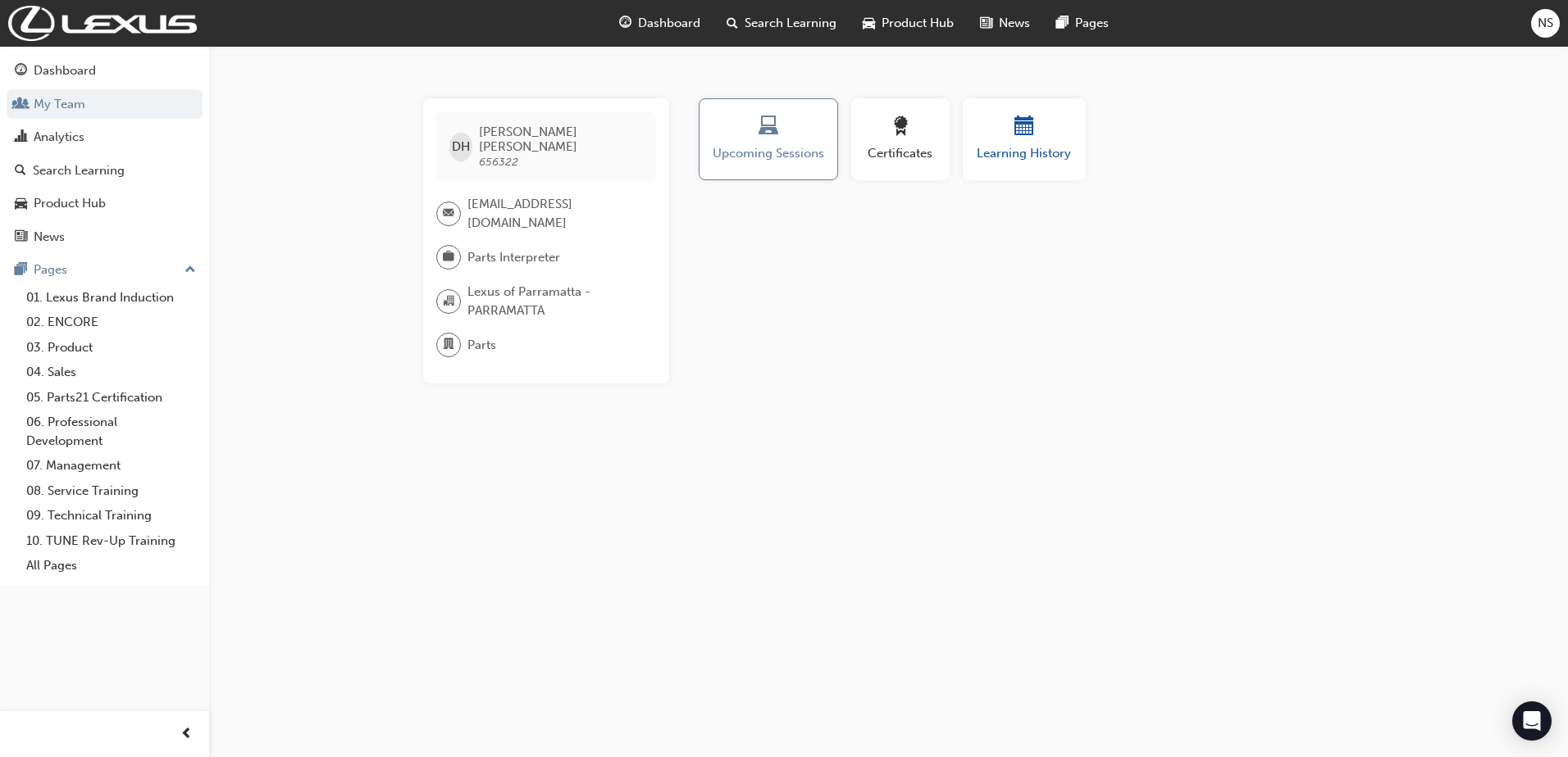
click at [1025, 150] on span "Learning History" at bounding box center [1024, 154] width 98 height 19
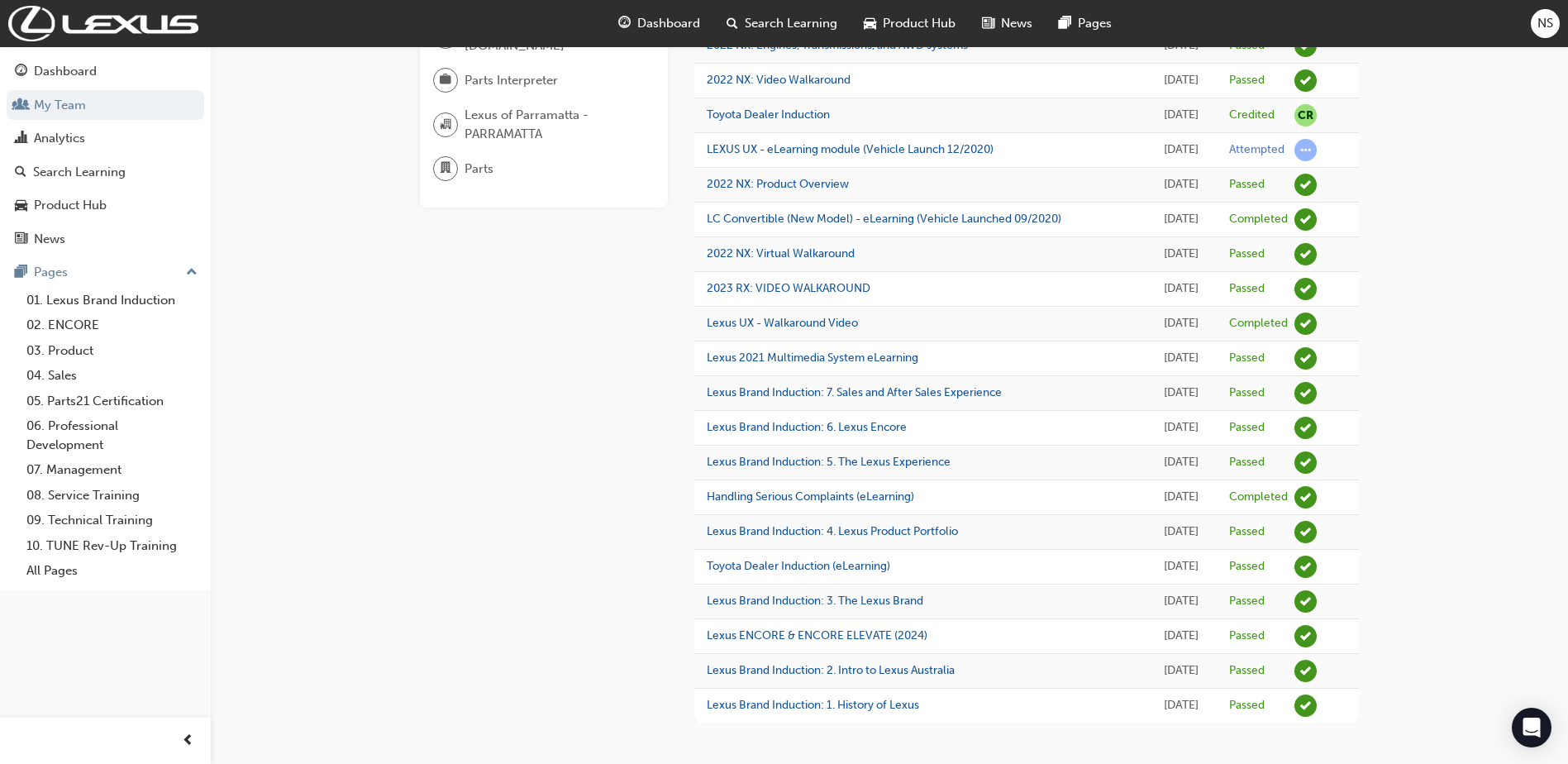
scroll to position [14, 0]
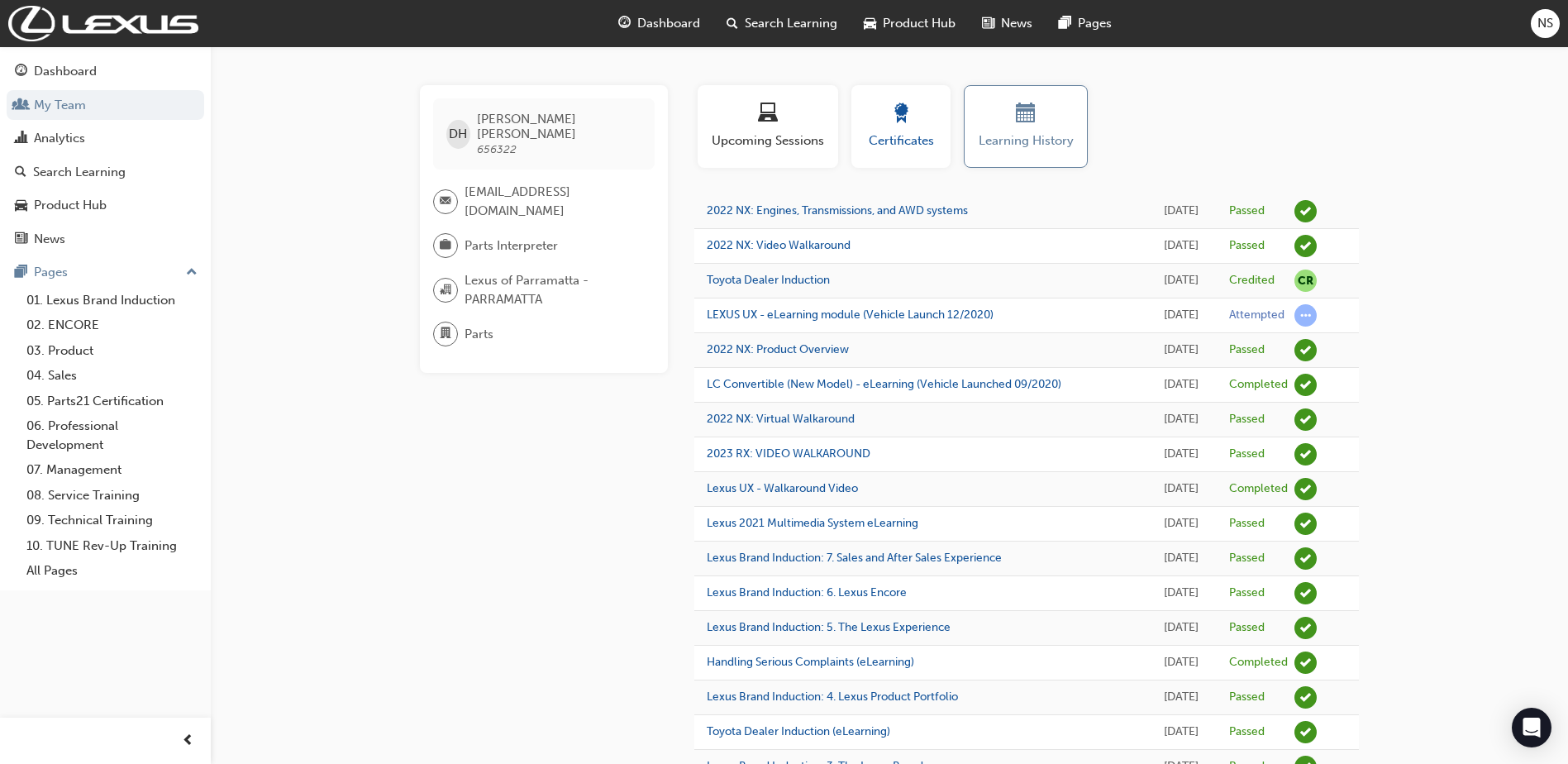
click at [868, 115] on div "button" at bounding box center [901, 116] width 74 height 26
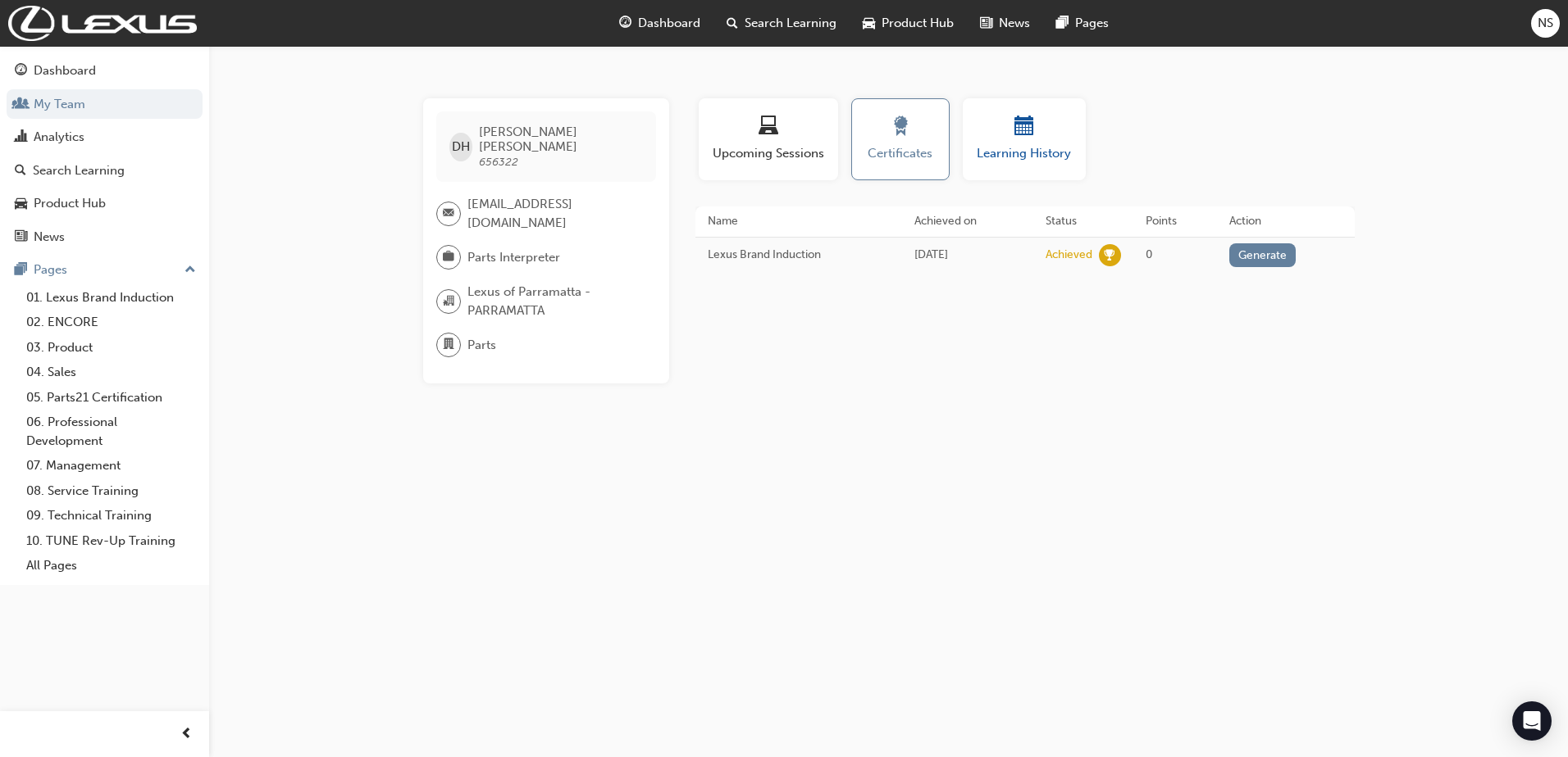
click at [1026, 147] on span "Learning History" at bounding box center [1024, 154] width 98 height 19
